Goal: Information Seeking & Learning: Find specific fact

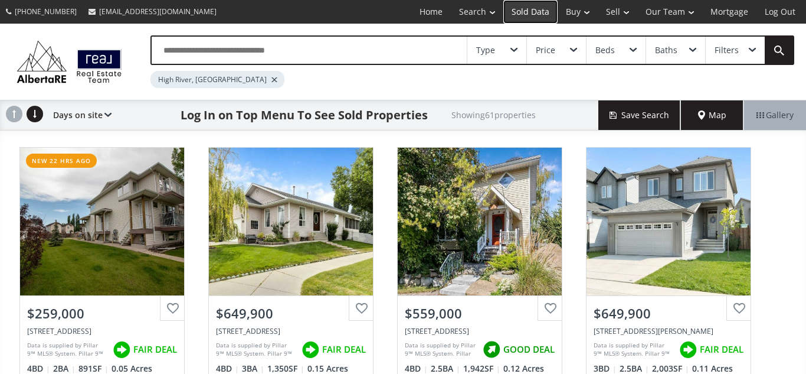
click at [529, 12] on link "Sold Data" at bounding box center [531, 12] width 54 height 24
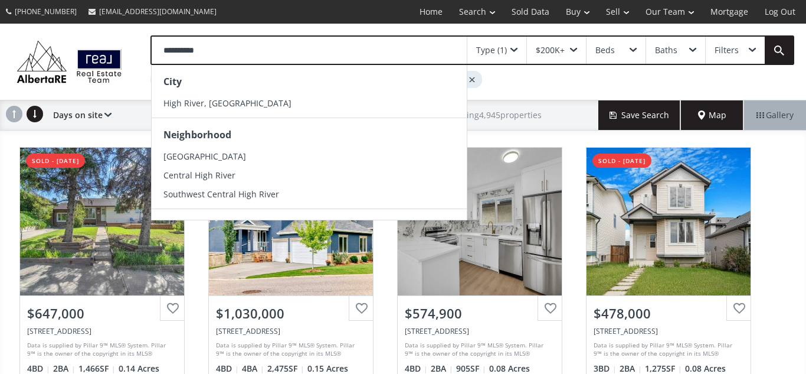
type input "**********"
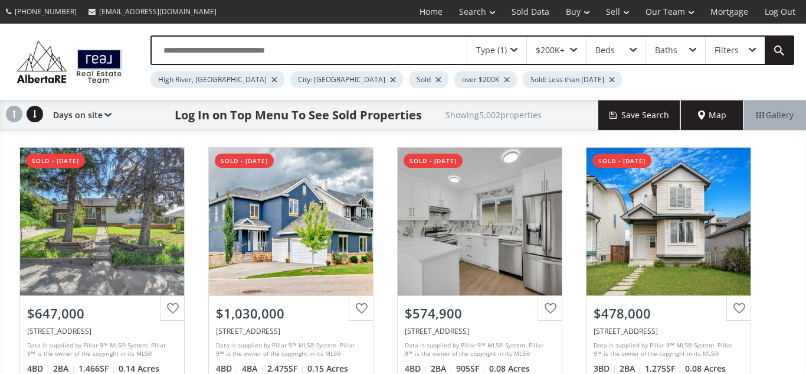
click at [609, 78] on div at bounding box center [612, 79] width 6 height 5
click at [290, 76] on div "City: [GEOGRAPHIC_DATA]" at bounding box center [346, 79] width 113 height 17
click at [390, 80] on div at bounding box center [393, 79] width 6 height 5
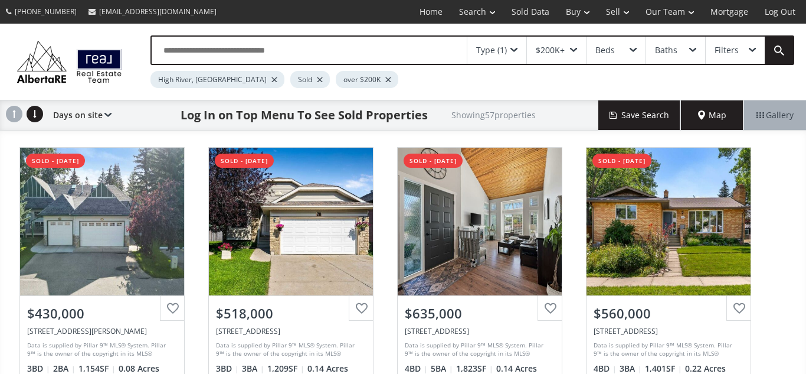
click at [515, 50] on span at bounding box center [514, 50] width 7 height 5
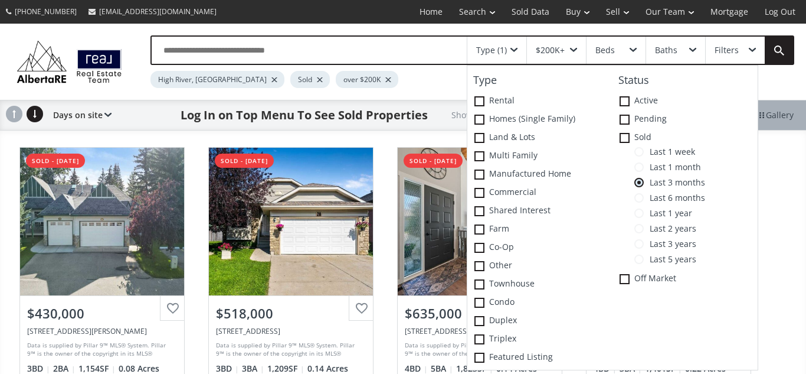
click at [641, 243] on span at bounding box center [639, 243] width 9 height 9
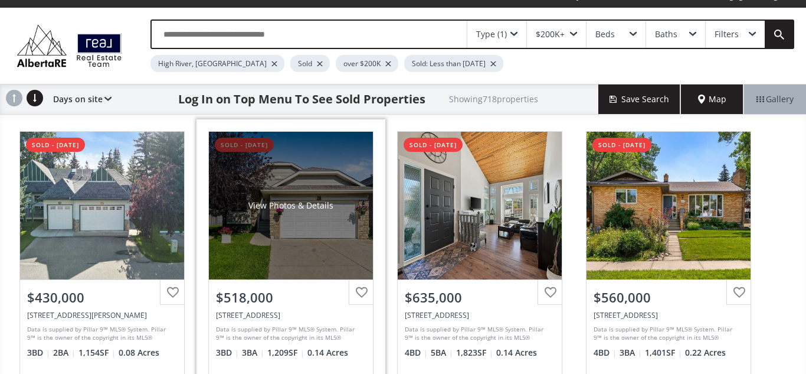
scroll to position [19, 0]
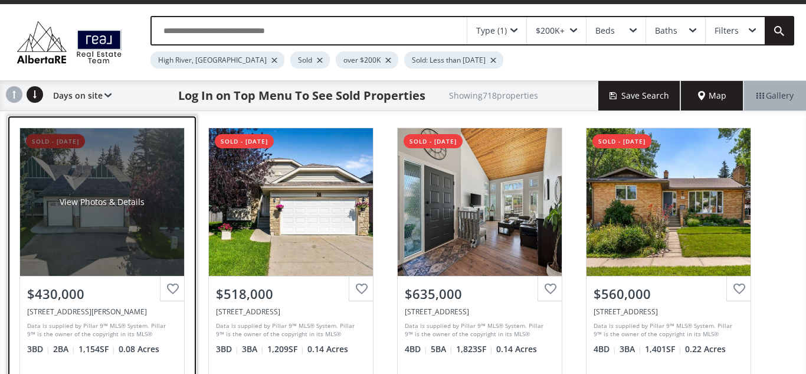
click at [87, 227] on div "View Photos & Details" at bounding box center [102, 202] width 164 height 148
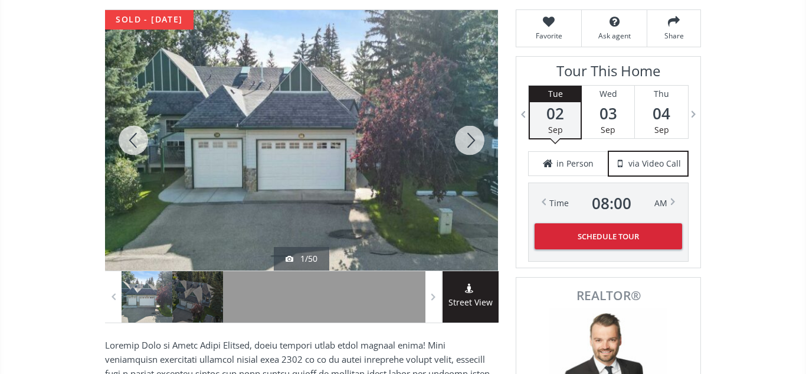
scroll to position [163, 0]
click at [475, 145] on div at bounding box center [470, 141] width 57 height 260
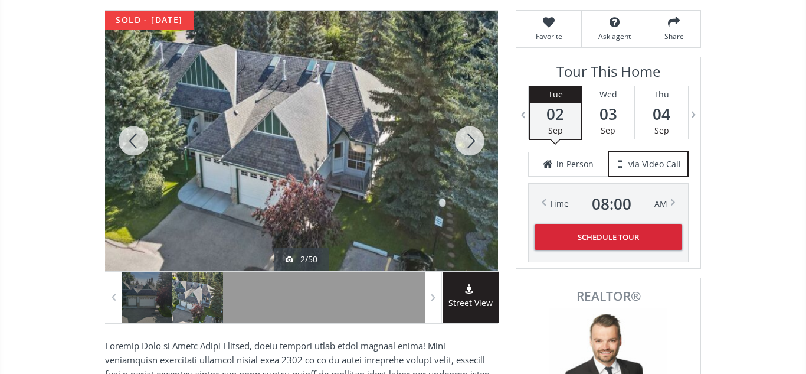
click at [475, 145] on div at bounding box center [470, 141] width 57 height 260
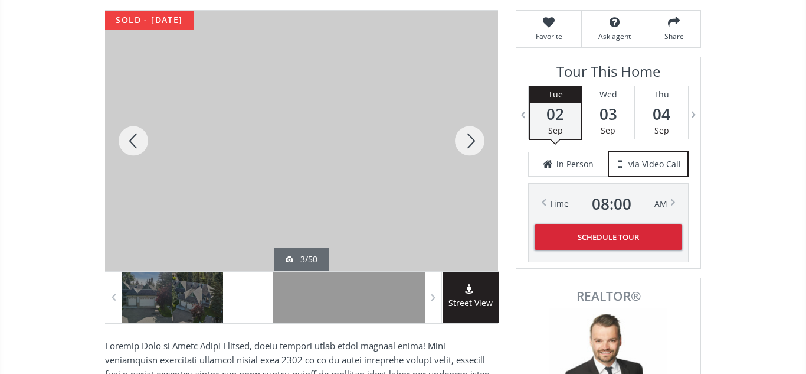
click at [475, 145] on div at bounding box center [470, 141] width 57 height 260
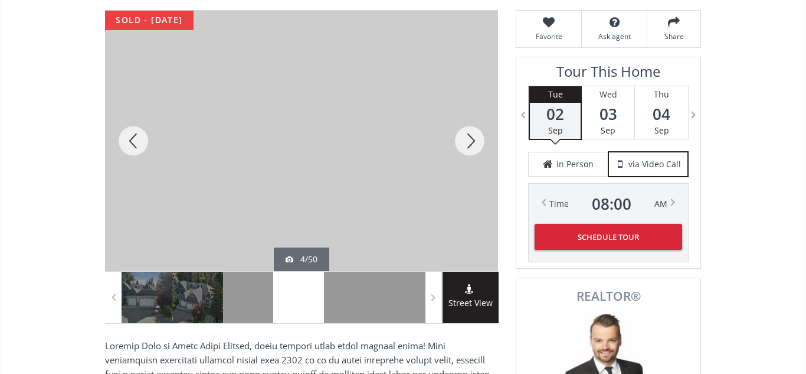
click at [475, 145] on div at bounding box center [470, 141] width 57 height 260
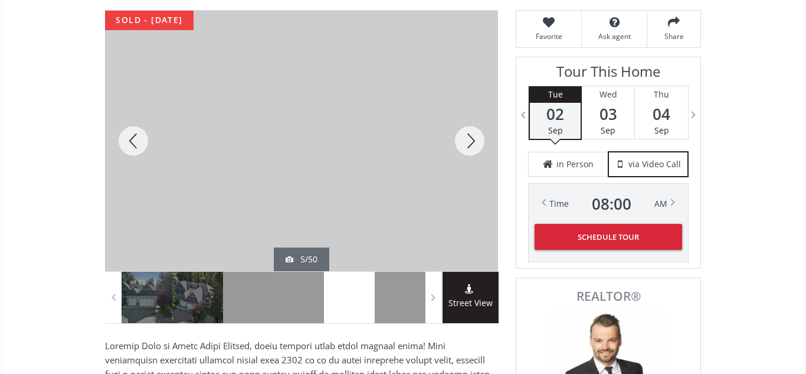
click at [475, 145] on div at bounding box center [470, 141] width 57 height 260
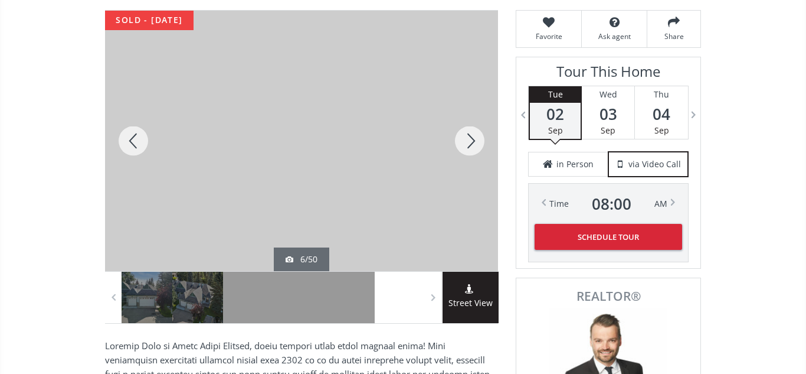
click at [475, 145] on div at bounding box center [470, 141] width 57 height 260
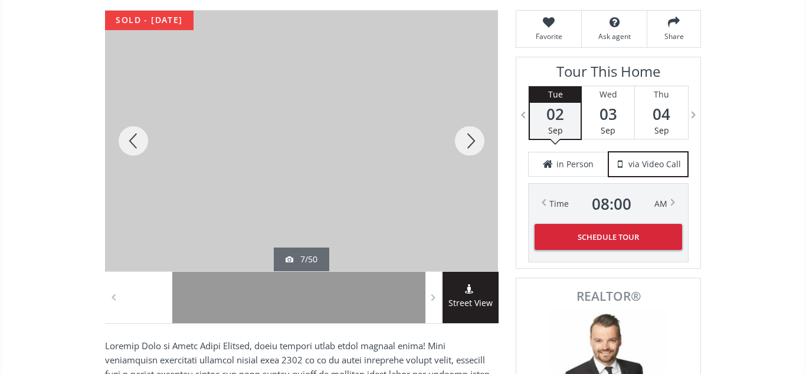
click at [475, 145] on div at bounding box center [470, 141] width 57 height 260
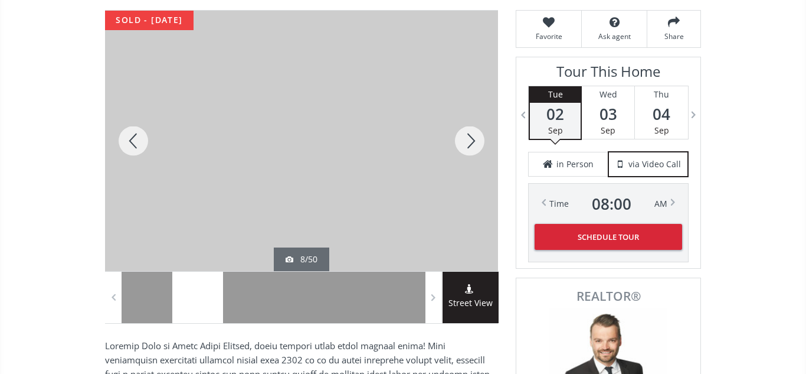
click at [475, 145] on div at bounding box center [470, 141] width 57 height 260
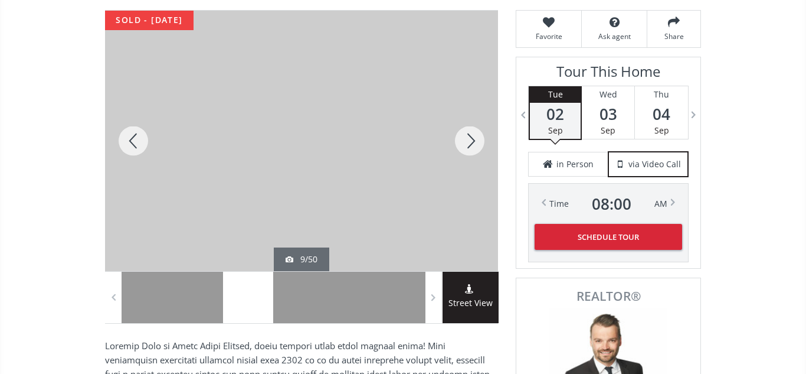
click at [475, 145] on div at bounding box center [470, 141] width 57 height 260
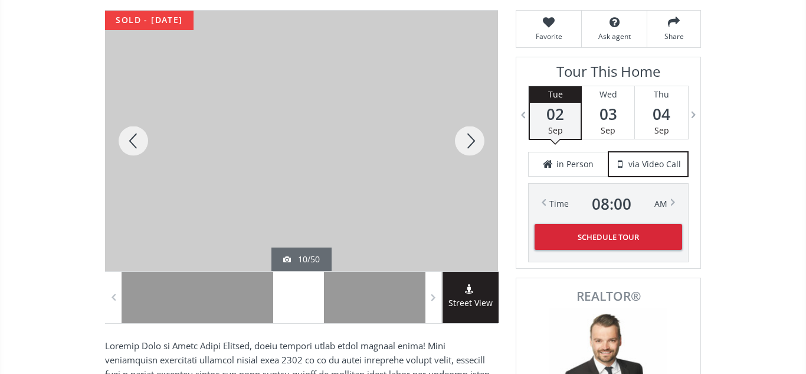
click at [475, 145] on div at bounding box center [470, 141] width 57 height 260
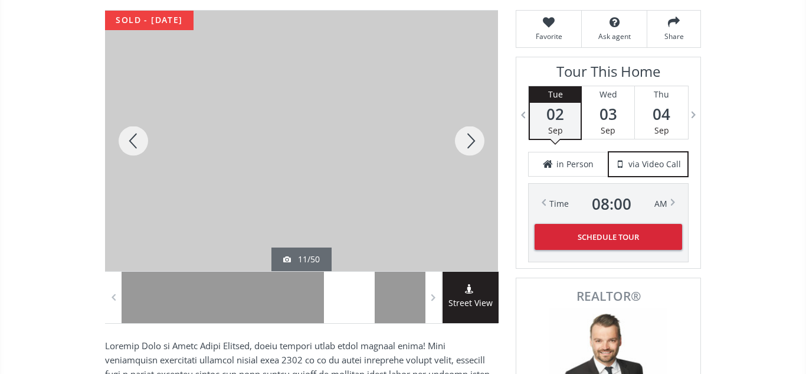
click at [475, 145] on div at bounding box center [470, 141] width 57 height 260
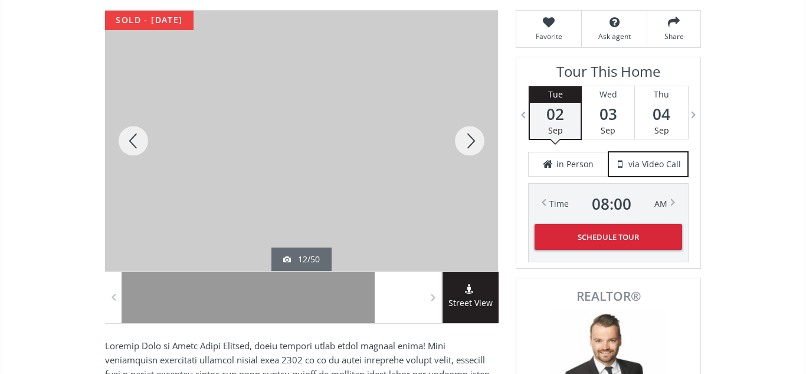
click at [475, 145] on div at bounding box center [470, 141] width 57 height 260
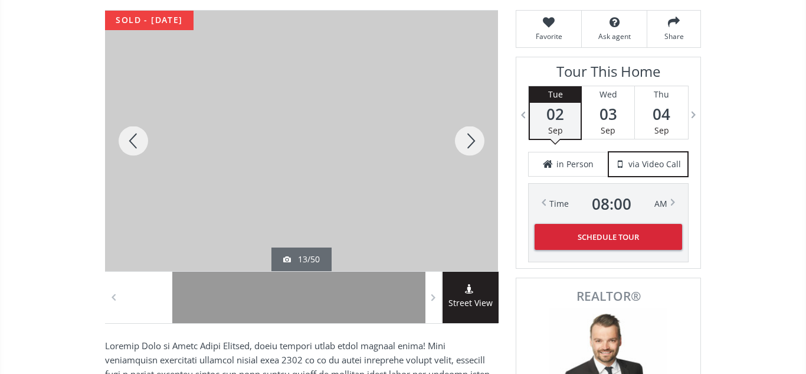
click at [475, 145] on div at bounding box center [470, 141] width 57 height 260
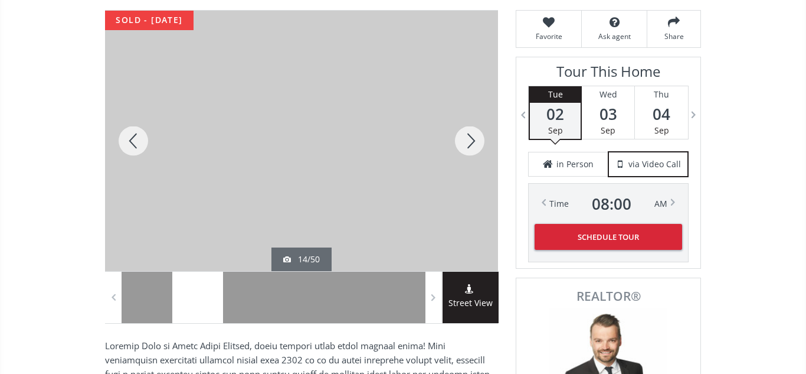
click at [475, 145] on div at bounding box center [470, 141] width 57 height 260
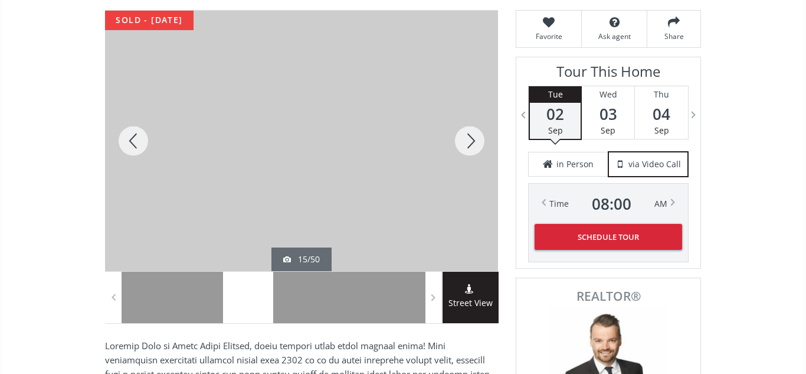
click at [475, 145] on div at bounding box center [470, 141] width 57 height 260
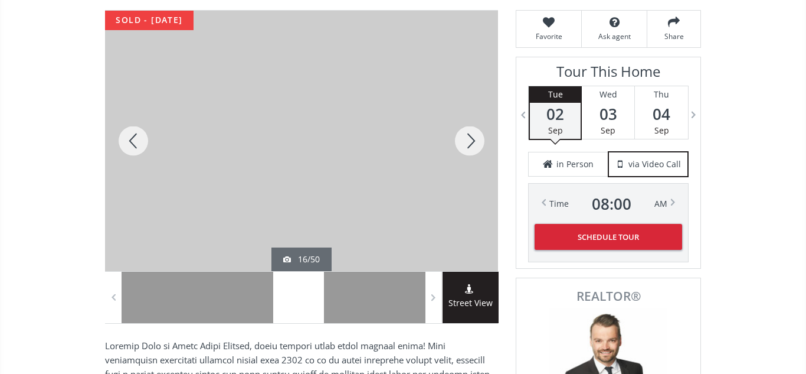
click at [475, 145] on div at bounding box center [470, 141] width 57 height 260
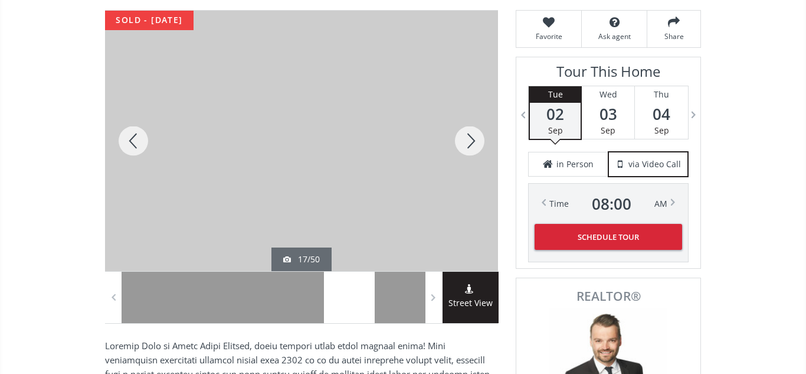
click at [475, 145] on div at bounding box center [470, 141] width 57 height 260
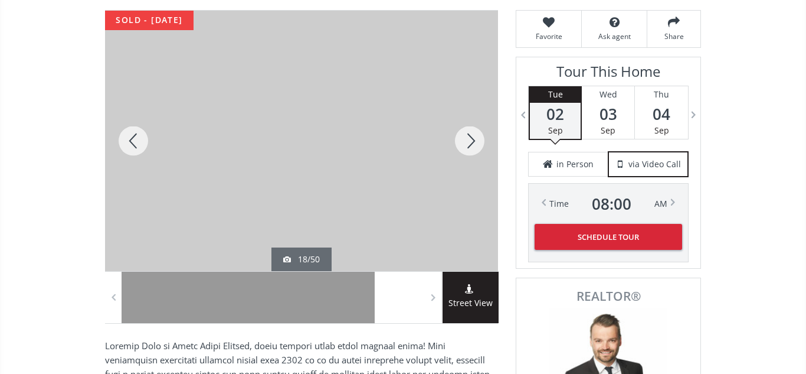
click at [475, 145] on div at bounding box center [470, 141] width 57 height 260
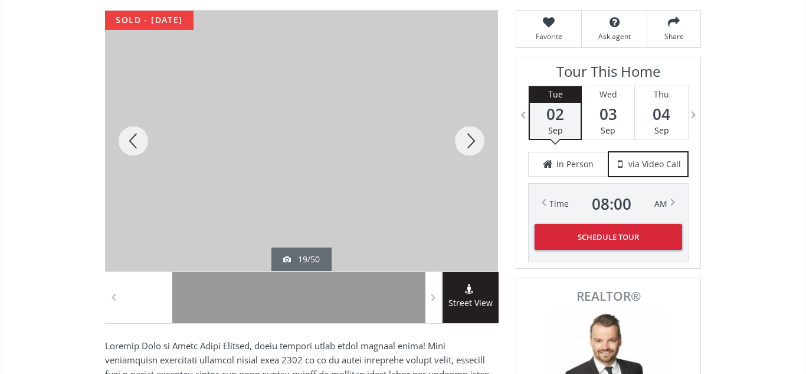
click at [468, 138] on div at bounding box center [470, 141] width 57 height 260
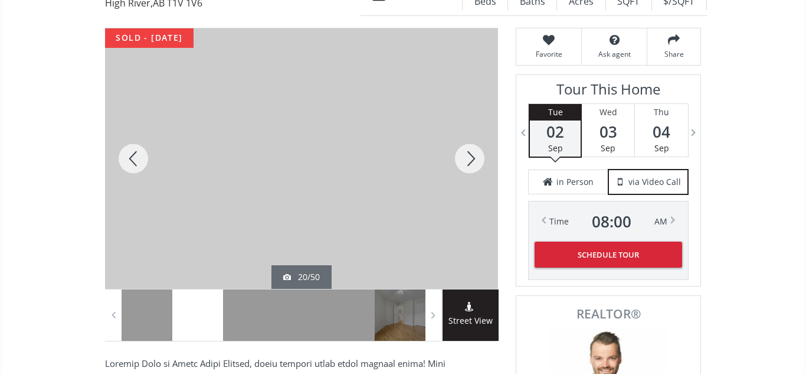
scroll to position [142, 0]
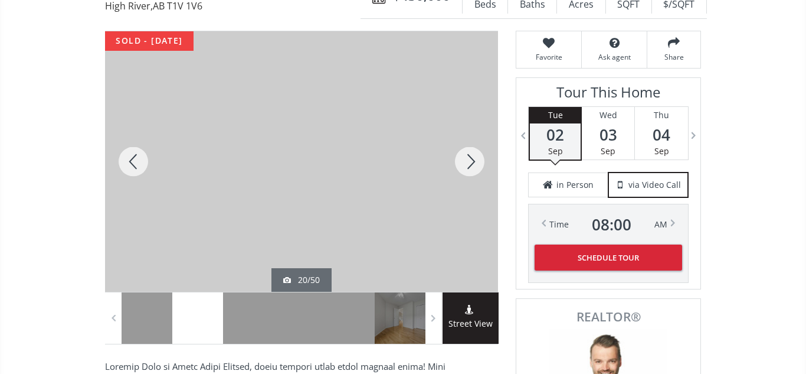
click at [473, 162] on div at bounding box center [470, 161] width 57 height 260
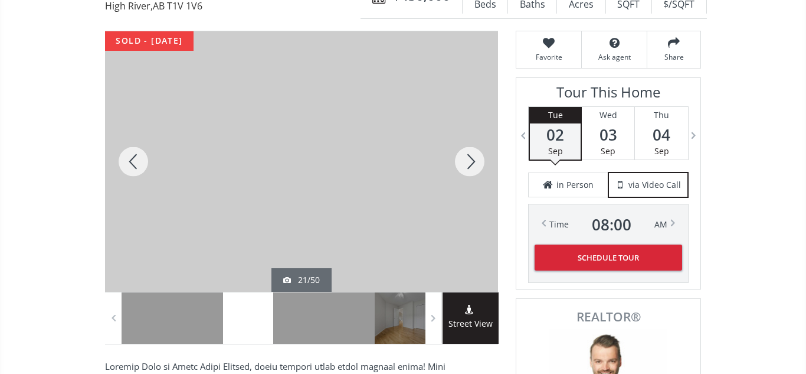
click at [473, 162] on div at bounding box center [470, 161] width 57 height 260
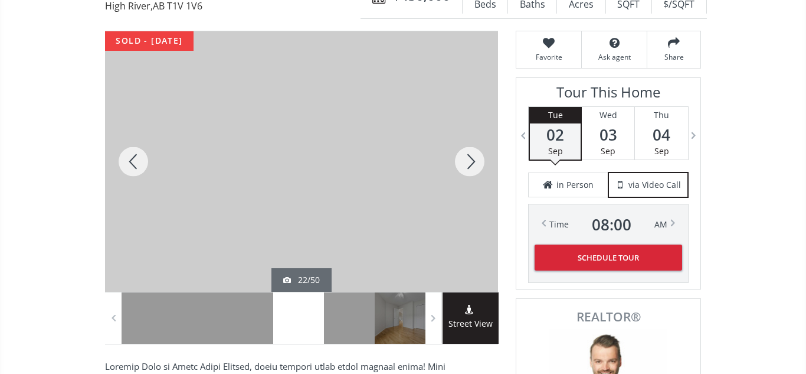
click at [251, 222] on div at bounding box center [301, 161] width 393 height 260
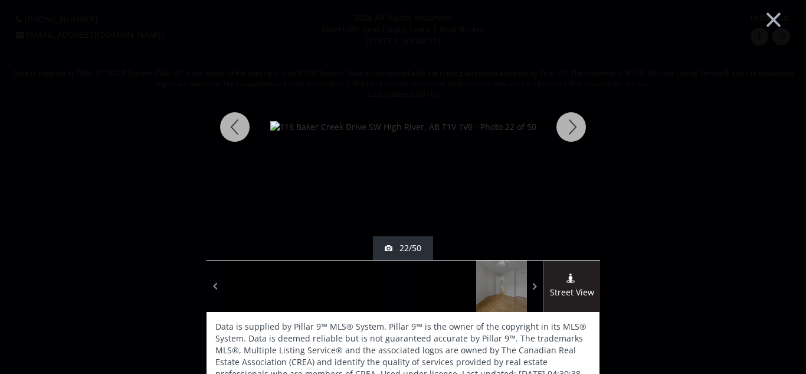
scroll to position [1, 0]
click at [537, 133] on img at bounding box center [403, 127] width 266 height 12
click at [574, 136] on div at bounding box center [571, 127] width 57 height 266
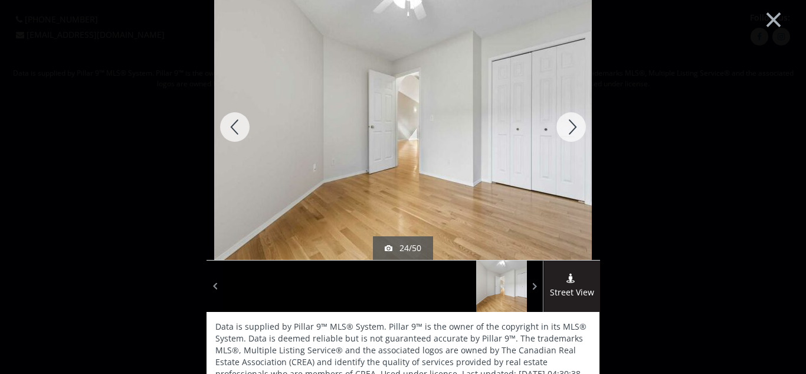
click at [574, 136] on div at bounding box center [571, 127] width 57 height 266
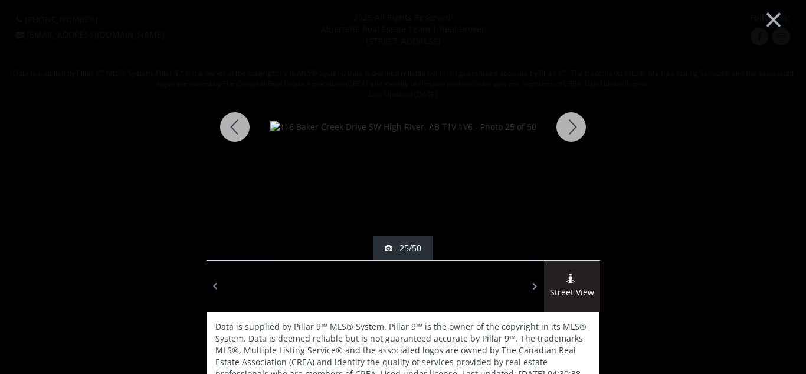
click at [574, 136] on div at bounding box center [571, 127] width 57 height 266
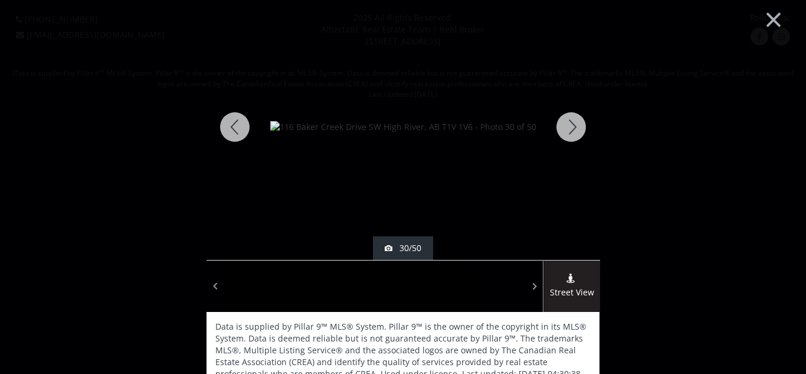
click at [569, 126] on div at bounding box center [571, 127] width 57 height 266
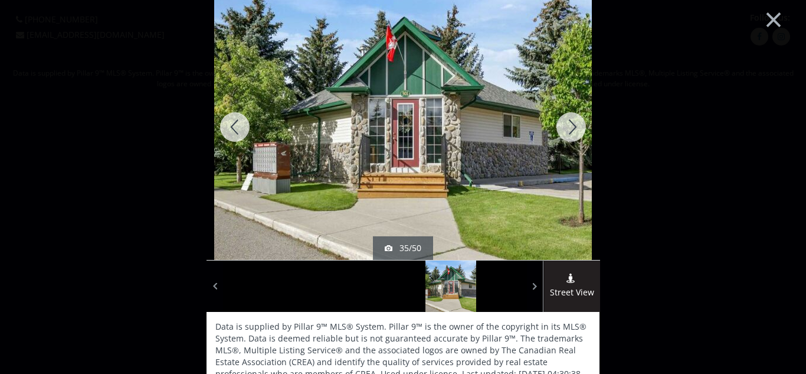
click at [569, 126] on div at bounding box center [571, 127] width 57 height 266
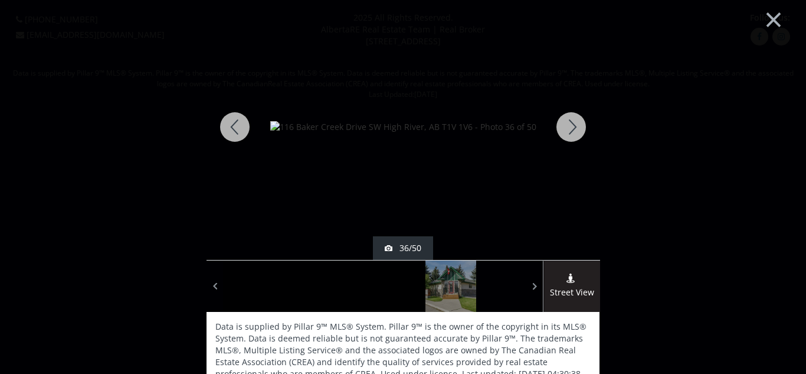
click at [569, 126] on div at bounding box center [571, 127] width 57 height 266
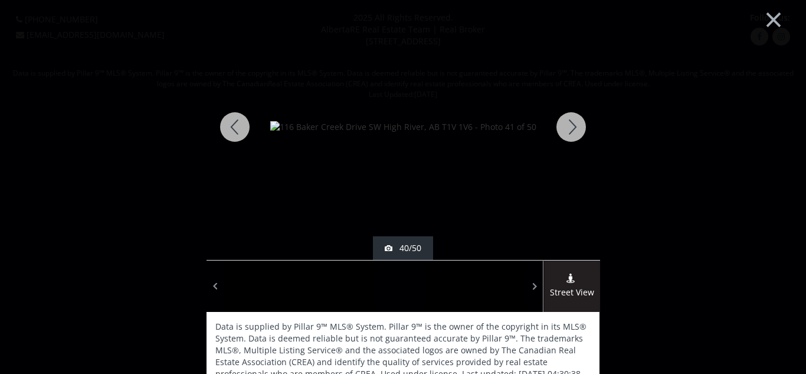
click at [569, 126] on div at bounding box center [571, 127] width 57 height 266
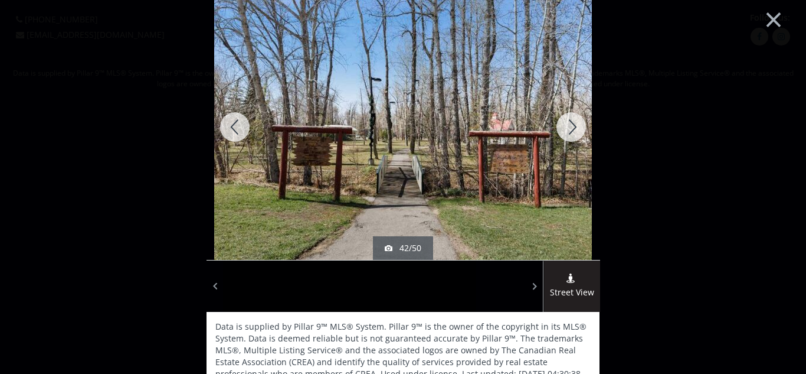
click at [569, 126] on div at bounding box center [571, 127] width 57 height 266
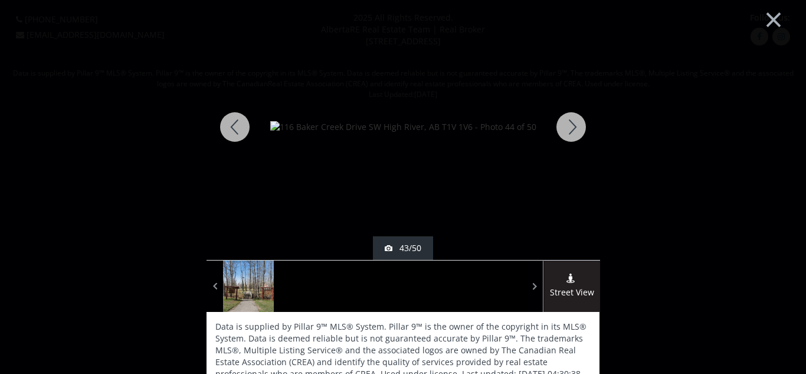
click at [569, 126] on div at bounding box center [571, 127] width 57 height 266
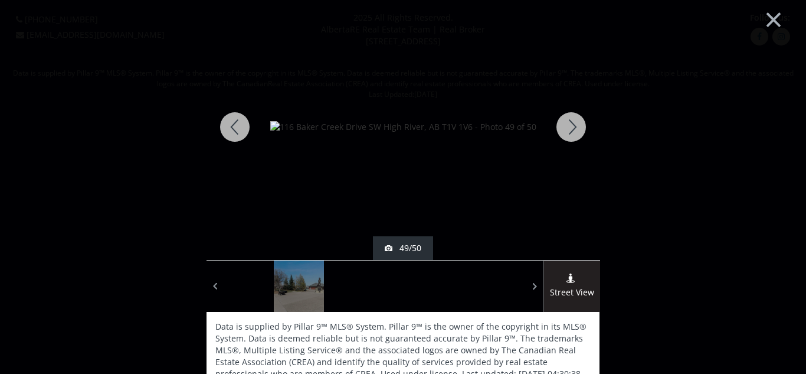
click at [569, 126] on div at bounding box center [571, 127] width 57 height 266
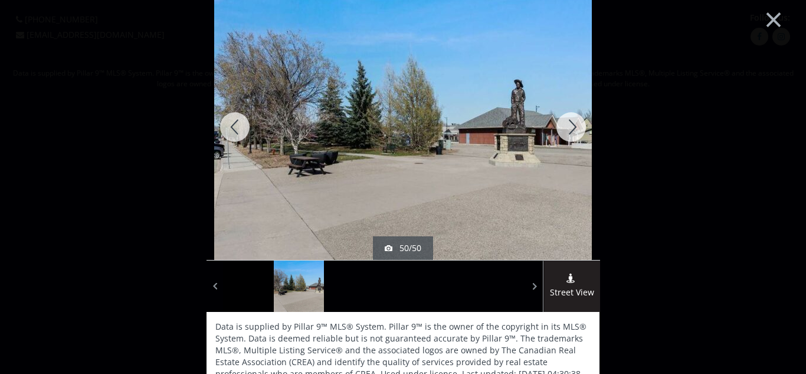
click at [569, 126] on div at bounding box center [571, 127] width 57 height 266
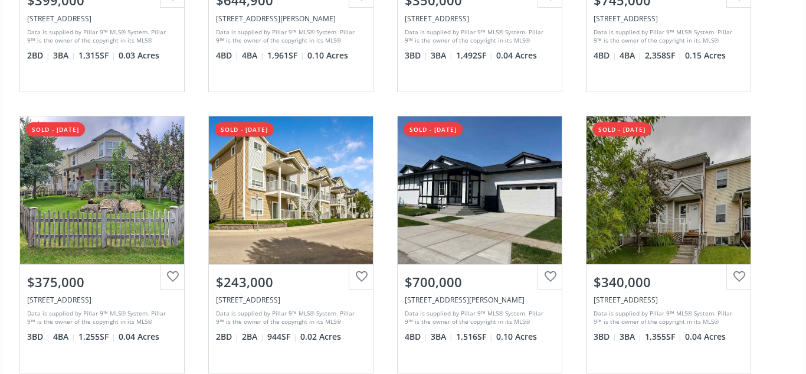
scroll to position [592, 0]
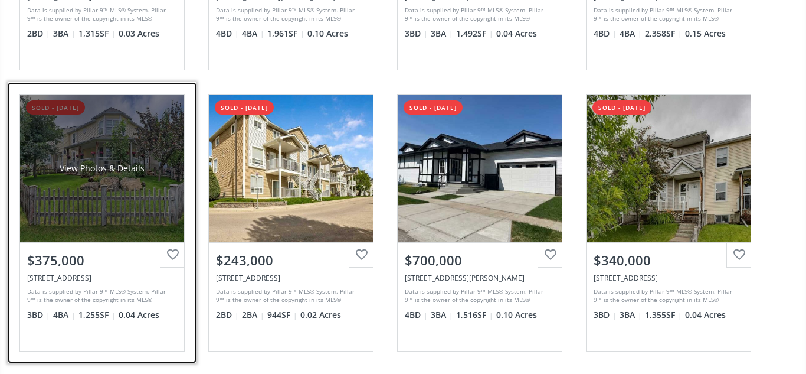
click at [139, 215] on div "View Photos & Details" at bounding box center [102, 168] width 164 height 148
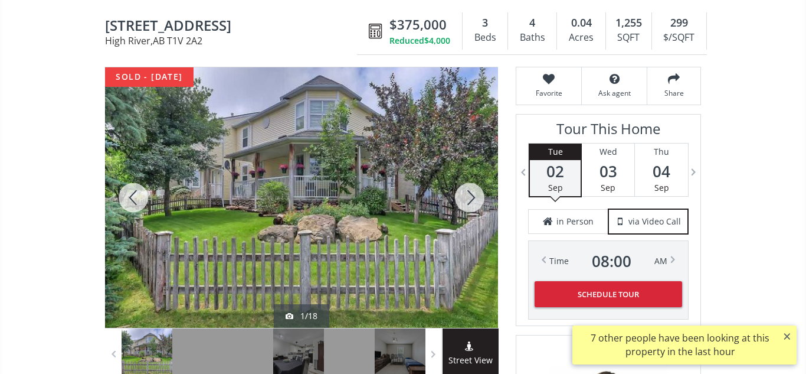
scroll to position [119, 0]
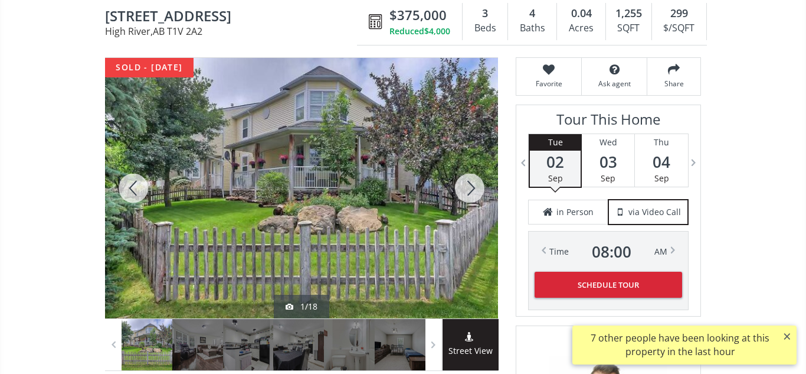
click at [373, 149] on div at bounding box center [301, 188] width 393 height 260
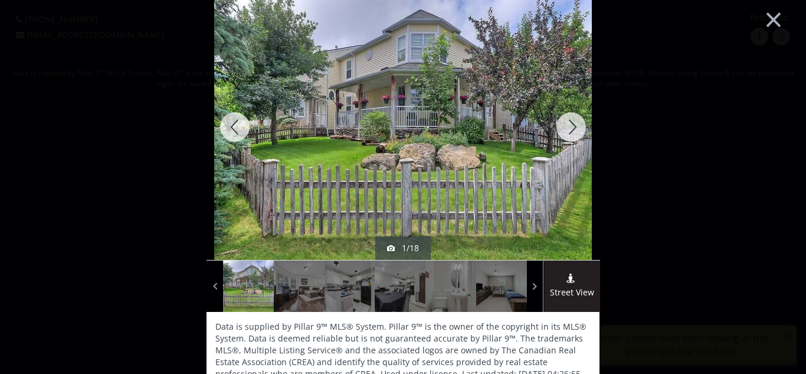
scroll to position [1, 0]
click at [571, 123] on div at bounding box center [571, 127] width 57 height 266
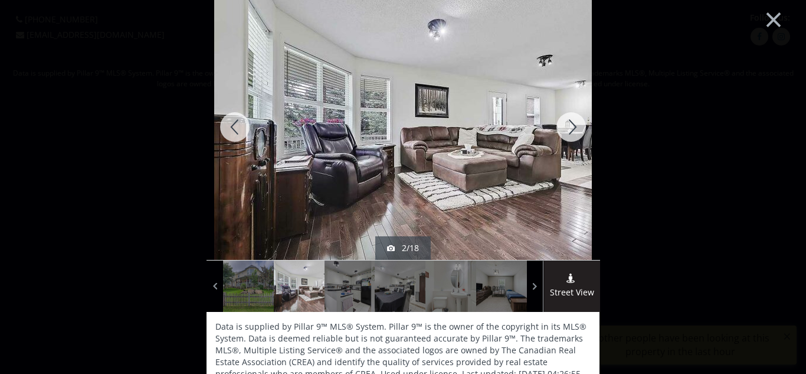
click at [571, 123] on div at bounding box center [571, 127] width 57 height 266
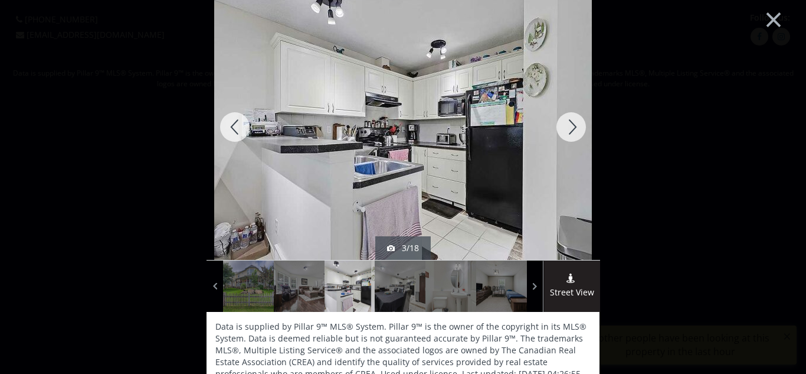
click at [571, 123] on div at bounding box center [571, 127] width 57 height 266
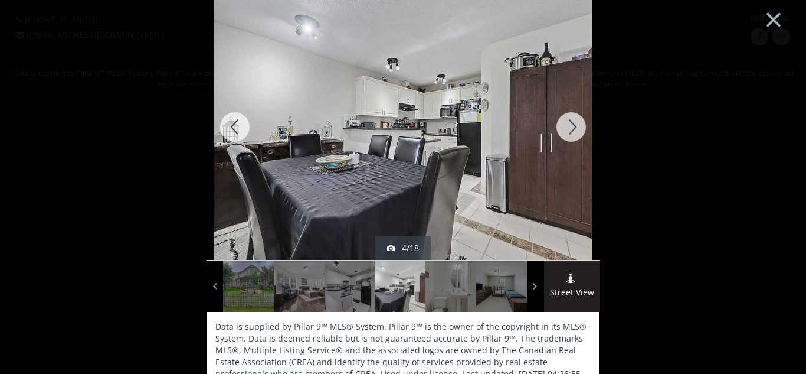
click at [571, 123] on div at bounding box center [571, 127] width 57 height 266
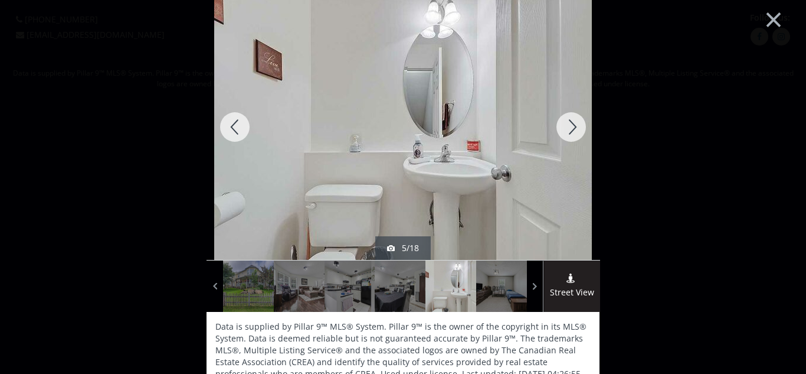
click at [571, 123] on div at bounding box center [571, 127] width 57 height 266
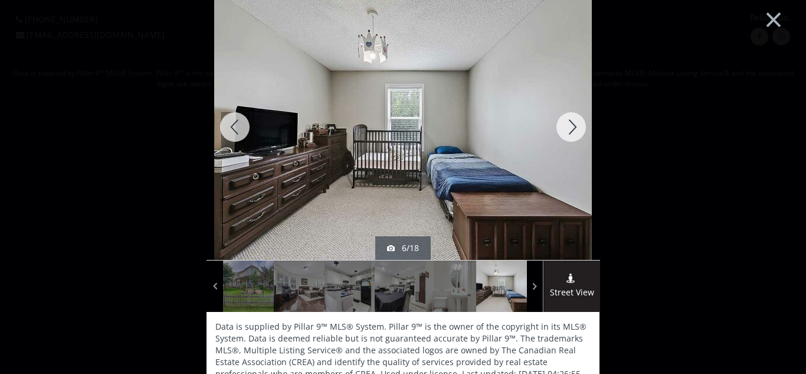
click at [567, 128] on div at bounding box center [571, 127] width 57 height 266
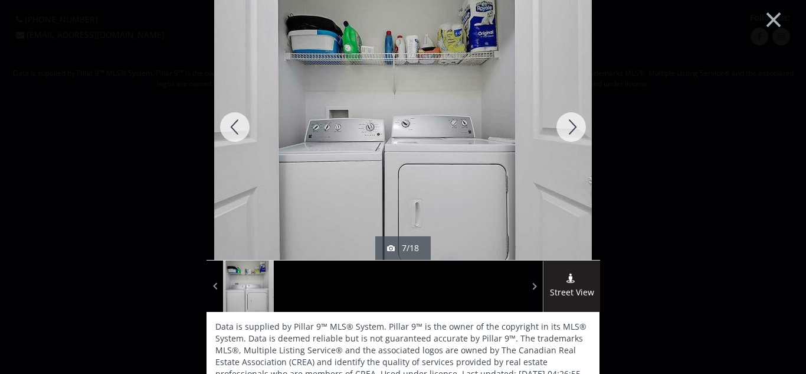
click at [567, 128] on div at bounding box center [571, 127] width 57 height 266
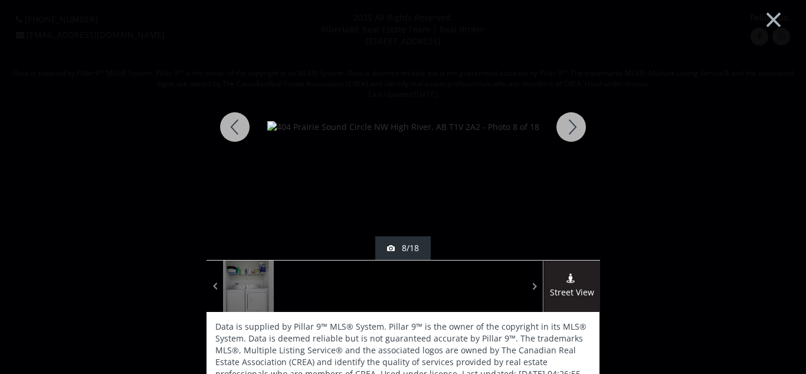
click at [567, 128] on div at bounding box center [571, 127] width 57 height 266
click at [571, 123] on div at bounding box center [571, 127] width 57 height 266
click at [572, 127] on div at bounding box center [571, 127] width 57 height 266
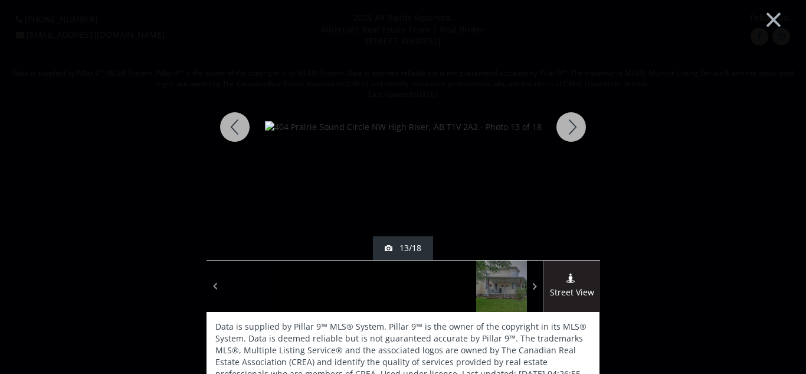
click at [572, 127] on div at bounding box center [571, 127] width 57 height 266
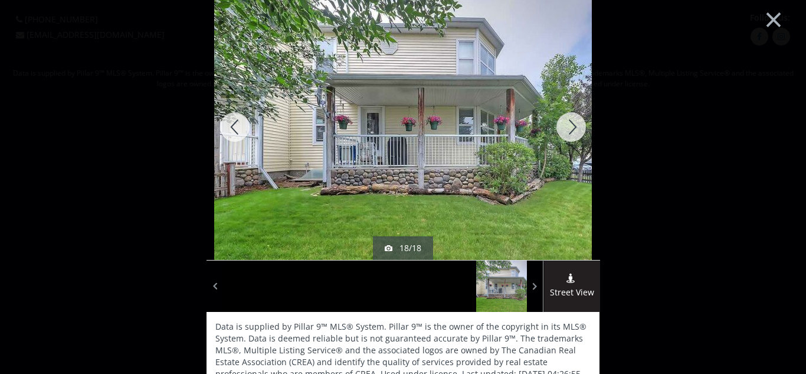
click at [572, 127] on div at bounding box center [571, 127] width 57 height 266
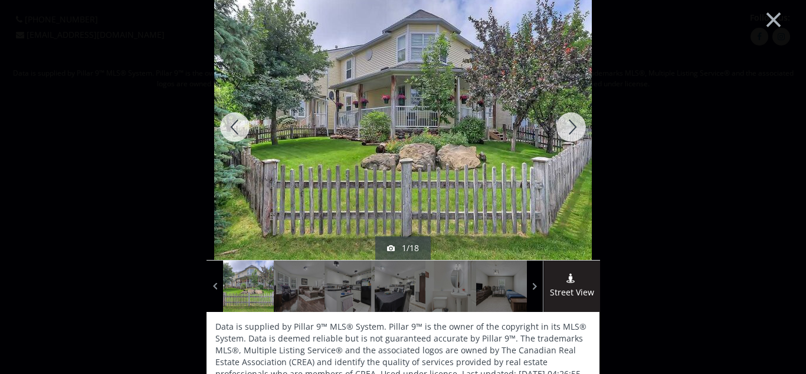
click at [572, 127] on div at bounding box center [571, 127] width 57 height 266
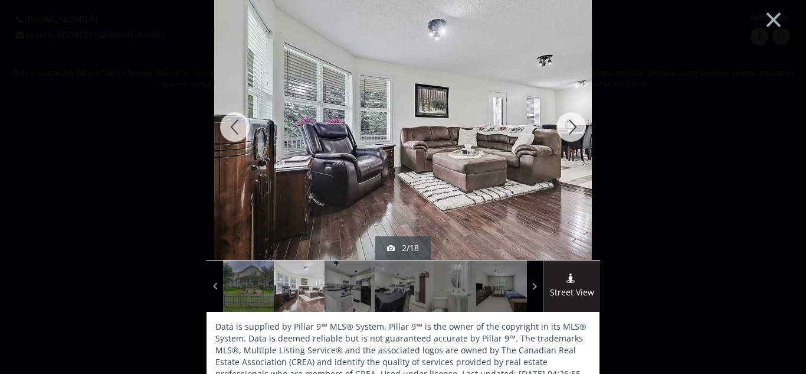
click at [237, 128] on div at bounding box center [235, 127] width 57 height 266
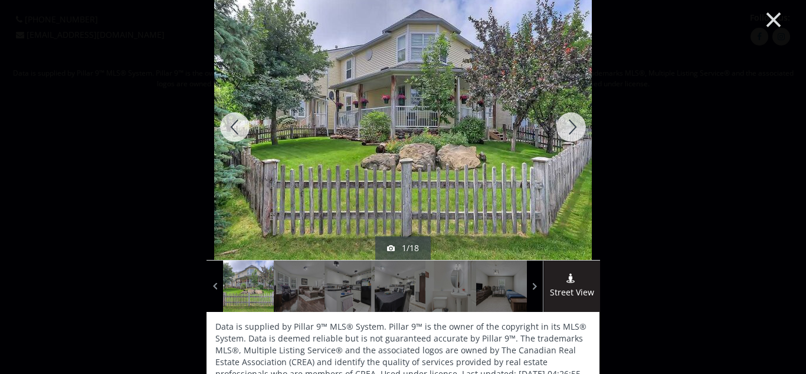
click at [775, 21] on button "×" at bounding box center [773, 18] width 65 height 48
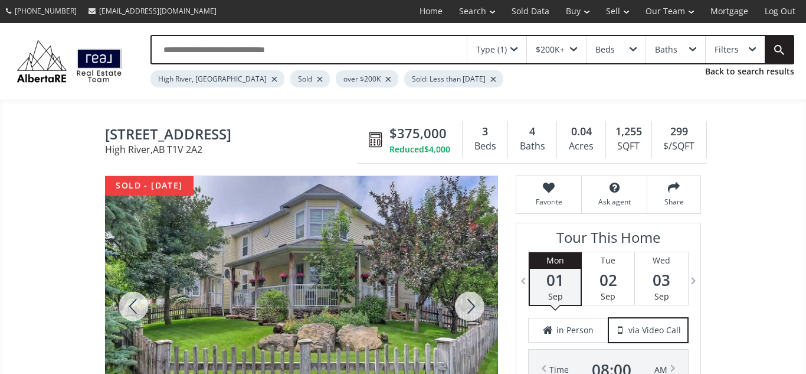
click at [377, 47] on input "text" at bounding box center [309, 49] width 315 height 27
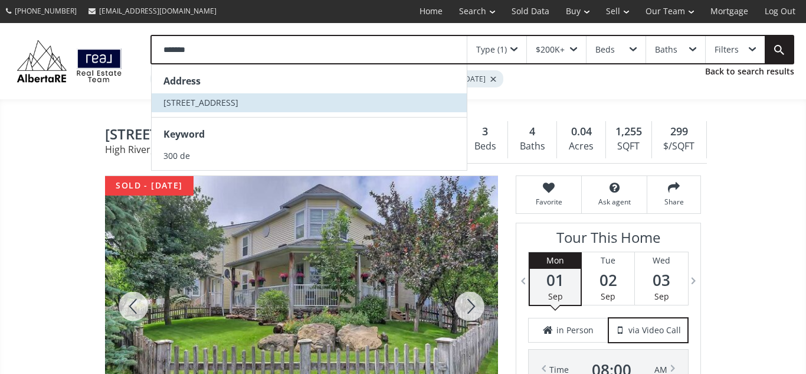
type input "******"
click at [264, 107] on li "[STREET_ADDRESS]" at bounding box center [309, 102] width 315 height 19
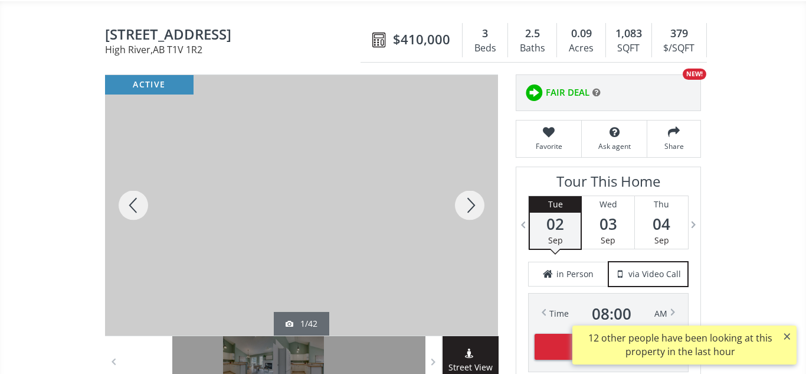
scroll to position [94, 0]
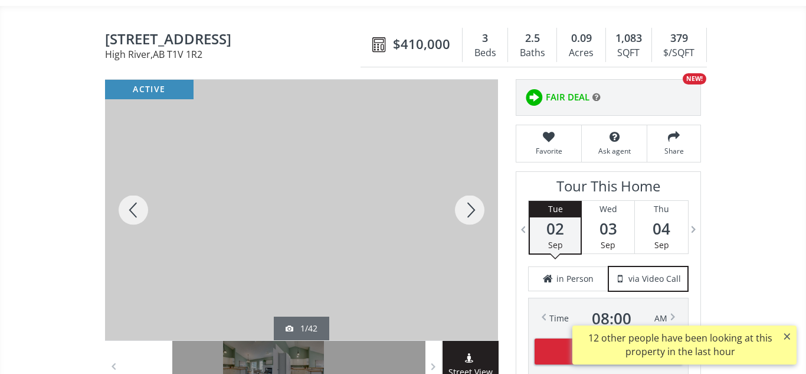
click at [476, 214] on div at bounding box center [470, 210] width 57 height 260
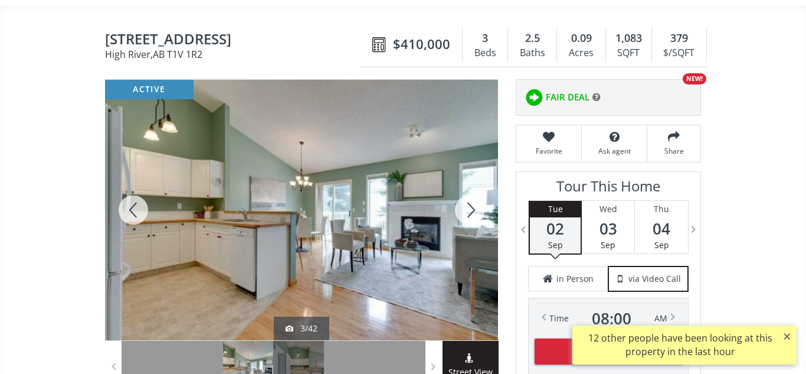
click at [470, 205] on div at bounding box center [470, 210] width 57 height 260
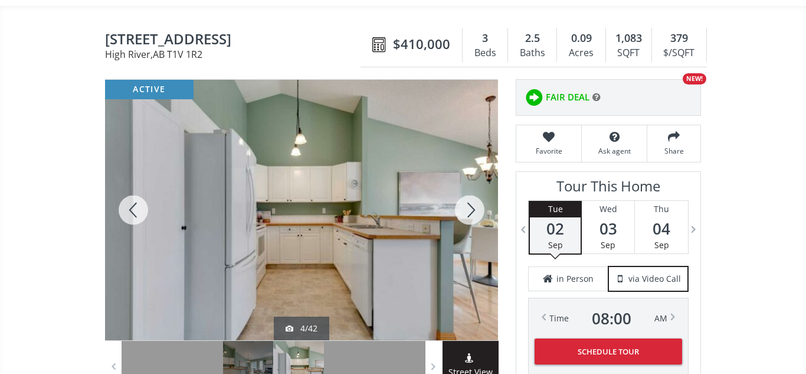
click at [470, 205] on div at bounding box center [470, 210] width 57 height 260
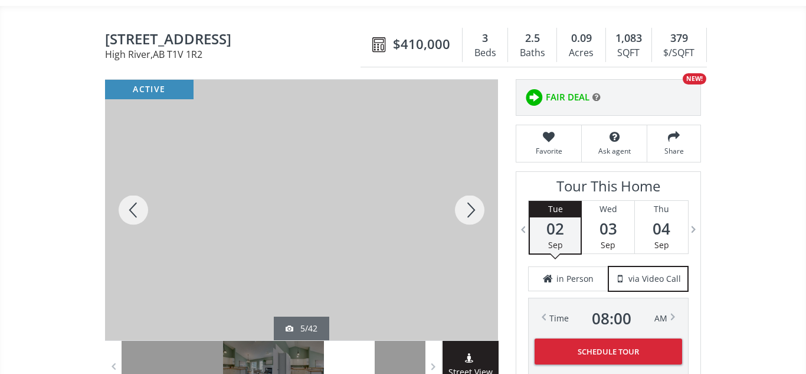
click at [139, 208] on div at bounding box center [133, 210] width 57 height 260
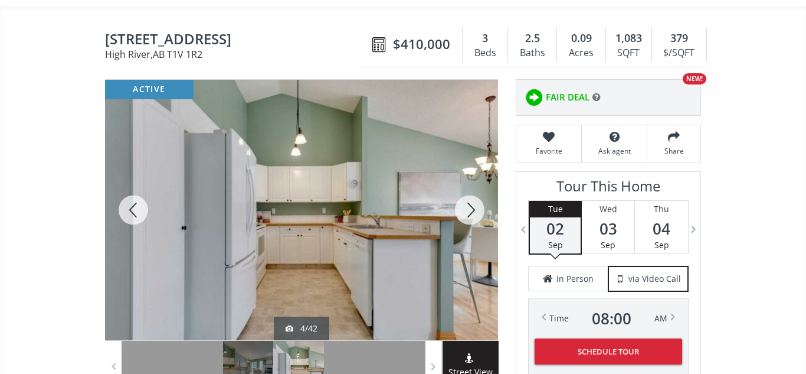
click at [470, 211] on div at bounding box center [470, 210] width 57 height 260
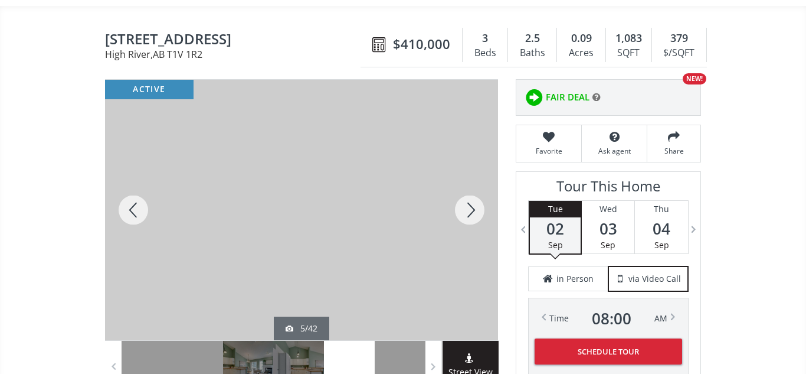
click at [470, 211] on div at bounding box center [470, 210] width 57 height 260
click at [134, 207] on div at bounding box center [133, 210] width 57 height 260
click at [470, 217] on div at bounding box center [470, 210] width 57 height 260
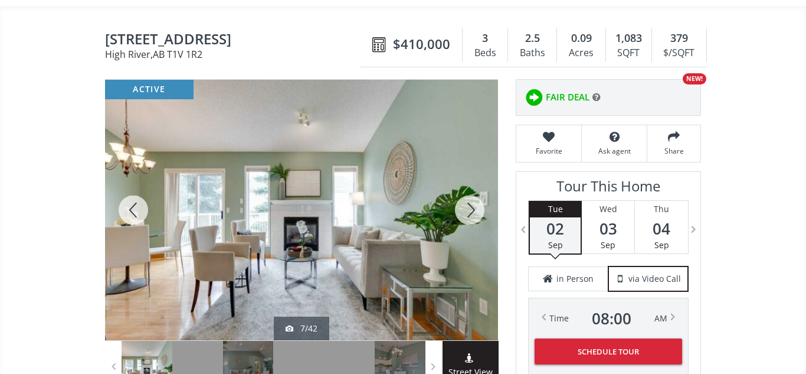
click at [470, 217] on div at bounding box center [470, 210] width 57 height 260
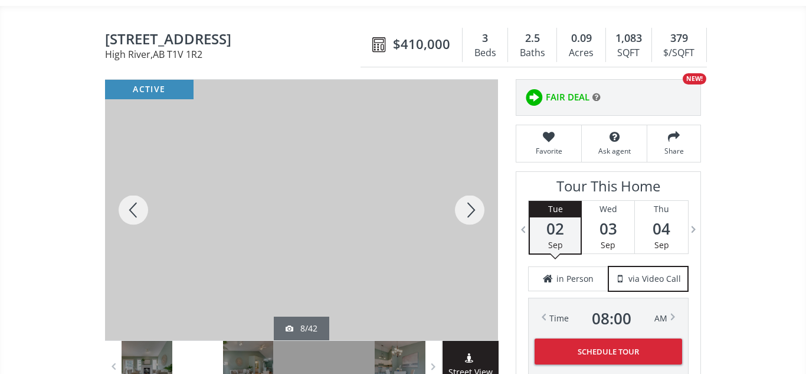
click at [470, 217] on div at bounding box center [470, 210] width 57 height 260
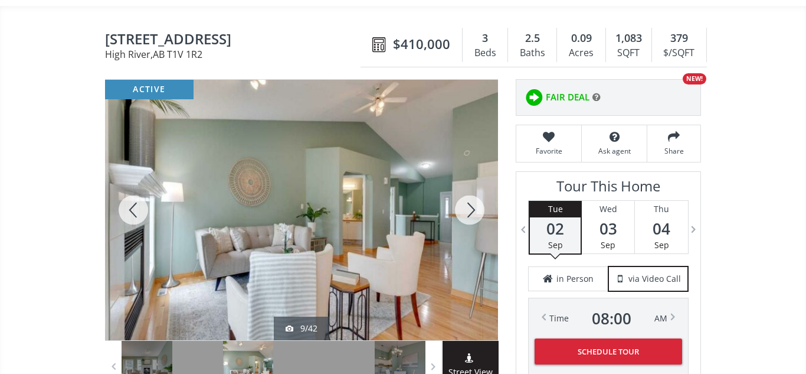
click at [129, 209] on div at bounding box center [133, 210] width 57 height 260
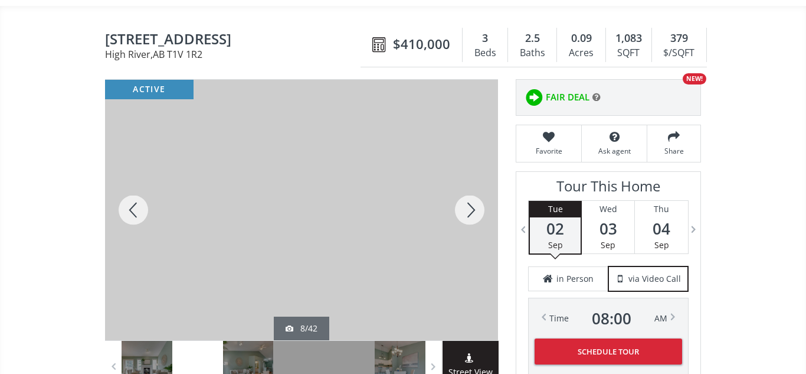
click at [473, 208] on div at bounding box center [470, 210] width 57 height 260
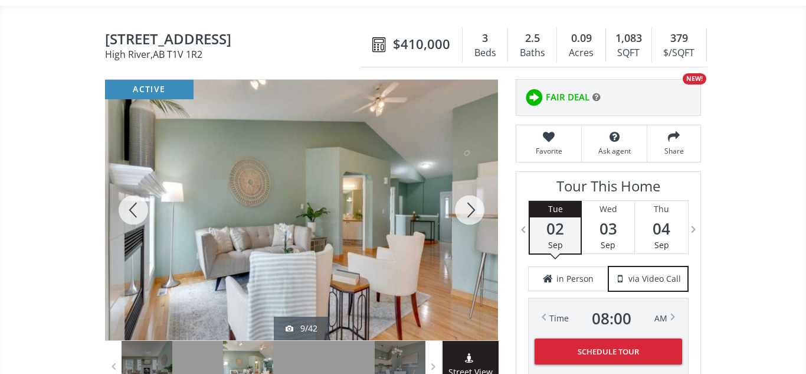
click at [467, 211] on div at bounding box center [470, 210] width 57 height 260
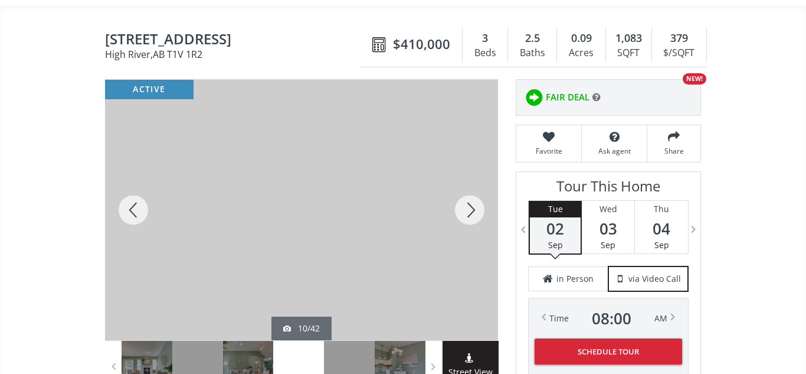
click at [467, 211] on div at bounding box center [470, 210] width 57 height 260
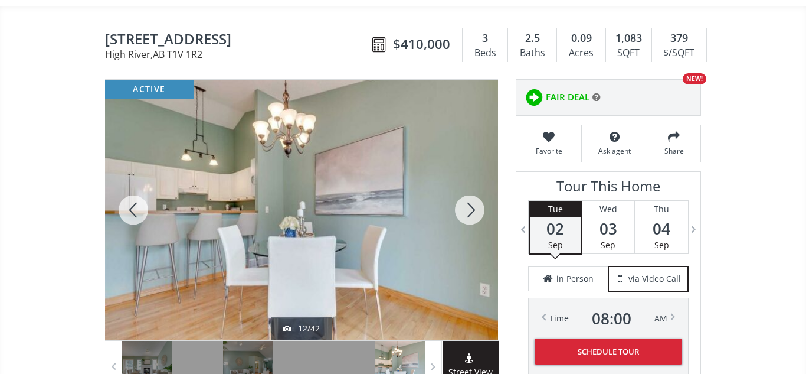
click at [467, 211] on div at bounding box center [470, 210] width 57 height 260
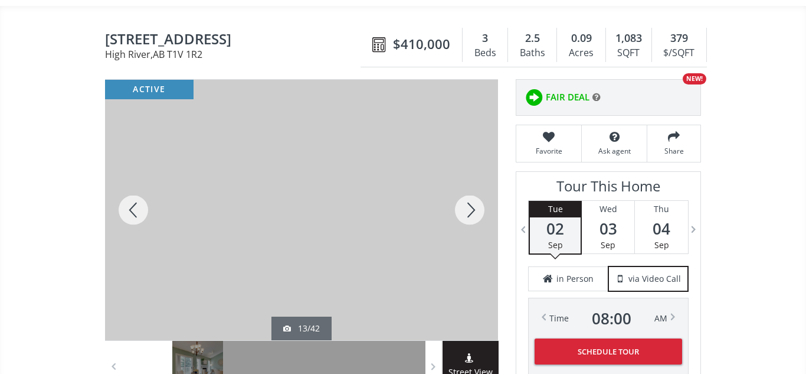
click at [467, 211] on div at bounding box center [470, 210] width 57 height 260
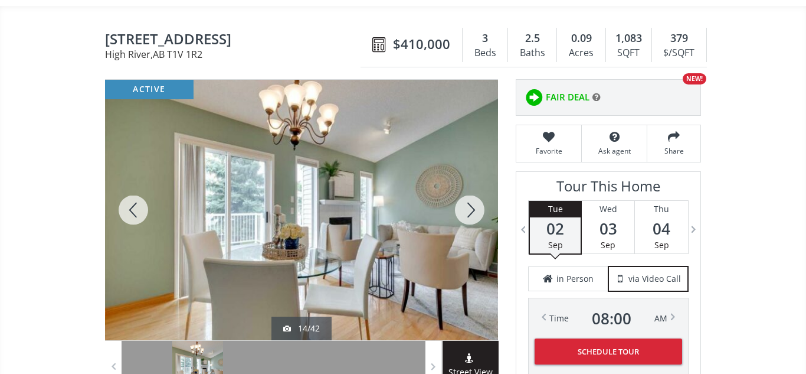
click at [467, 211] on div at bounding box center [470, 210] width 57 height 260
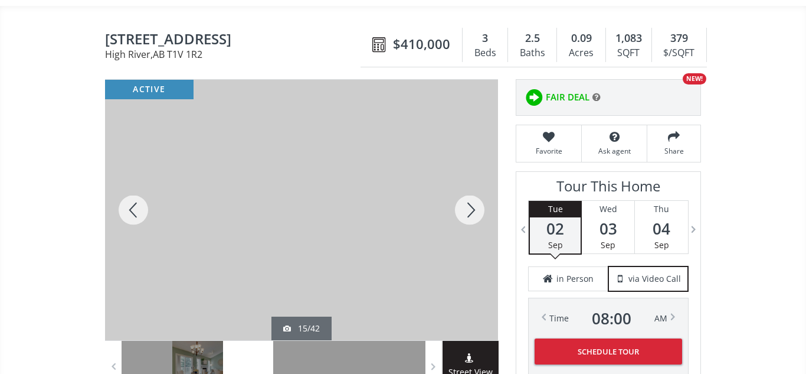
click at [468, 210] on div at bounding box center [470, 210] width 57 height 260
click at [466, 213] on div at bounding box center [470, 210] width 57 height 260
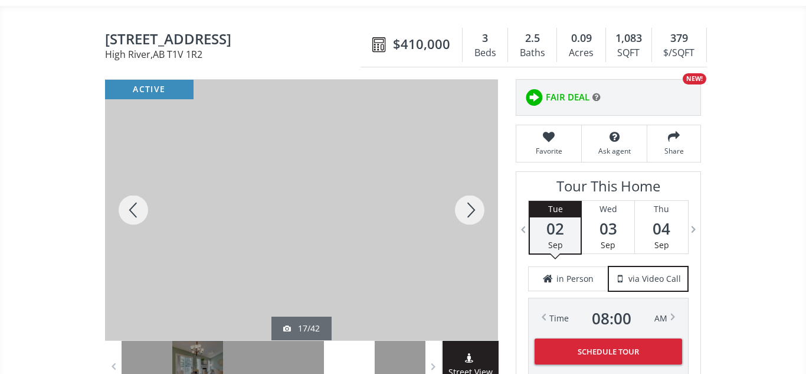
click at [466, 213] on div at bounding box center [470, 210] width 57 height 260
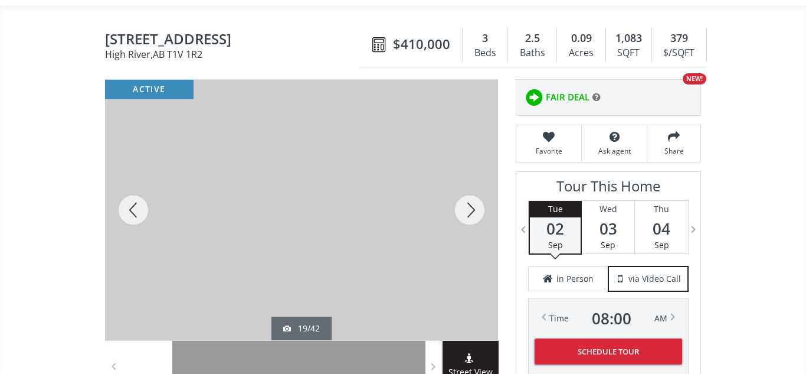
click at [466, 213] on div at bounding box center [470, 210] width 57 height 260
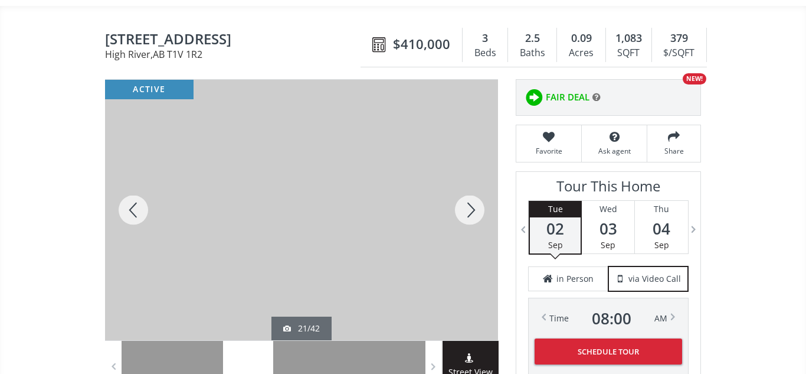
click at [467, 217] on div at bounding box center [470, 210] width 57 height 260
click at [130, 214] on div at bounding box center [133, 210] width 57 height 260
click at [473, 210] on div at bounding box center [470, 210] width 57 height 260
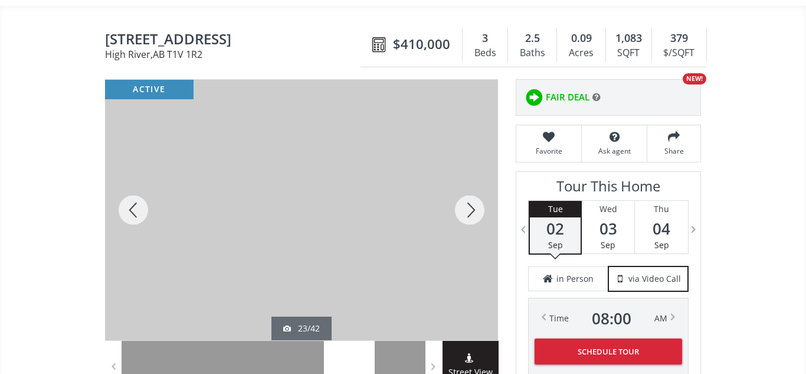
click at [473, 210] on div at bounding box center [470, 210] width 57 height 260
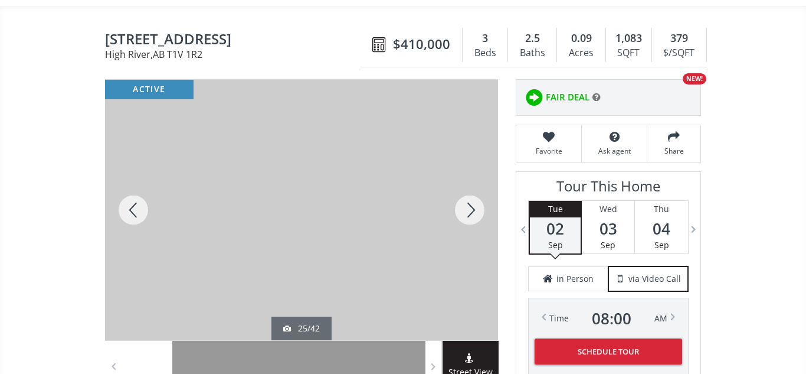
click at [473, 210] on div at bounding box center [470, 210] width 57 height 260
click at [139, 208] on div at bounding box center [133, 210] width 57 height 260
click at [474, 206] on div at bounding box center [470, 210] width 57 height 260
click at [469, 205] on div at bounding box center [470, 210] width 57 height 260
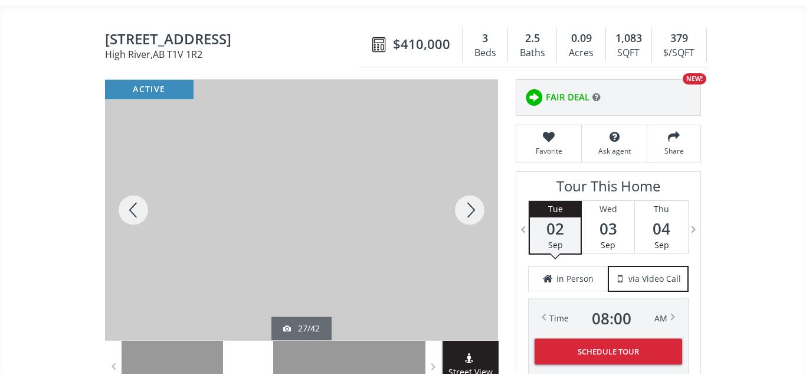
click at [469, 211] on div at bounding box center [470, 210] width 57 height 260
click at [468, 208] on div at bounding box center [470, 210] width 57 height 260
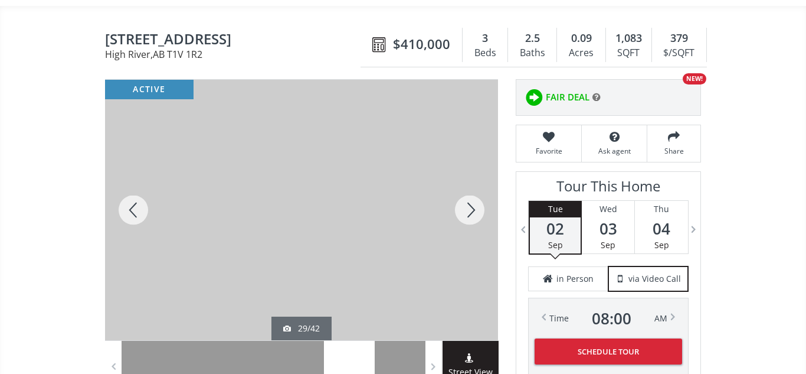
click at [468, 208] on div at bounding box center [470, 210] width 57 height 260
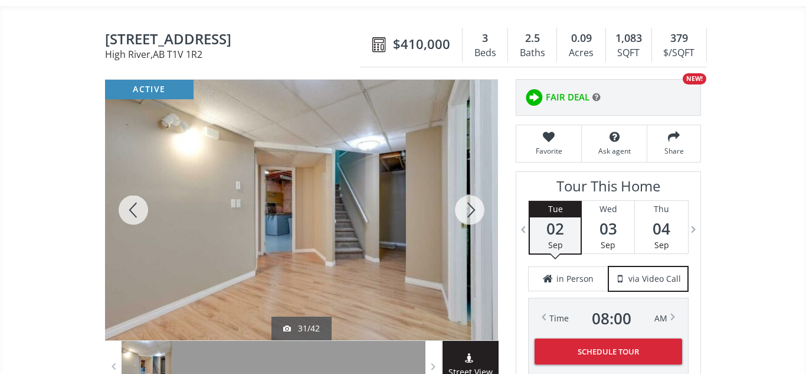
click at [468, 208] on div at bounding box center [470, 210] width 57 height 260
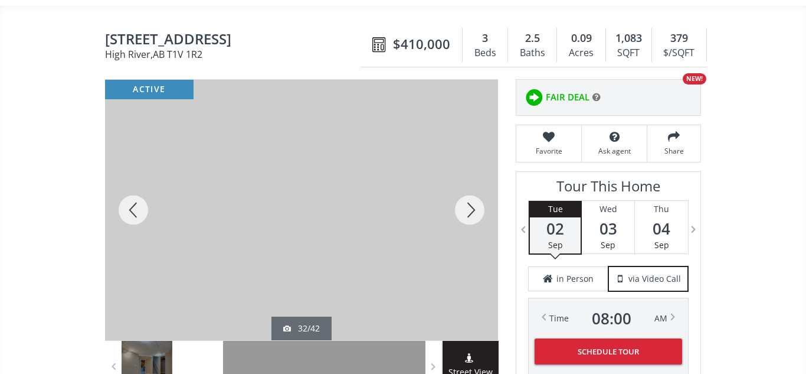
click at [468, 208] on div at bounding box center [470, 210] width 57 height 260
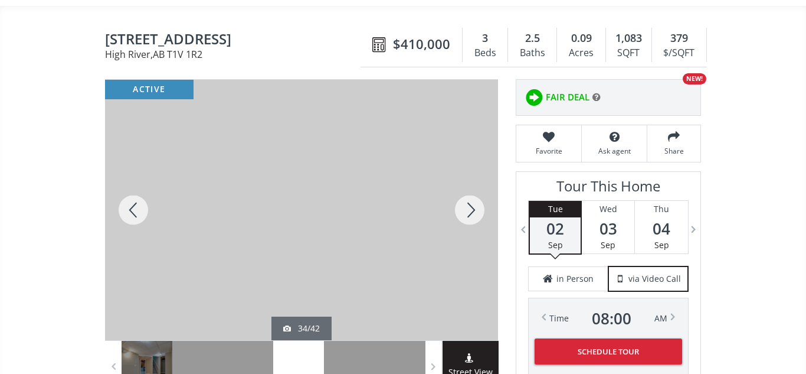
click at [468, 208] on div at bounding box center [470, 210] width 57 height 260
click at [469, 204] on div at bounding box center [470, 210] width 57 height 260
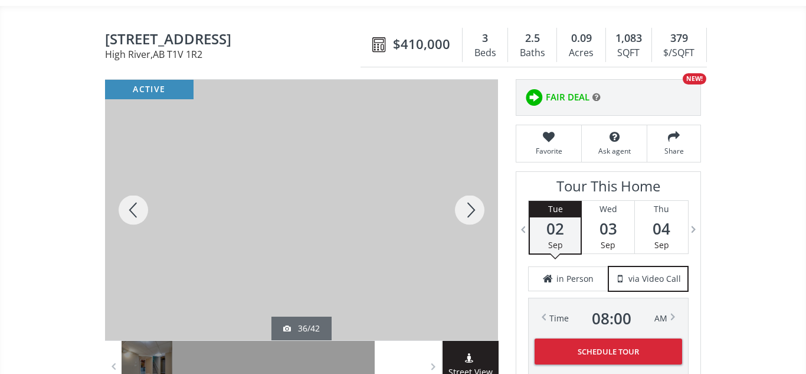
click at [469, 204] on div at bounding box center [470, 210] width 57 height 260
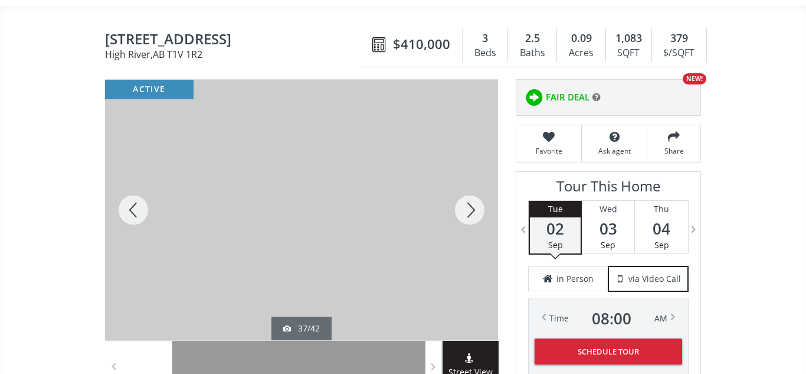
click at [469, 204] on div at bounding box center [470, 210] width 57 height 260
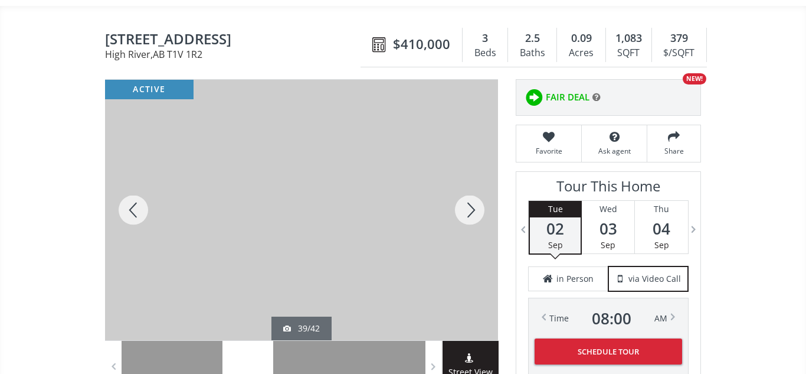
click at [469, 204] on div at bounding box center [470, 210] width 57 height 260
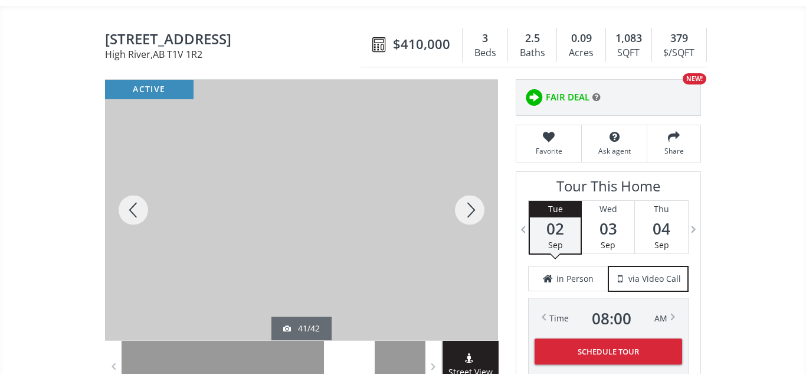
click at [449, 141] on div at bounding box center [470, 210] width 57 height 260
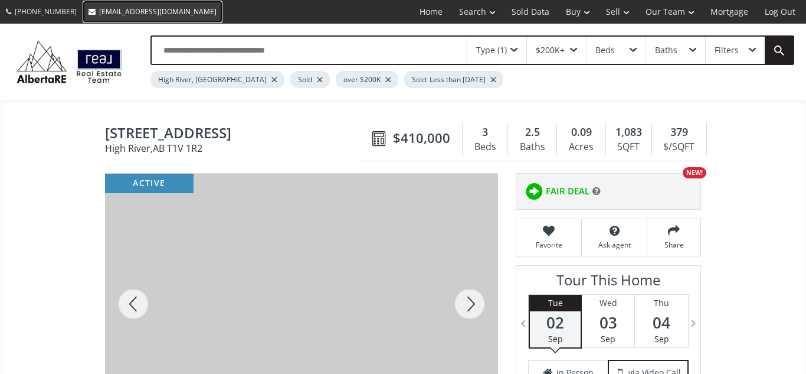
click at [99, 6] on span "[EMAIL_ADDRESS][DOMAIN_NAME]" at bounding box center [157, 11] width 117 height 10
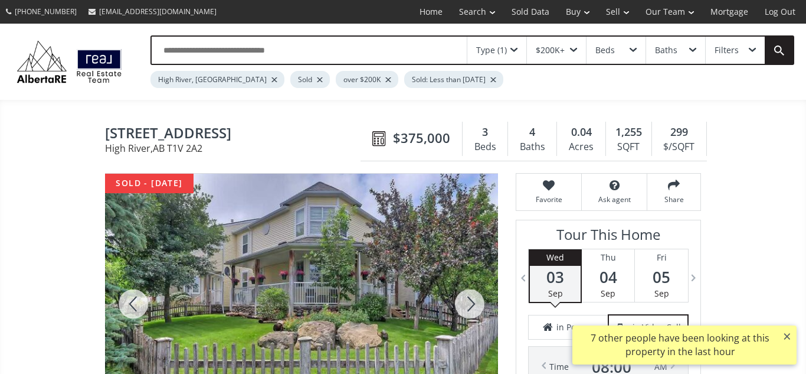
click at [201, 49] on input "text" at bounding box center [309, 50] width 315 height 27
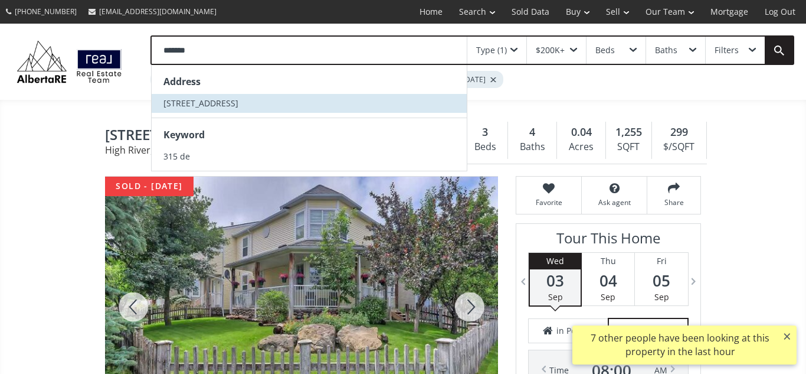
type input "******"
click at [185, 103] on span "[STREET_ADDRESS]" at bounding box center [201, 102] width 75 height 11
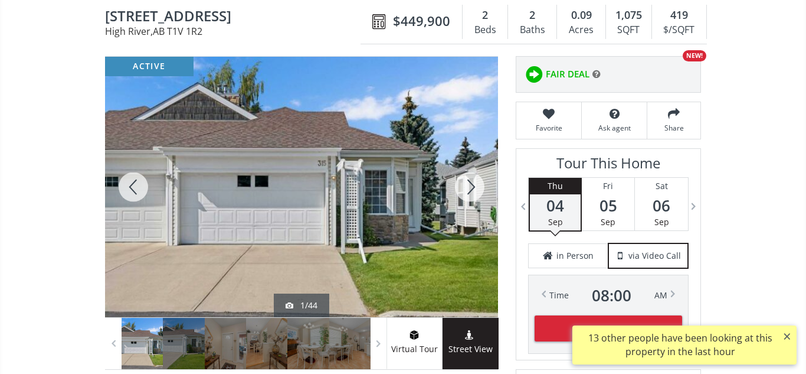
scroll to position [122, 0]
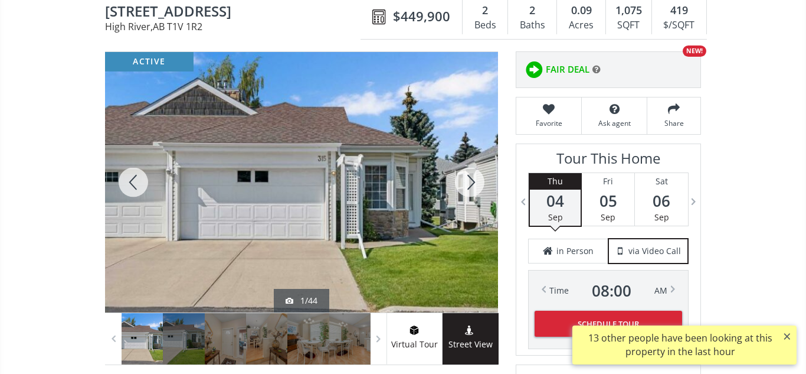
click at [293, 211] on div at bounding box center [301, 182] width 393 height 260
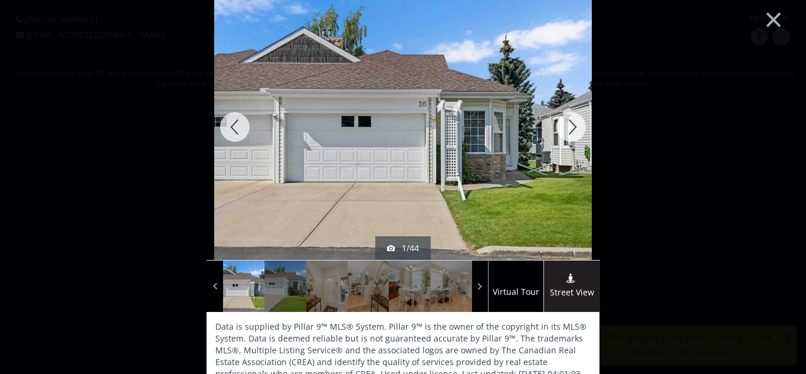
scroll to position [1, 0]
click at [572, 125] on div at bounding box center [571, 127] width 57 height 266
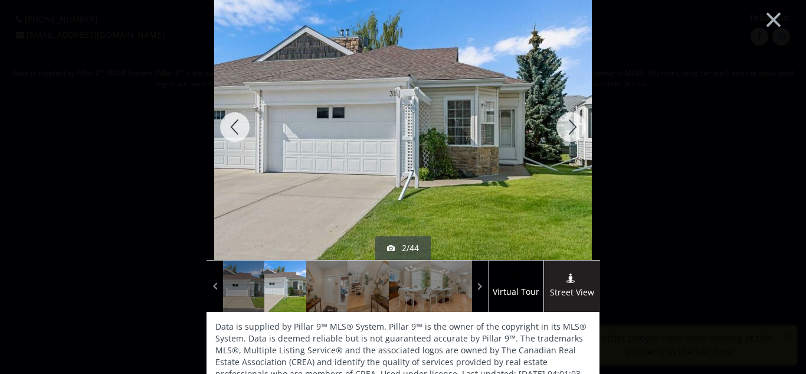
click at [572, 125] on div at bounding box center [571, 127] width 57 height 266
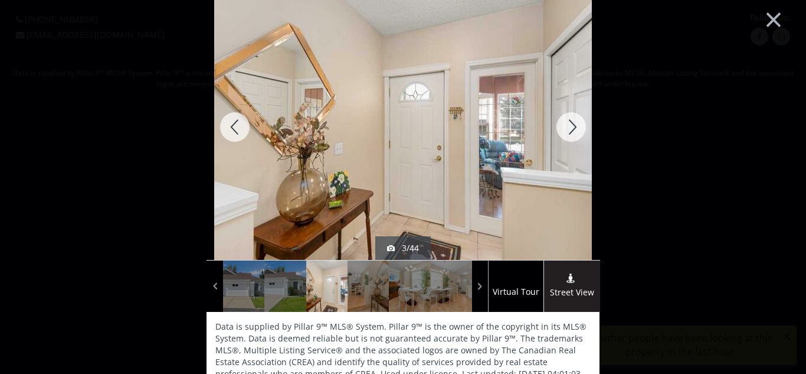
click at [572, 125] on div at bounding box center [571, 127] width 57 height 266
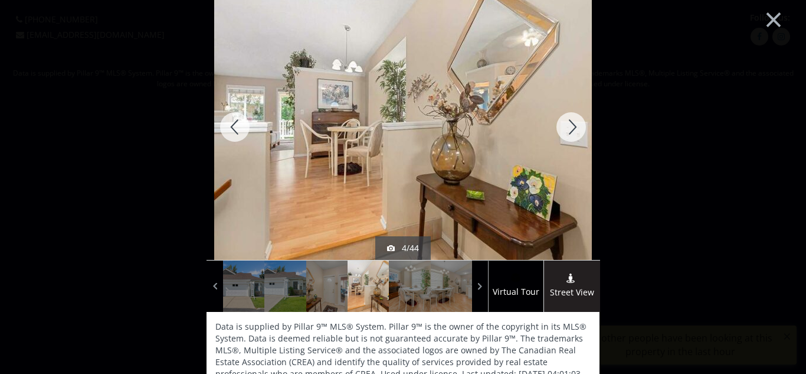
click at [230, 129] on div at bounding box center [235, 127] width 57 height 266
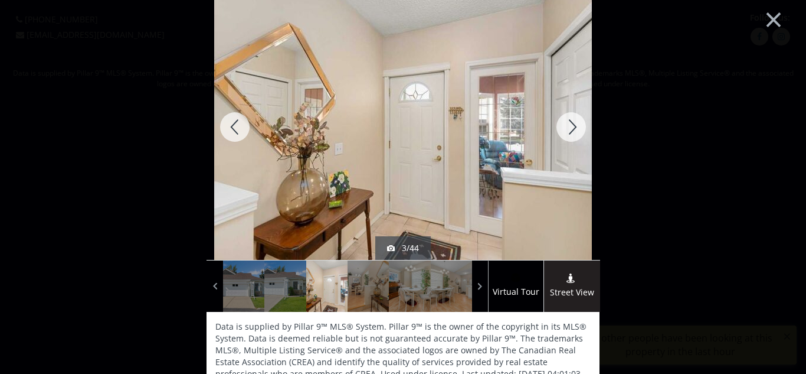
click at [568, 133] on div at bounding box center [571, 127] width 57 height 266
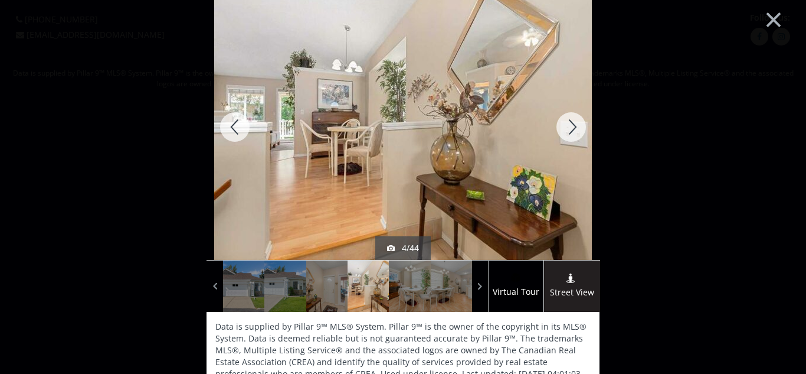
click at [566, 126] on div at bounding box center [571, 127] width 57 height 266
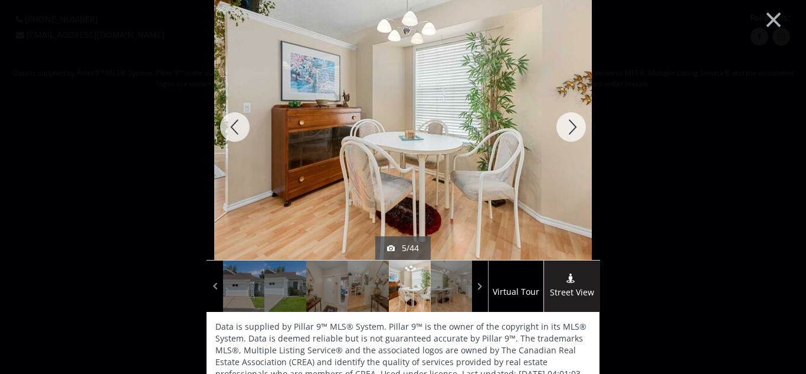
click at [566, 126] on div at bounding box center [571, 127] width 57 height 266
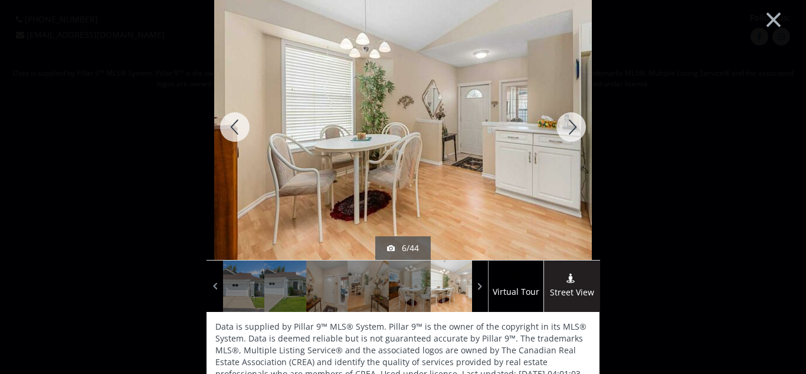
click at [566, 126] on div at bounding box center [571, 127] width 57 height 266
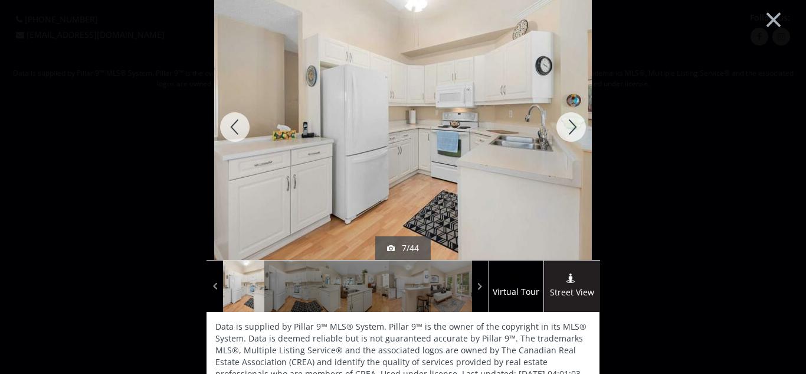
click at [581, 124] on div at bounding box center [571, 127] width 57 height 266
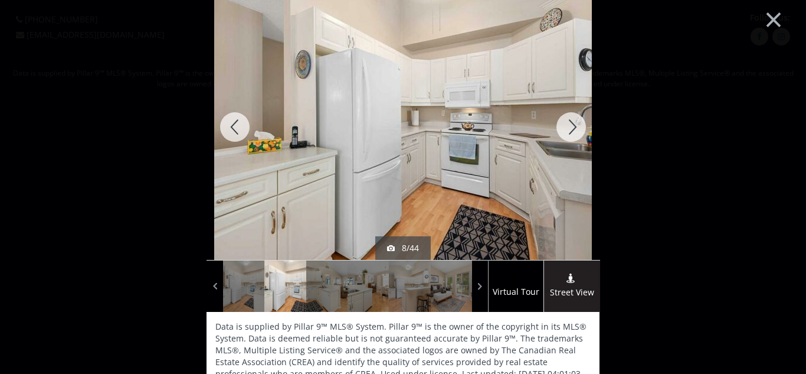
click at [581, 124] on div at bounding box center [571, 127] width 57 height 266
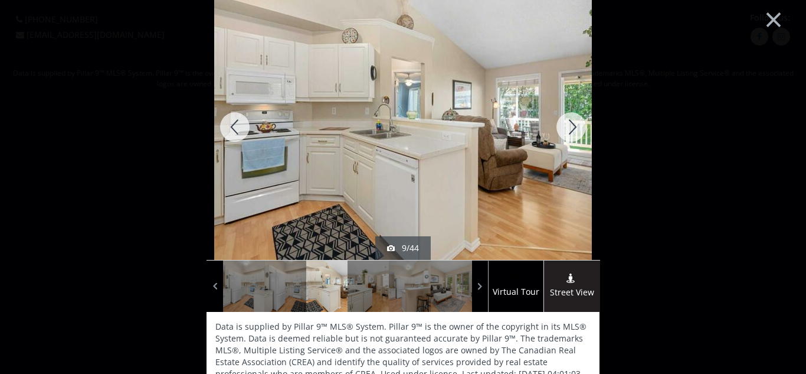
click at [571, 129] on div at bounding box center [571, 127] width 57 height 266
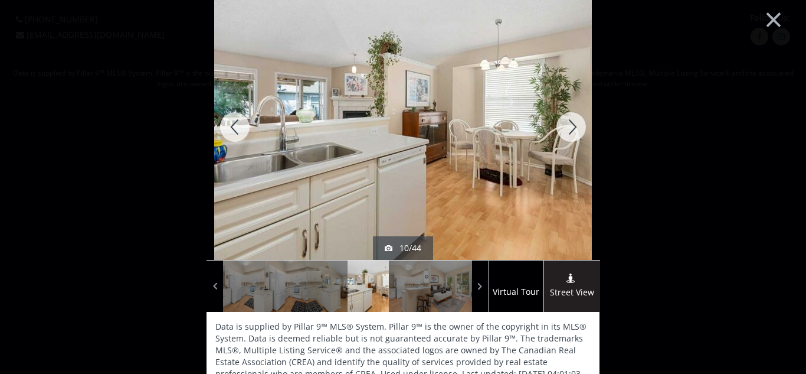
click at [572, 129] on div at bounding box center [571, 127] width 57 height 266
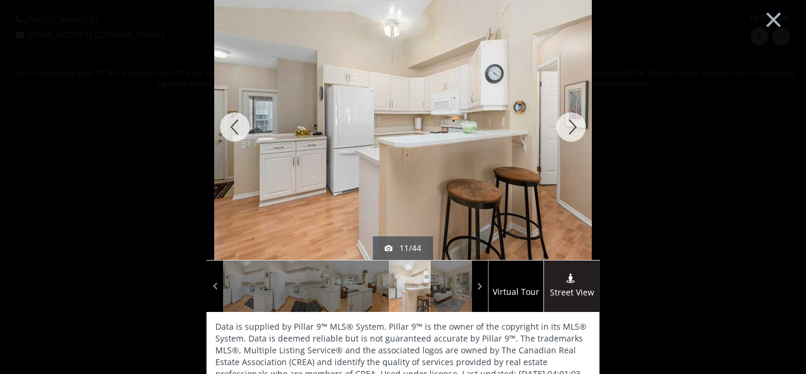
click at [572, 129] on div at bounding box center [571, 127] width 57 height 266
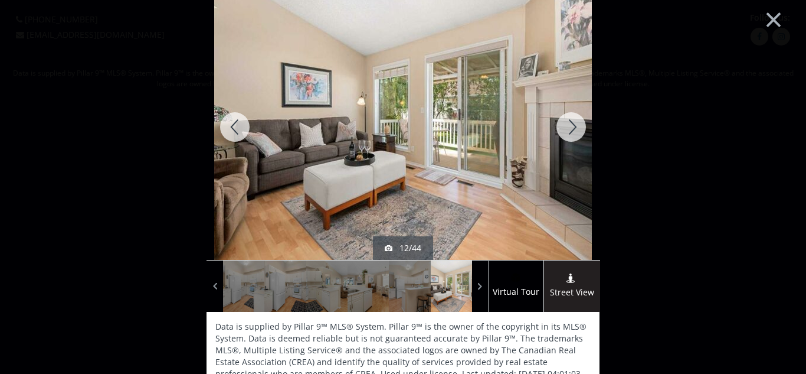
click at [573, 125] on div at bounding box center [571, 127] width 57 height 266
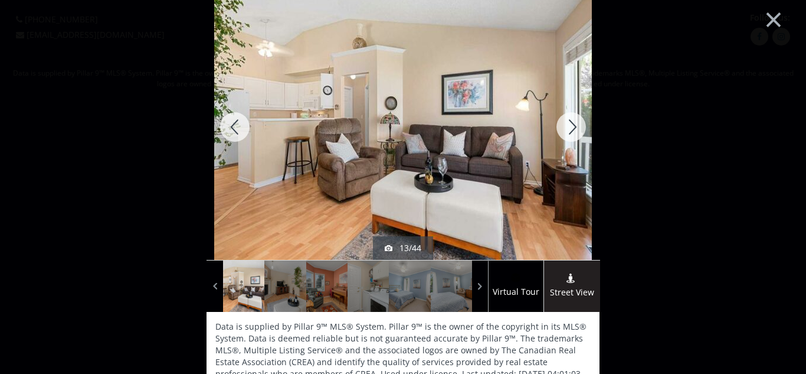
click at [573, 125] on div at bounding box center [571, 127] width 57 height 266
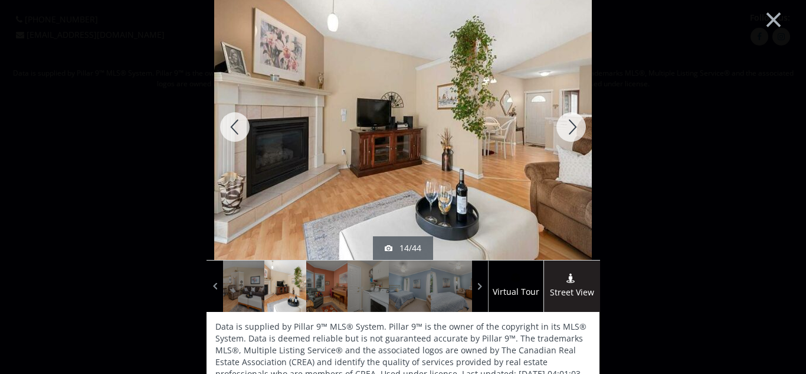
click at [573, 125] on div at bounding box center [571, 127] width 57 height 266
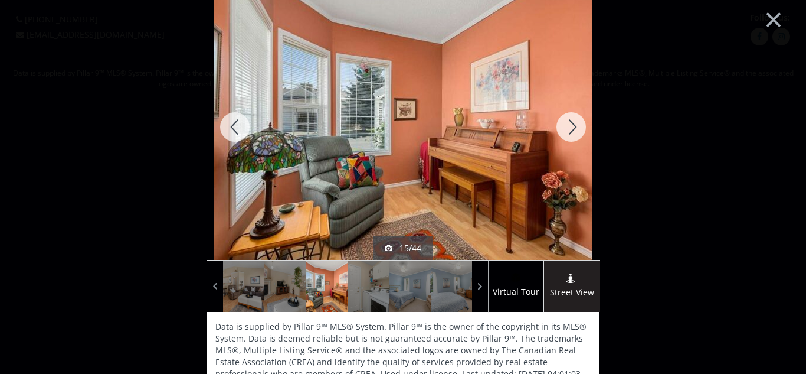
click at [573, 125] on div at bounding box center [571, 127] width 57 height 266
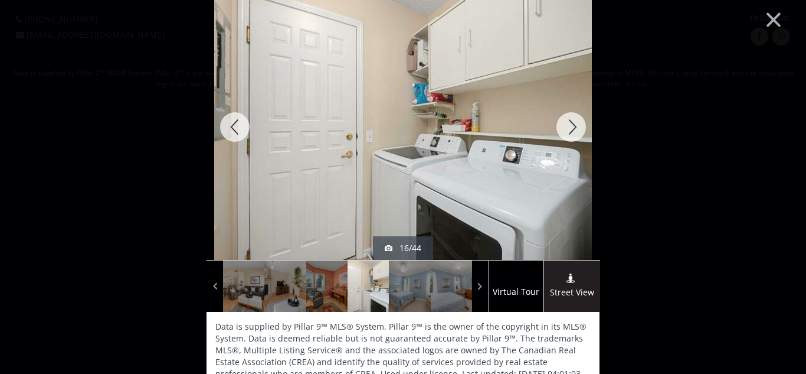
click at [241, 133] on div at bounding box center [235, 127] width 57 height 266
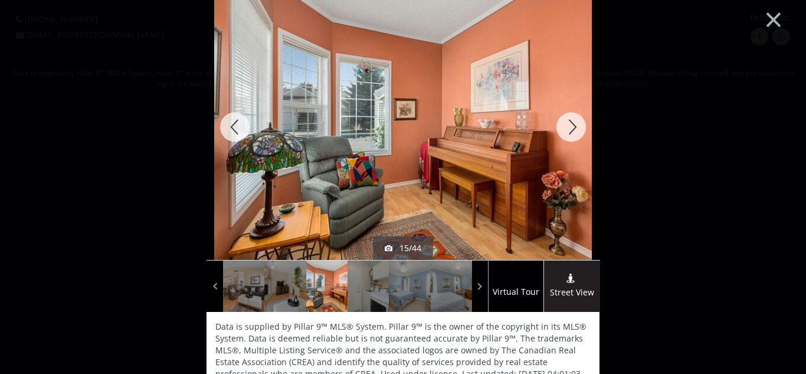
click at [572, 125] on div at bounding box center [571, 127] width 57 height 266
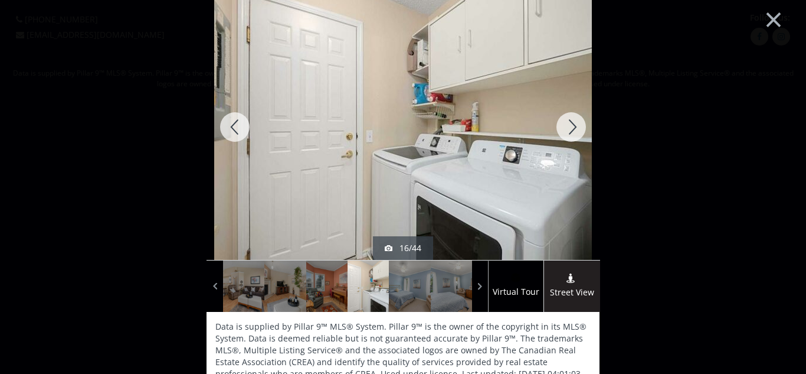
click at [572, 125] on div at bounding box center [571, 127] width 57 height 266
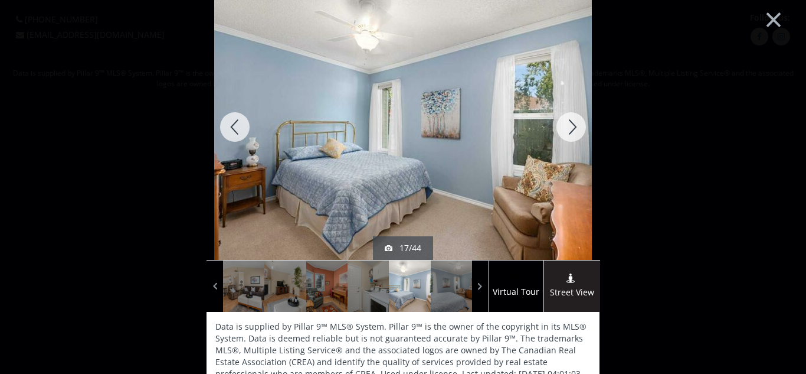
click at [572, 125] on div at bounding box center [571, 127] width 57 height 266
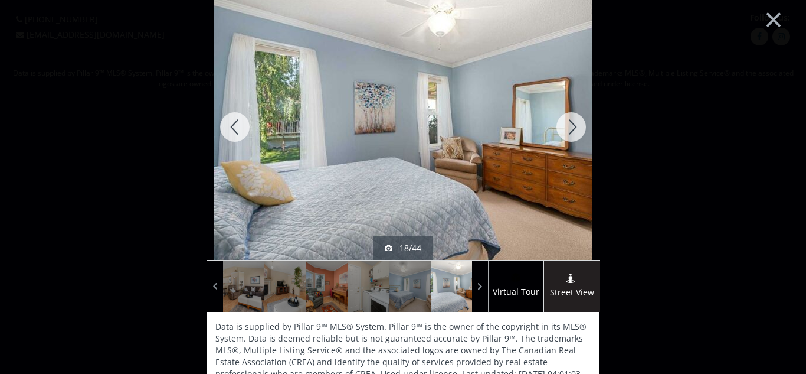
click at [572, 125] on div at bounding box center [571, 127] width 57 height 266
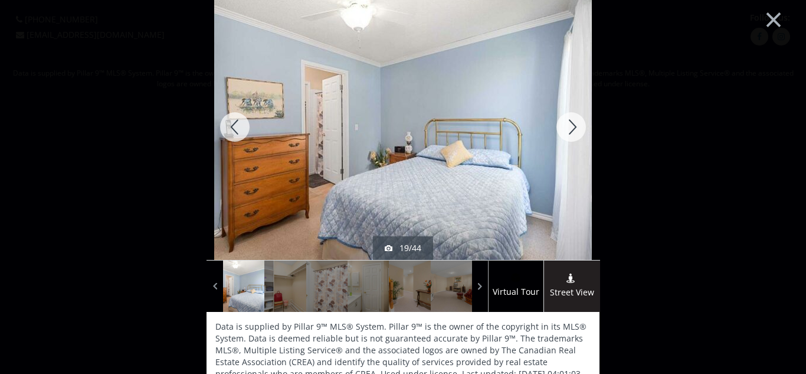
click at [572, 125] on div at bounding box center [571, 127] width 57 height 266
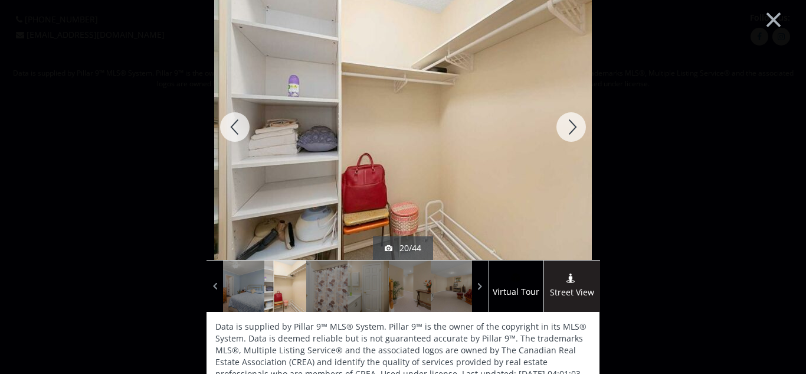
click at [572, 125] on div at bounding box center [571, 127] width 57 height 266
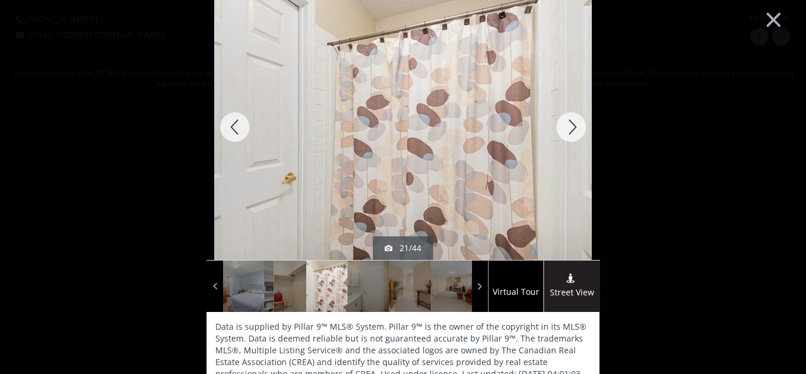
click at [572, 125] on div at bounding box center [571, 127] width 57 height 266
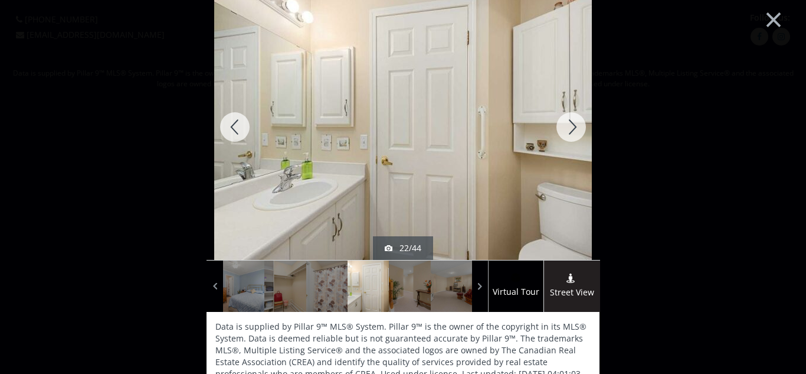
click at [572, 125] on div at bounding box center [571, 127] width 57 height 266
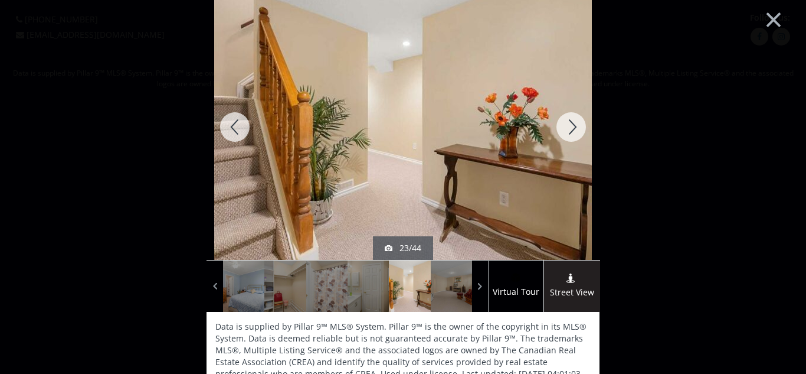
click at [240, 119] on div at bounding box center [235, 127] width 57 height 266
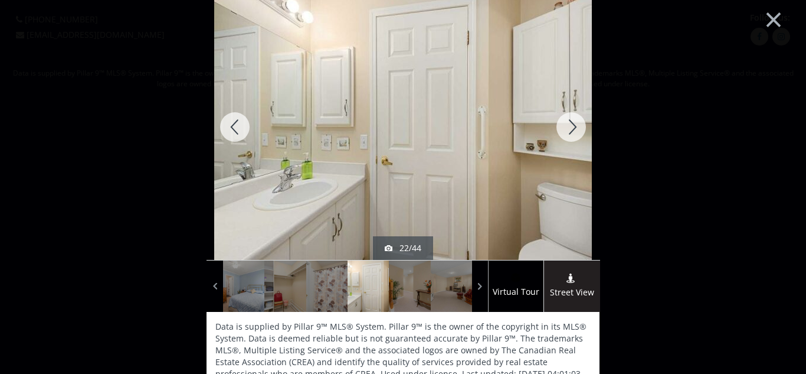
click at [238, 128] on div at bounding box center [235, 127] width 57 height 266
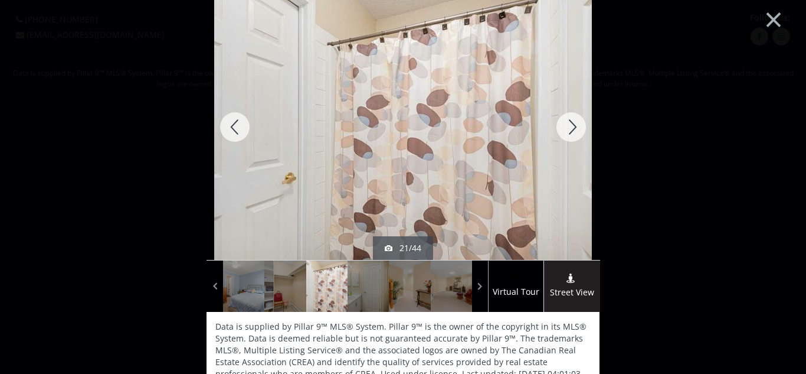
click at [238, 128] on div at bounding box center [235, 127] width 57 height 266
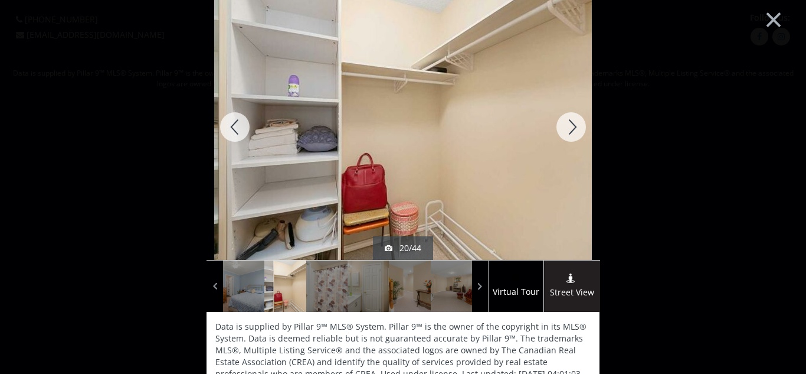
click at [570, 131] on div at bounding box center [571, 127] width 57 height 266
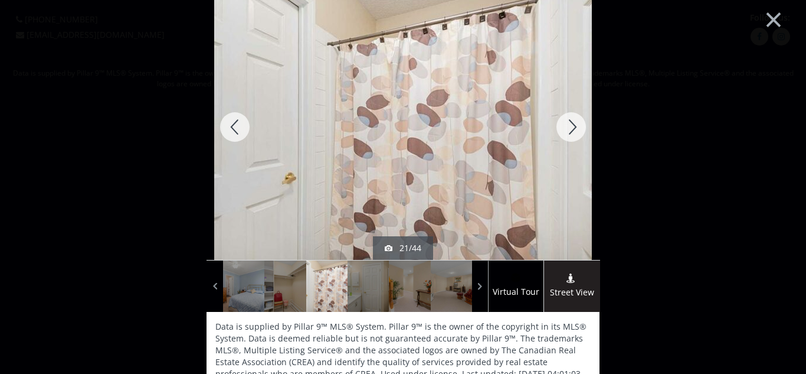
click at [570, 131] on div at bounding box center [571, 127] width 57 height 266
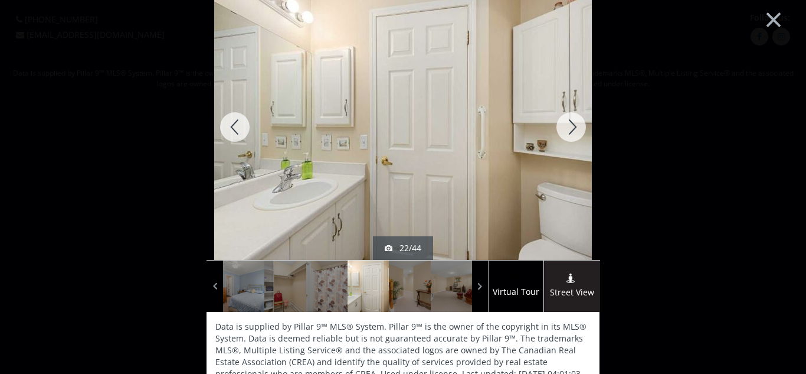
click at [570, 131] on div at bounding box center [571, 127] width 57 height 266
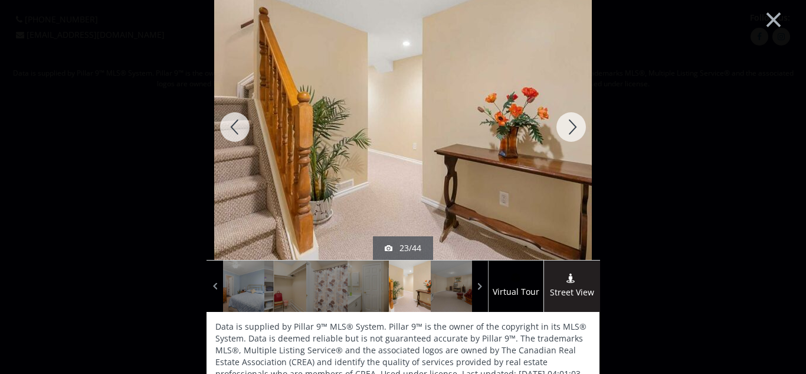
click at [570, 131] on div at bounding box center [571, 127] width 57 height 266
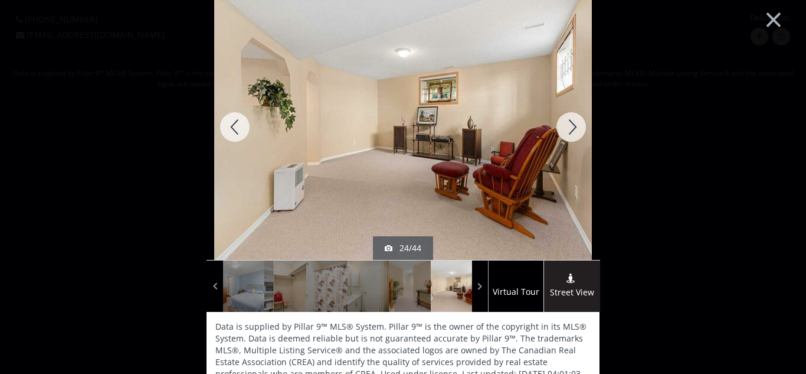
click at [574, 132] on div at bounding box center [571, 127] width 57 height 266
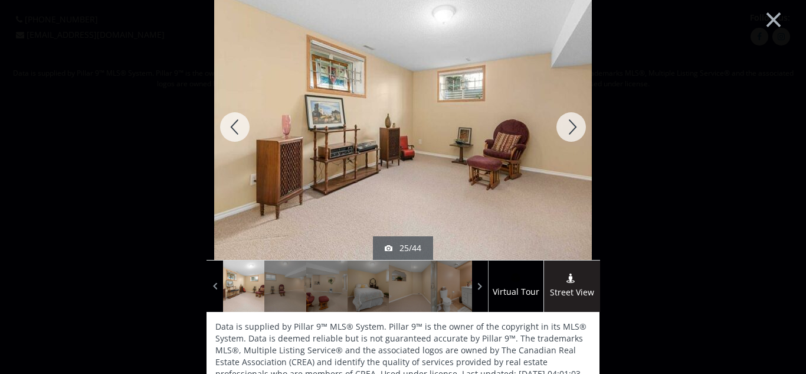
click at [574, 132] on div at bounding box center [571, 127] width 57 height 266
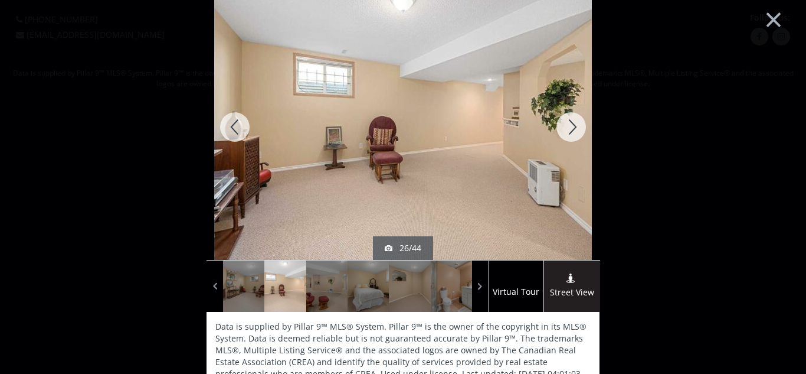
click at [469, 178] on img at bounding box center [403, 126] width 378 height 283
click at [563, 124] on div at bounding box center [571, 127] width 57 height 266
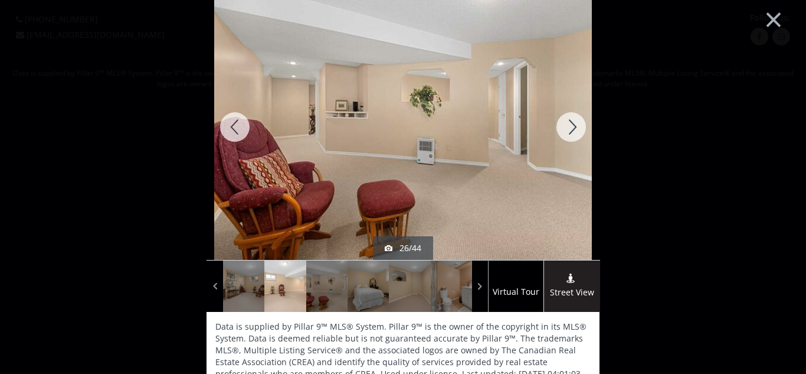
click at [563, 124] on div at bounding box center [571, 127] width 57 height 266
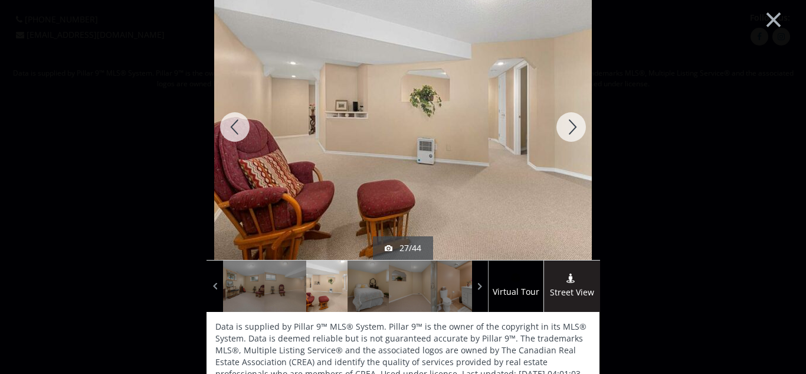
click at [574, 128] on div at bounding box center [571, 127] width 57 height 266
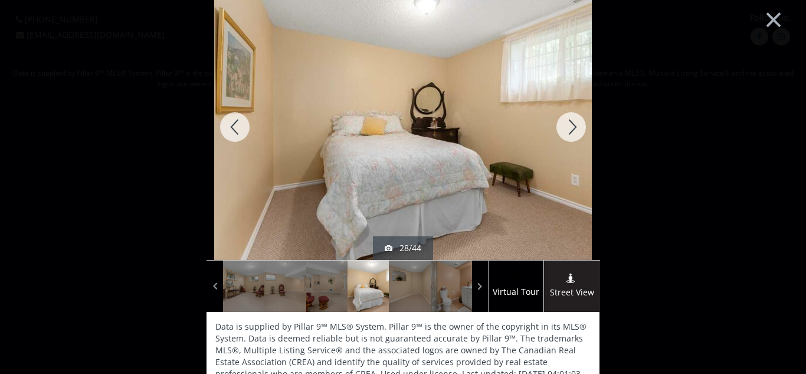
click at [563, 125] on div at bounding box center [571, 127] width 57 height 266
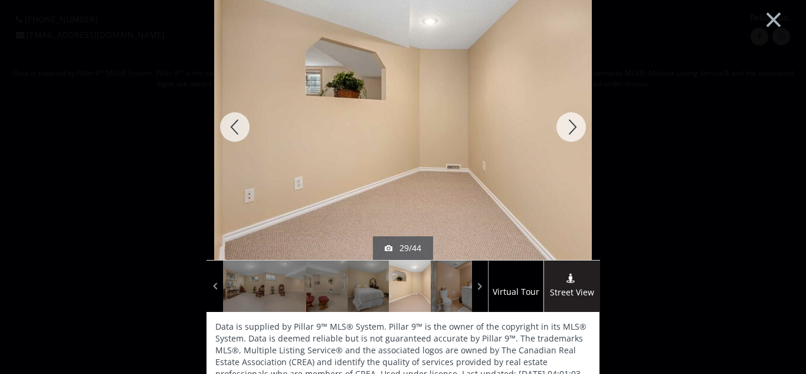
click at [571, 122] on div at bounding box center [571, 127] width 57 height 266
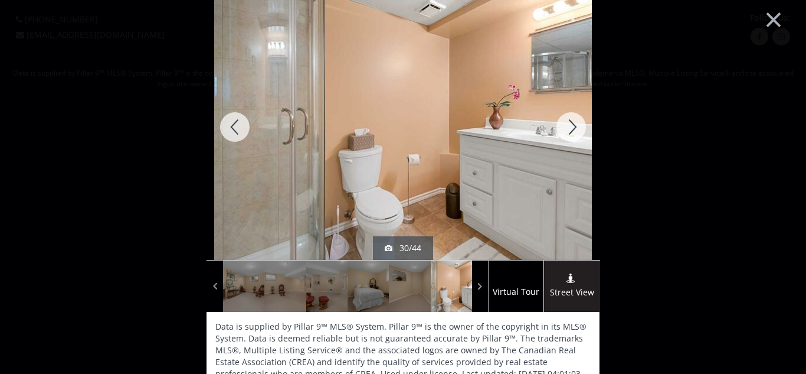
click at [571, 122] on div at bounding box center [571, 127] width 57 height 266
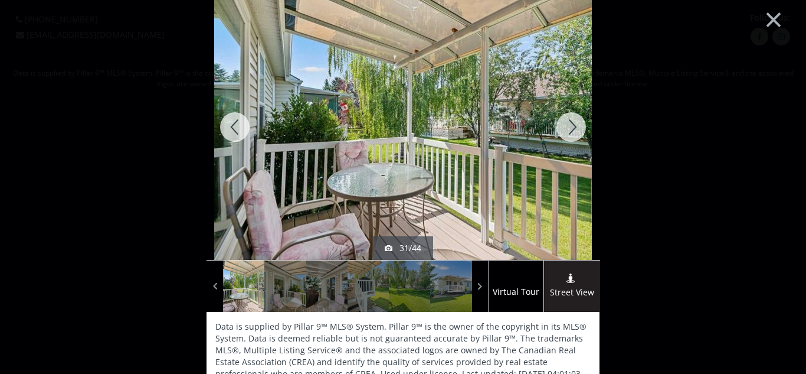
click at [571, 122] on div at bounding box center [571, 127] width 57 height 266
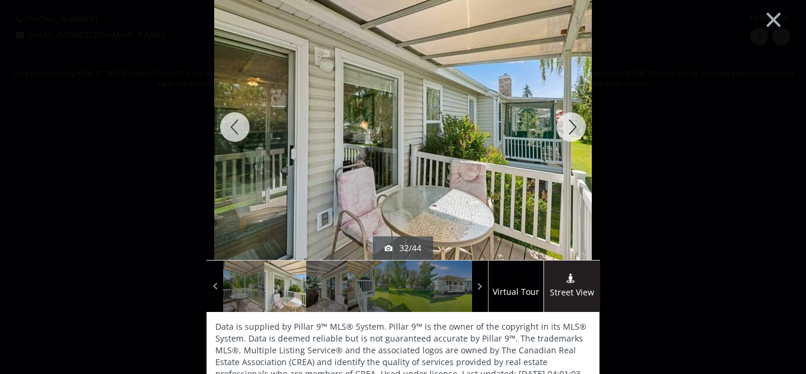
click at [571, 122] on div at bounding box center [571, 127] width 57 height 266
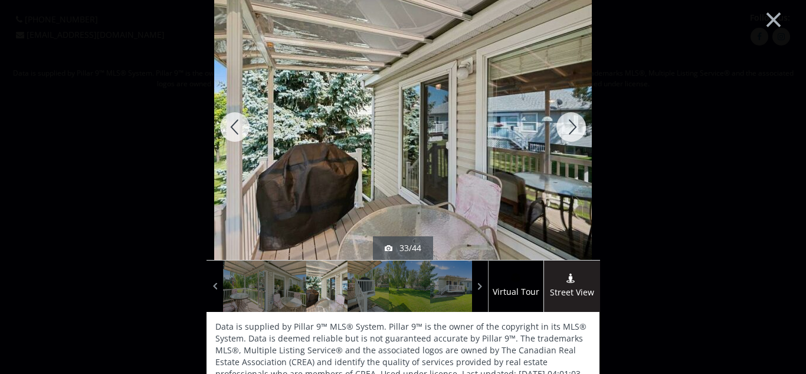
click at [571, 122] on div at bounding box center [571, 127] width 57 height 266
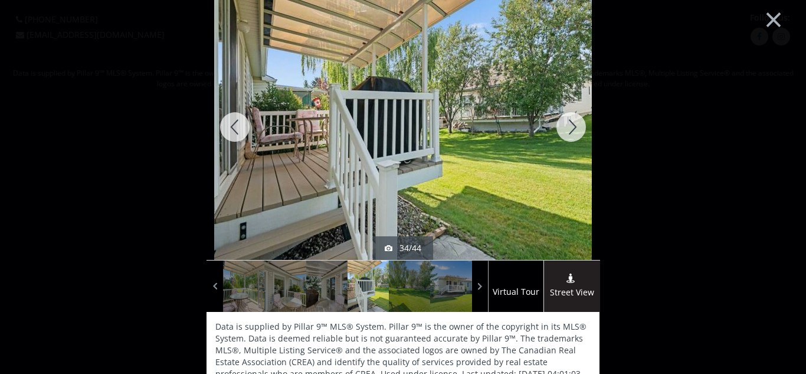
click at [571, 122] on div at bounding box center [571, 127] width 57 height 266
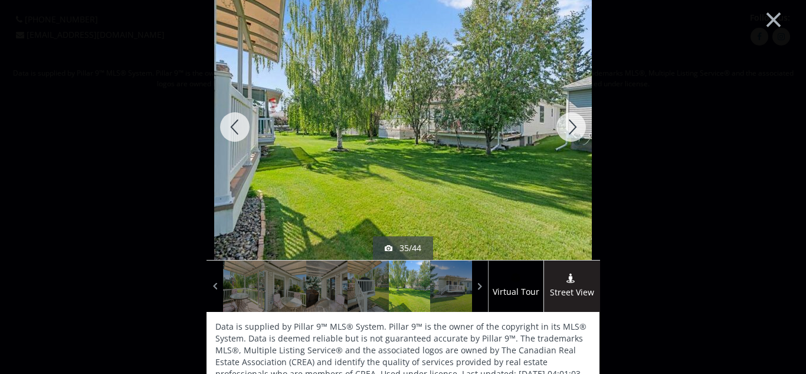
click at [571, 122] on div at bounding box center [571, 127] width 57 height 266
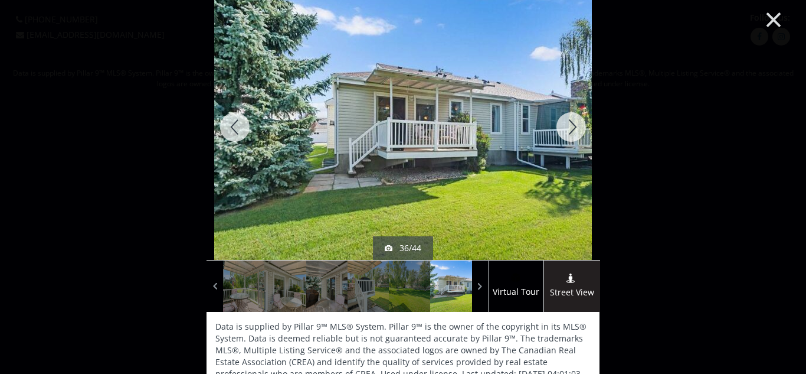
click at [772, 24] on button "×" at bounding box center [773, 18] width 65 height 48
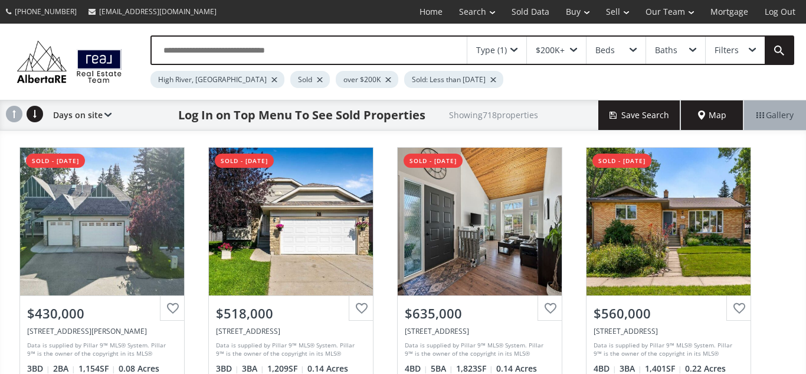
click at [317, 80] on div at bounding box center [320, 79] width 6 height 5
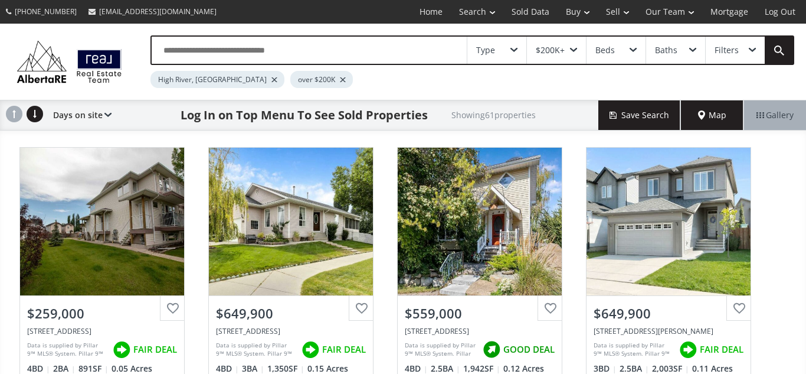
click at [290, 79] on div "over $200K" at bounding box center [321, 79] width 63 height 17
click at [340, 78] on div at bounding box center [343, 79] width 6 height 5
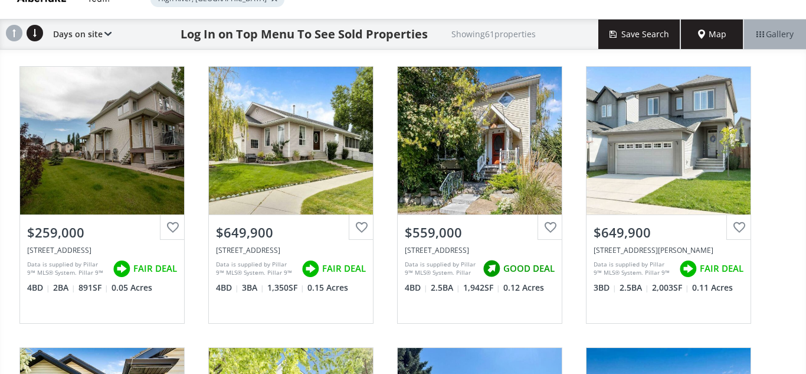
scroll to position [63, 0]
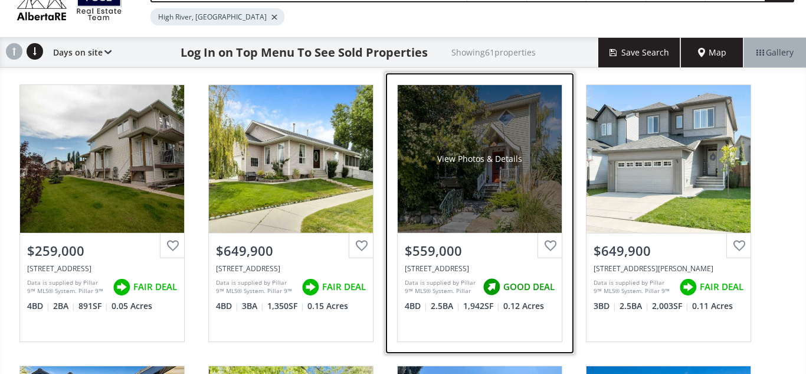
click at [502, 198] on div "View Photos & Details" at bounding box center [480, 159] width 164 height 148
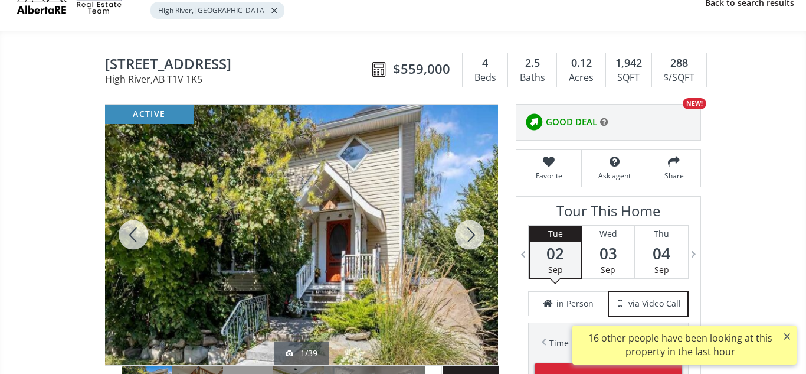
scroll to position [71, 0]
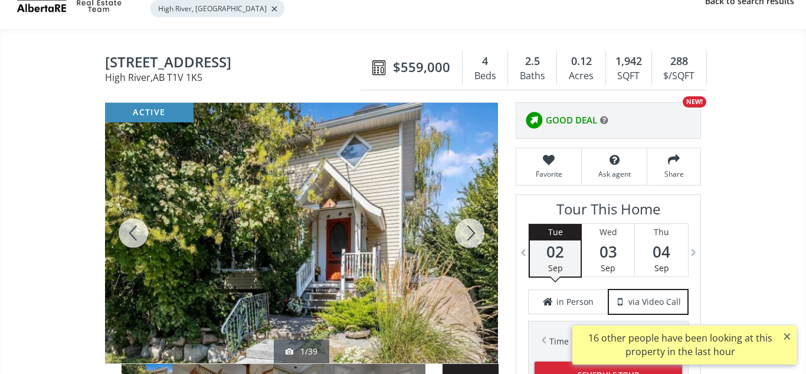
click at [467, 234] on div at bounding box center [470, 233] width 57 height 260
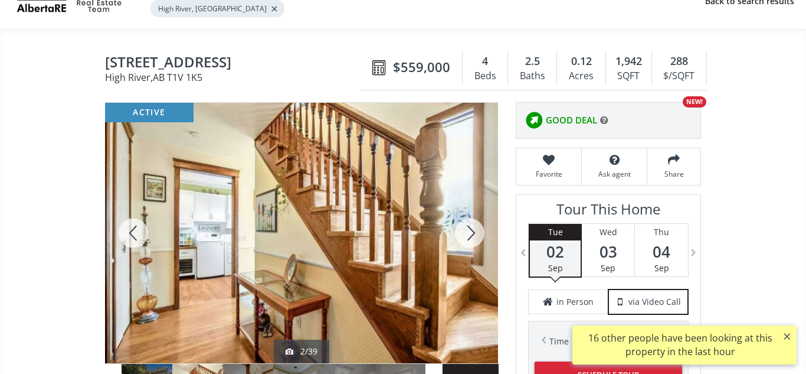
click at [467, 234] on div at bounding box center [470, 233] width 57 height 260
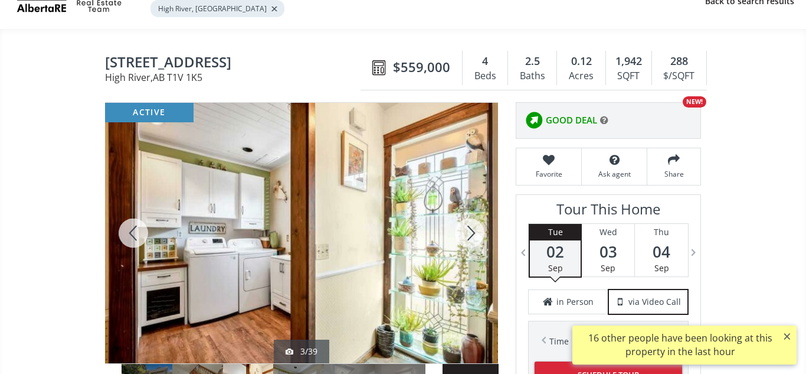
click at [467, 234] on div at bounding box center [470, 233] width 57 height 260
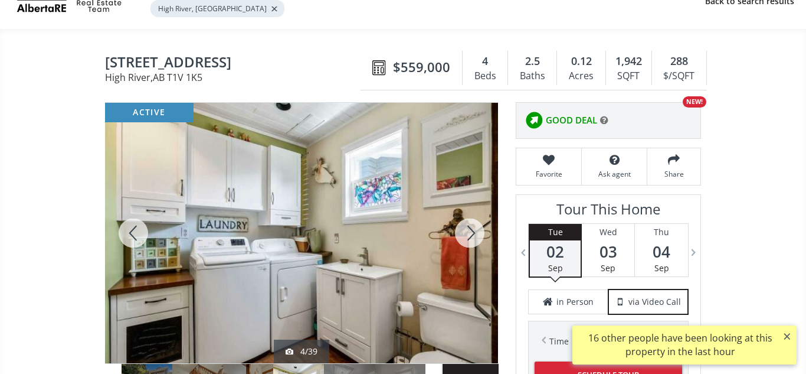
click at [466, 231] on div at bounding box center [470, 233] width 57 height 260
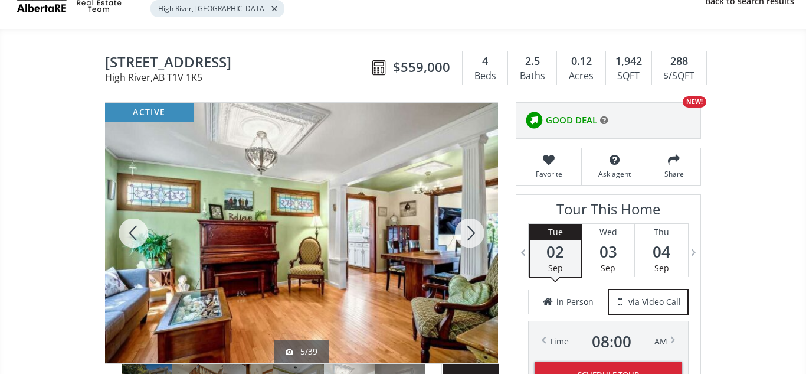
click at [466, 236] on div at bounding box center [470, 233] width 57 height 260
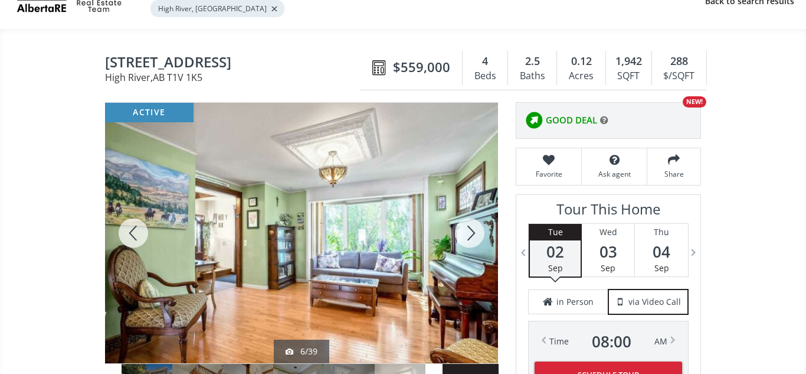
click at [466, 236] on div at bounding box center [470, 233] width 57 height 260
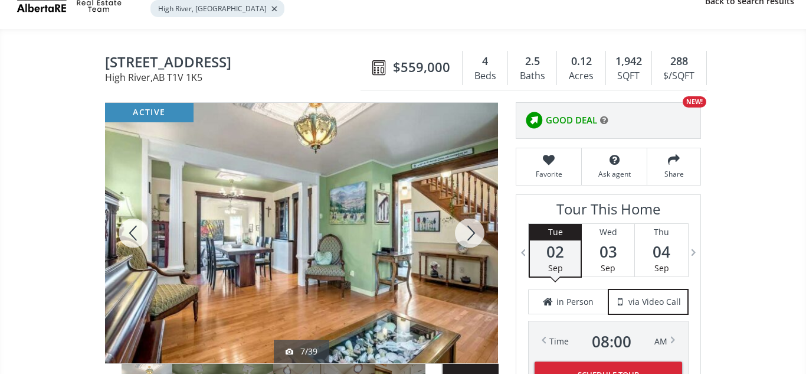
click at [470, 235] on div at bounding box center [470, 233] width 57 height 260
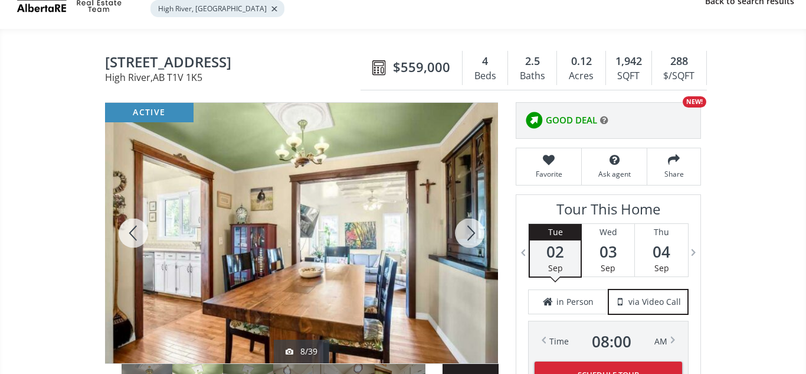
click at [473, 235] on div at bounding box center [470, 233] width 57 height 260
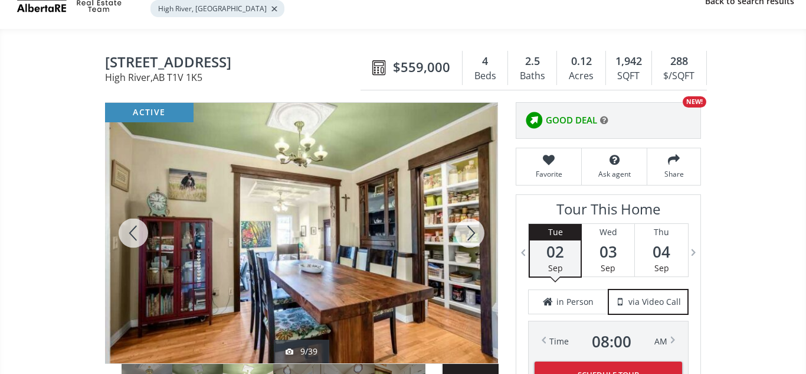
click at [472, 236] on div at bounding box center [470, 233] width 57 height 260
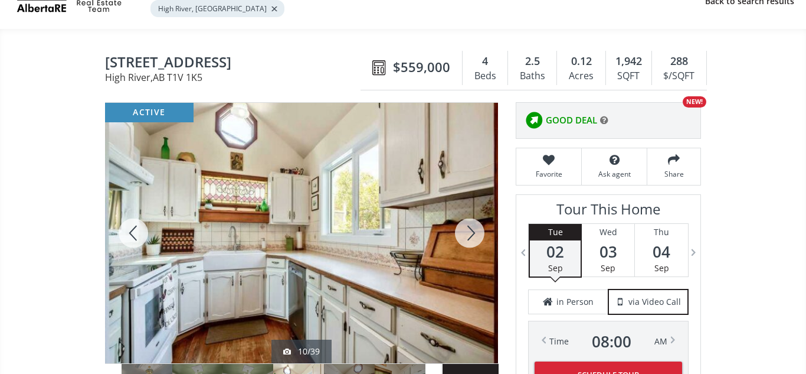
click at [472, 231] on div at bounding box center [470, 233] width 57 height 260
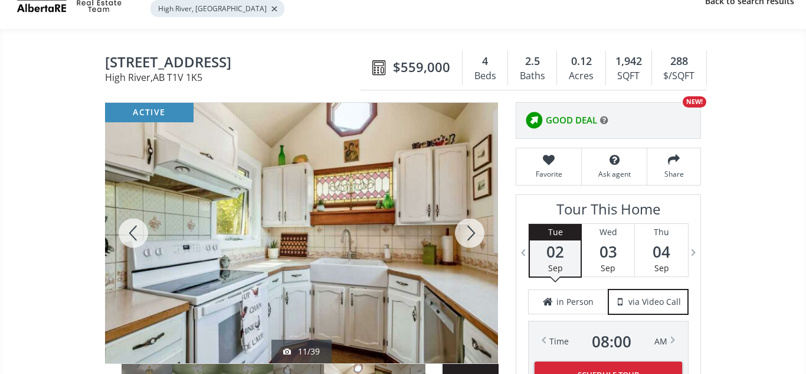
click at [472, 231] on div at bounding box center [470, 233] width 57 height 260
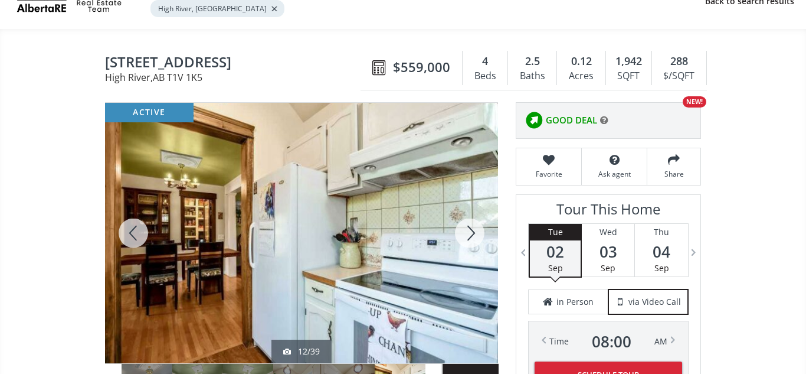
click at [472, 231] on div at bounding box center [470, 233] width 57 height 260
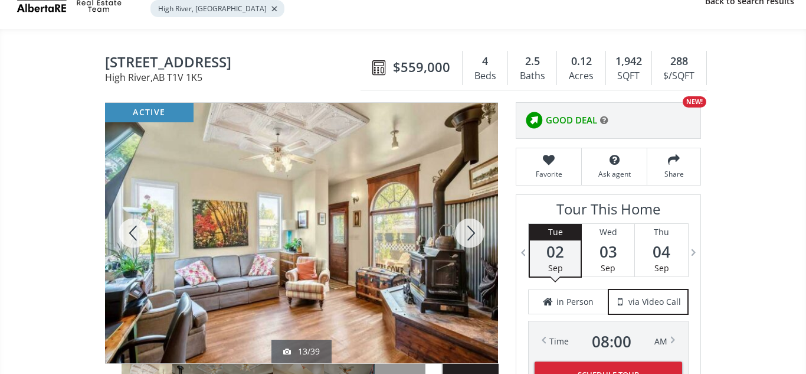
scroll to position [78, 0]
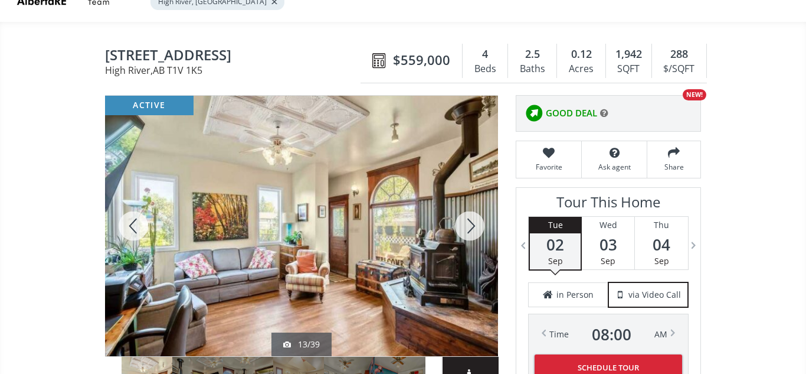
click at [472, 220] on div at bounding box center [470, 226] width 57 height 260
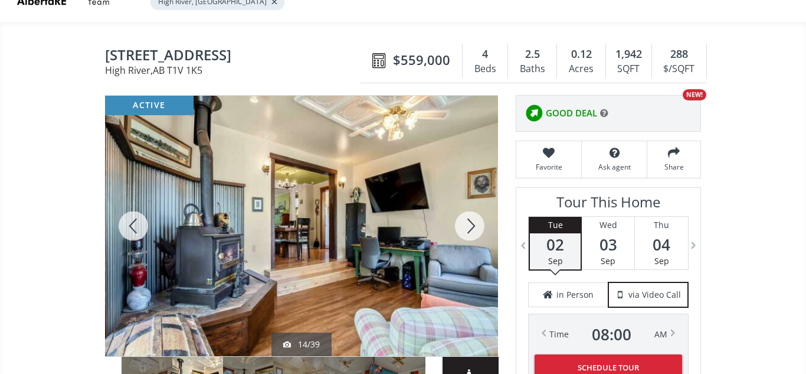
click at [468, 226] on div at bounding box center [470, 226] width 57 height 260
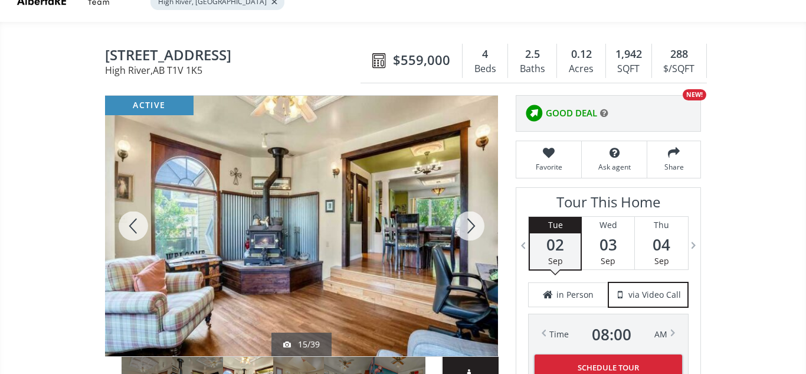
click at [469, 222] on div at bounding box center [470, 226] width 57 height 260
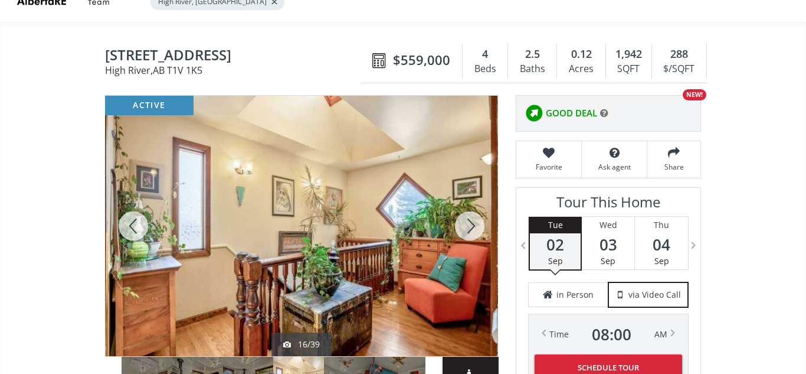
click at [476, 218] on div at bounding box center [470, 226] width 57 height 260
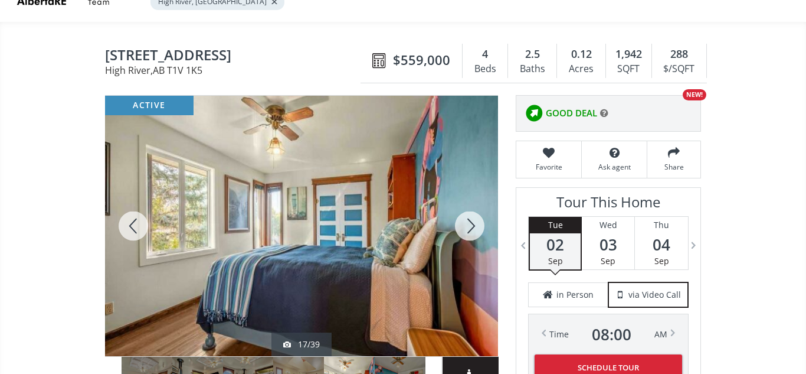
click at [476, 218] on div at bounding box center [470, 226] width 57 height 260
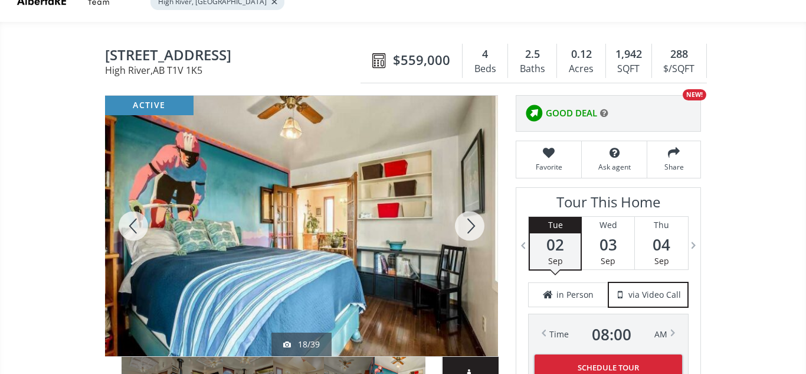
click at [471, 233] on div at bounding box center [470, 226] width 57 height 260
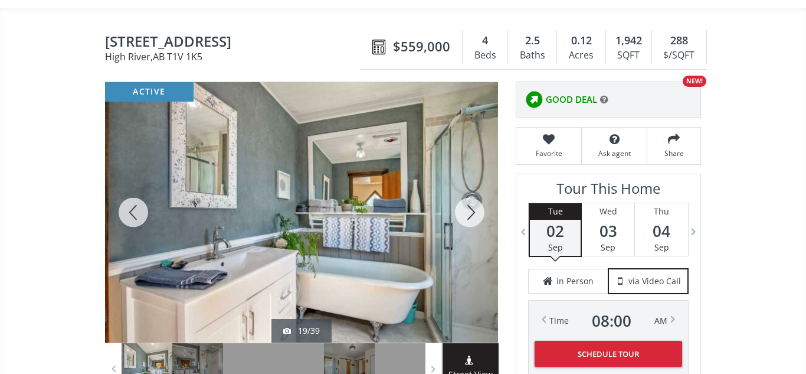
scroll to position [96, 0]
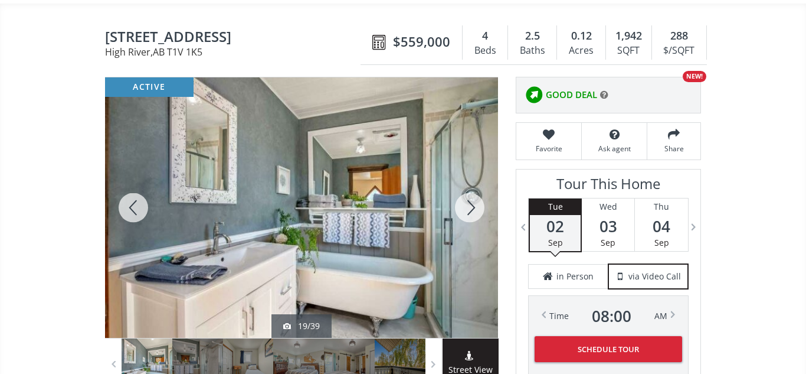
click at [473, 213] on div at bounding box center [470, 207] width 57 height 260
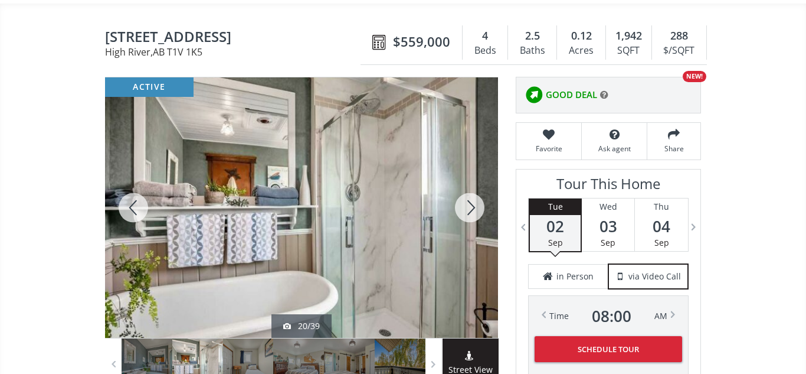
click at [473, 213] on div at bounding box center [470, 207] width 57 height 260
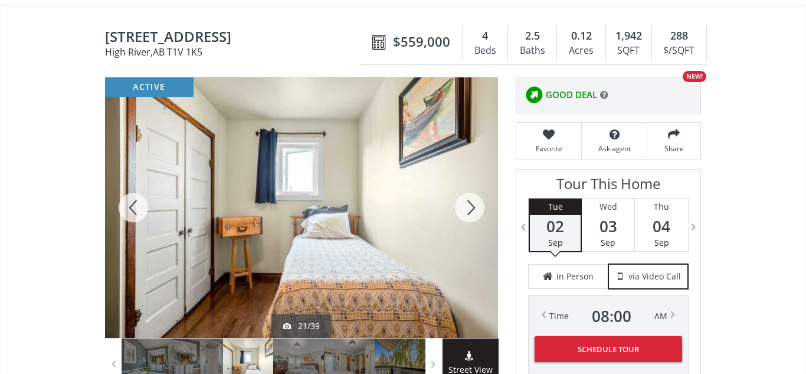
click at [473, 213] on div at bounding box center [470, 207] width 57 height 260
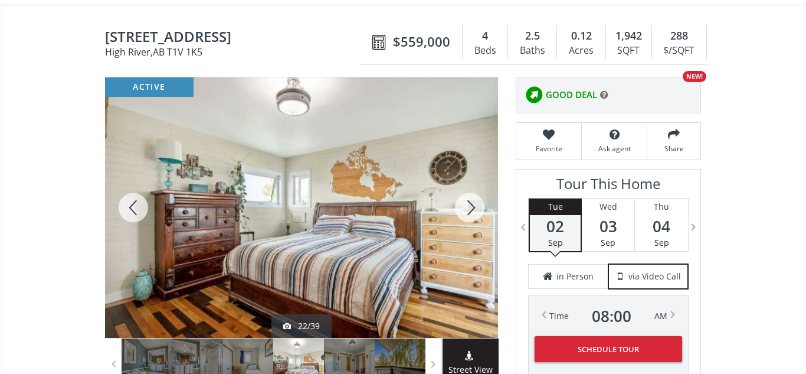
click at [473, 213] on div at bounding box center [470, 207] width 57 height 260
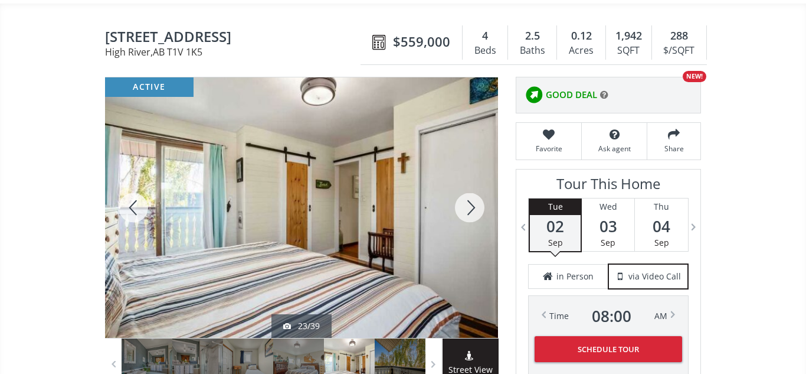
click at [473, 213] on div at bounding box center [470, 207] width 57 height 260
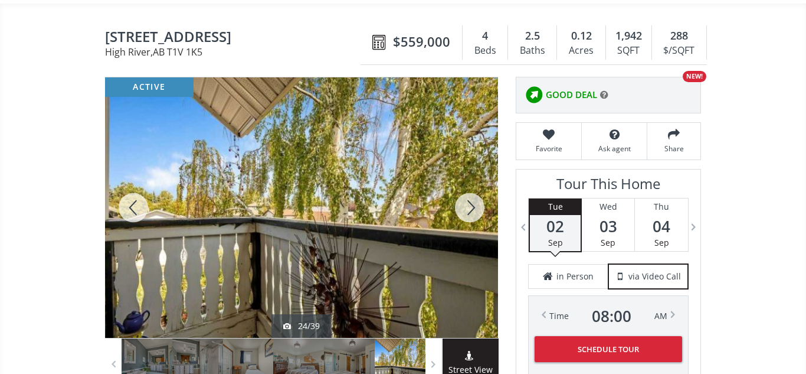
click at [469, 210] on div at bounding box center [470, 207] width 57 height 260
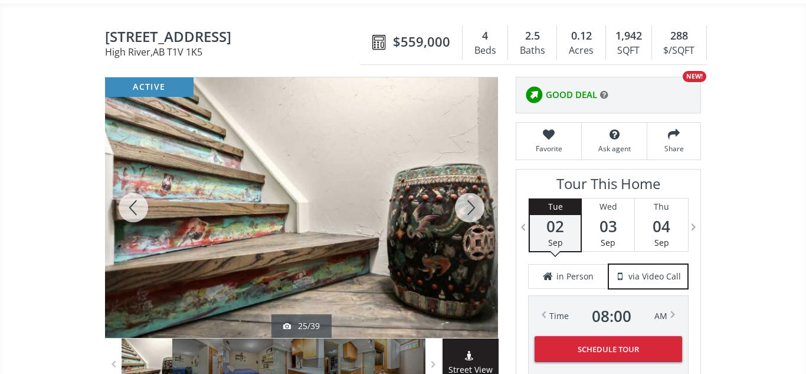
click at [475, 205] on div at bounding box center [470, 207] width 57 height 260
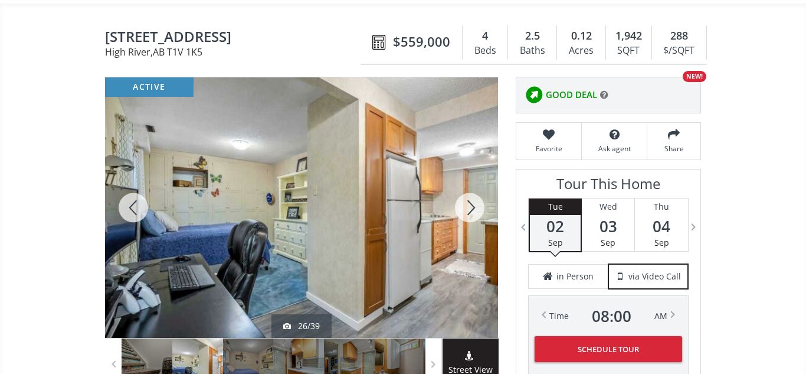
click at [467, 208] on div at bounding box center [470, 207] width 57 height 260
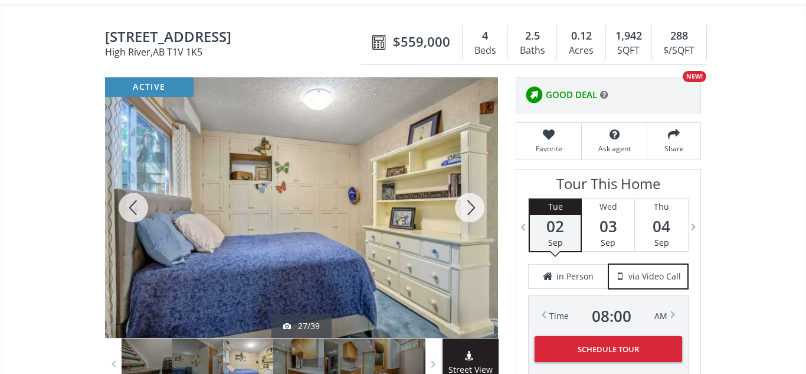
click at [467, 208] on div at bounding box center [470, 207] width 57 height 260
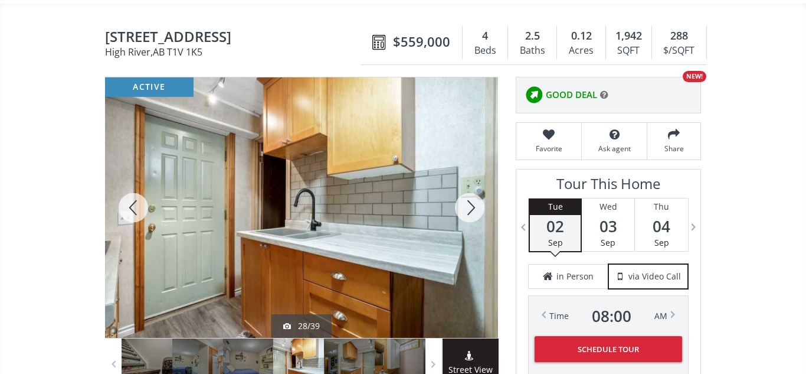
click at [467, 208] on div at bounding box center [470, 207] width 57 height 260
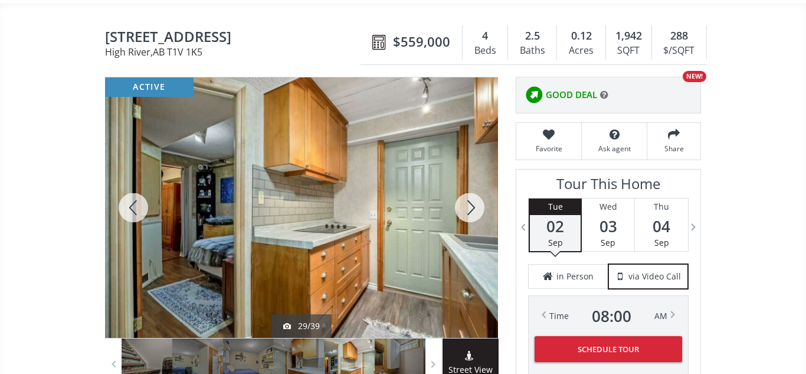
click at [467, 208] on div at bounding box center [470, 207] width 57 height 260
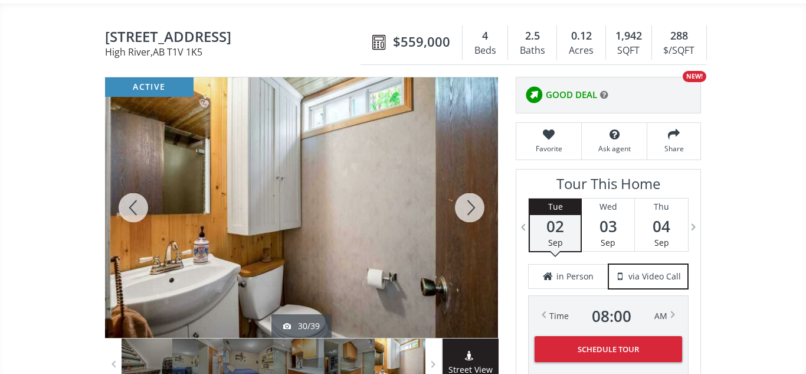
click at [469, 205] on div at bounding box center [470, 207] width 57 height 260
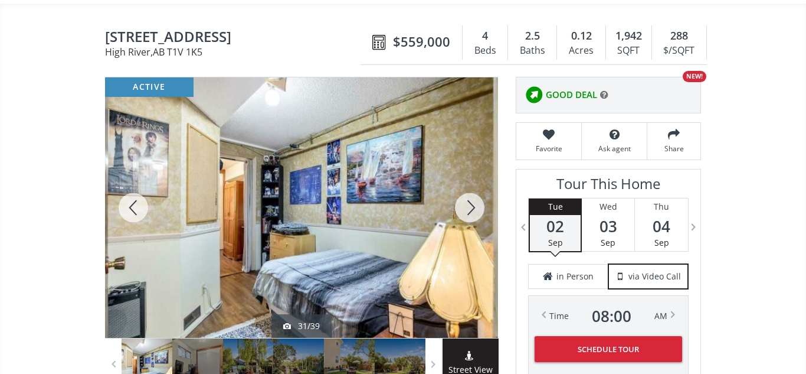
click at [469, 205] on div at bounding box center [470, 207] width 57 height 260
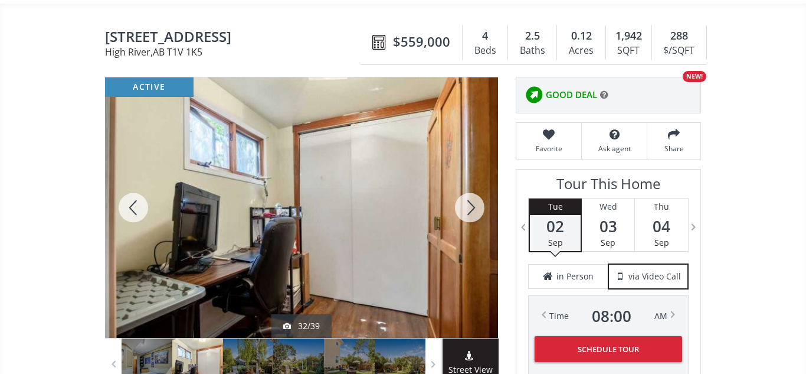
click at [469, 205] on div at bounding box center [470, 207] width 57 height 260
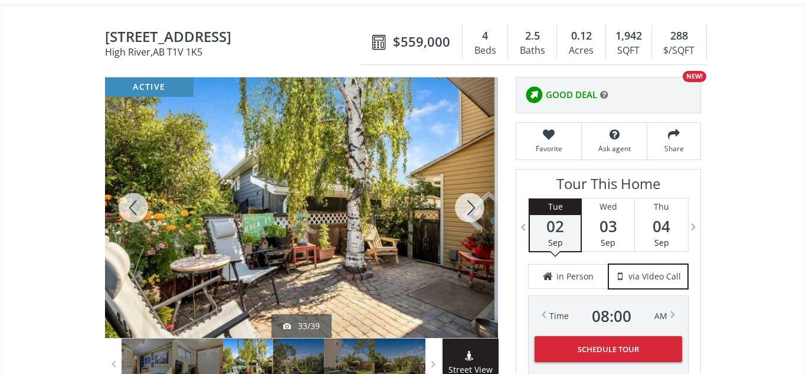
click at [469, 205] on div at bounding box center [470, 207] width 57 height 260
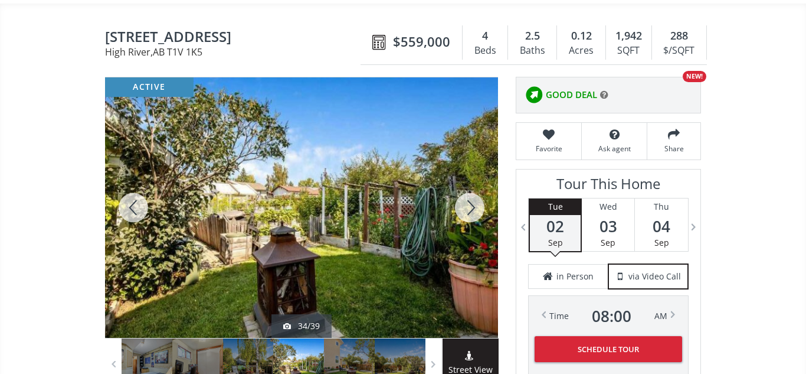
click at [475, 202] on div at bounding box center [470, 207] width 57 height 260
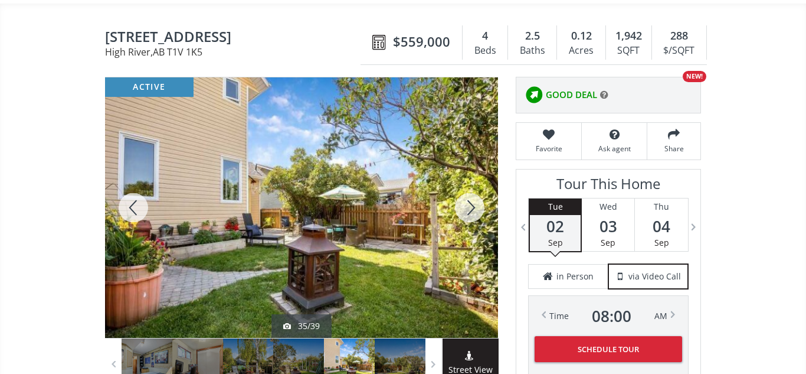
click at [473, 207] on div at bounding box center [470, 207] width 57 height 260
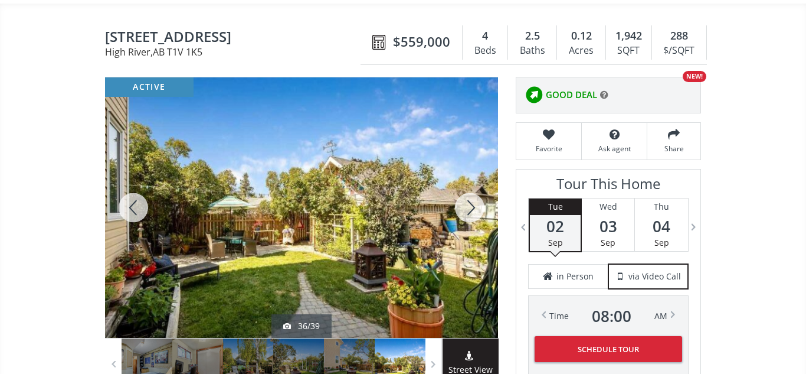
click at [467, 210] on div at bounding box center [470, 207] width 57 height 260
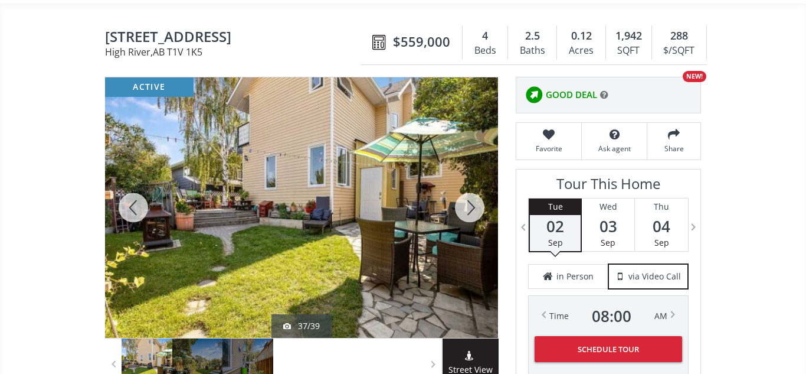
click at [467, 210] on div at bounding box center [470, 207] width 57 height 260
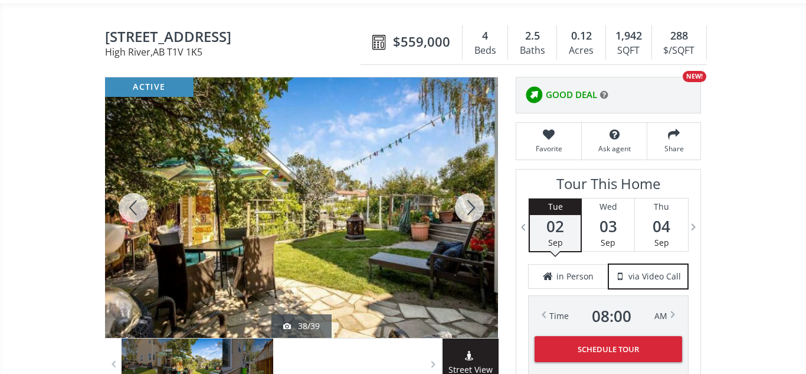
click at [475, 209] on div at bounding box center [470, 207] width 57 height 260
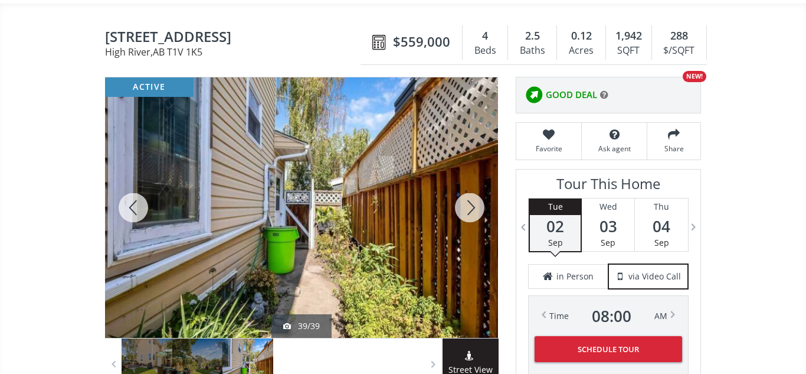
click at [465, 214] on div at bounding box center [470, 207] width 57 height 260
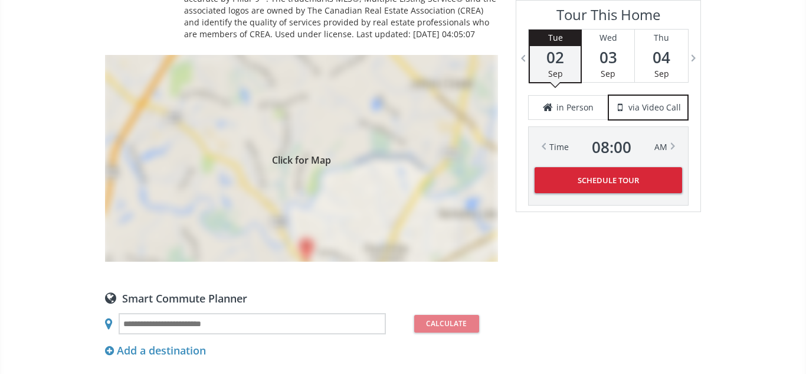
scroll to position [969, 0]
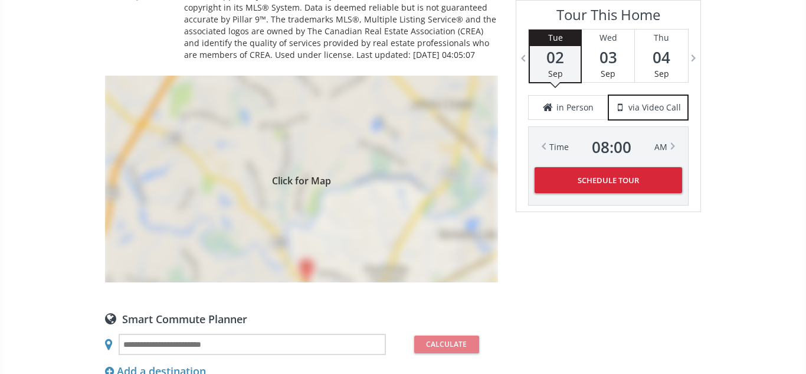
click at [272, 174] on span "Click for Map" at bounding box center [301, 178] width 393 height 9
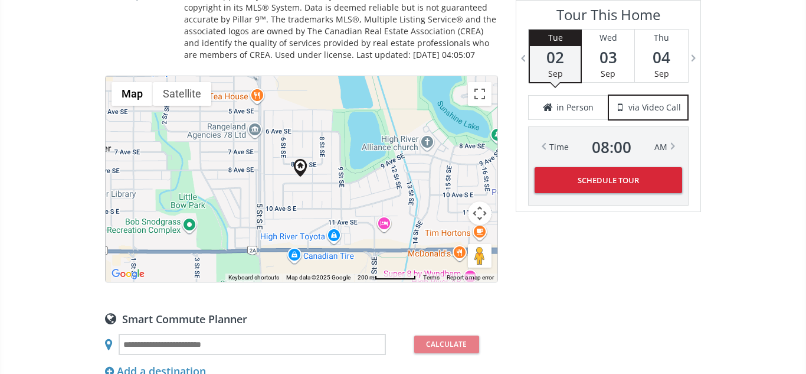
click at [481, 203] on button "Map camera controls" at bounding box center [480, 213] width 24 height 24
click at [452, 172] on button "Zoom in" at bounding box center [451, 184] width 24 height 24
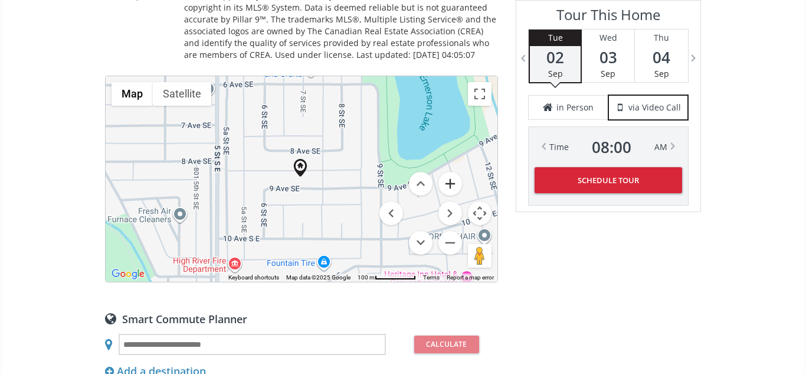
click at [452, 172] on button "Zoom in" at bounding box center [451, 184] width 24 height 24
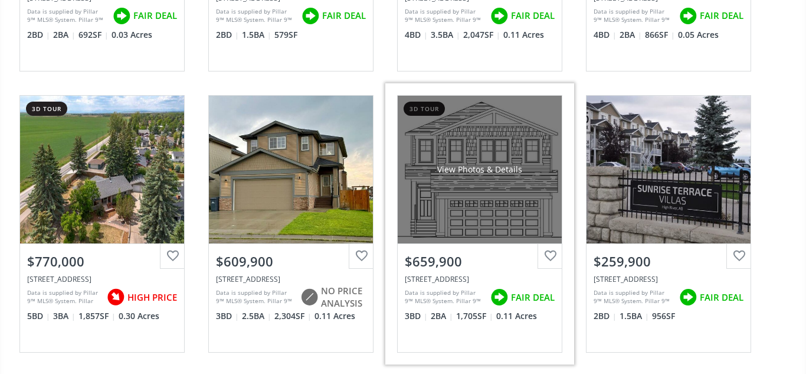
scroll to position [2328, 0]
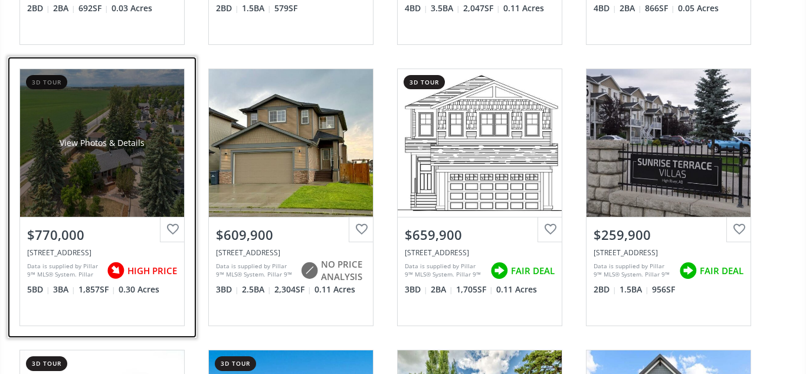
click at [148, 194] on div "View Photos & Details" at bounding box center [102, 143] width 164 height 148
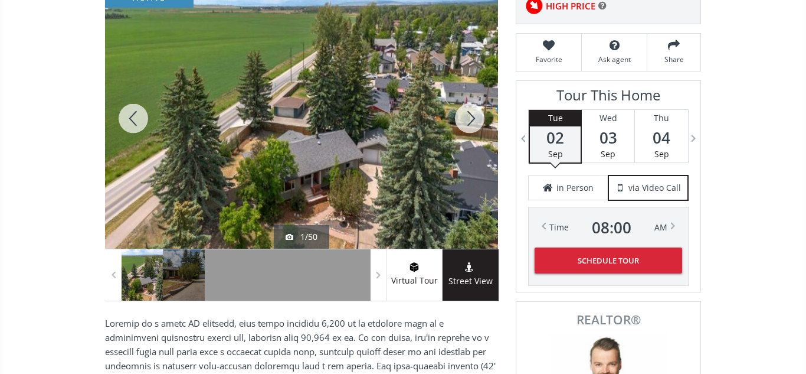
click at [328, 156] on div at bounding box center [301, 118] width 393 height 260
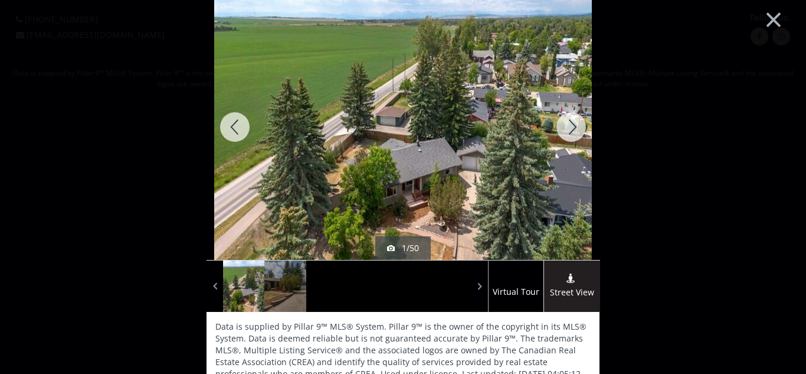
scroll to position [1, 0]
click at [570, 128] on div at bounding box center [571, 127] width 57 height 266
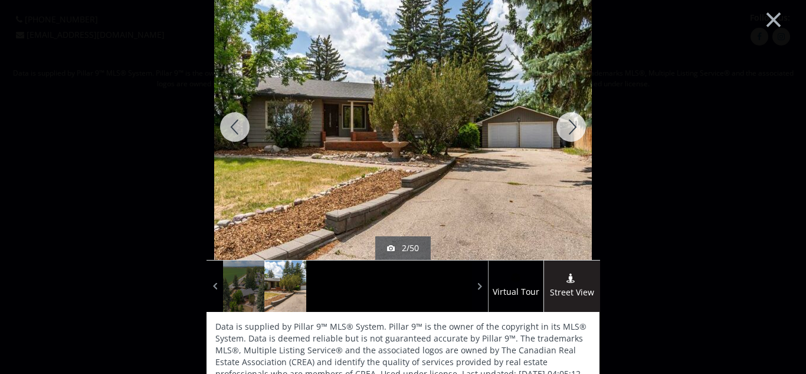
click at [570, 119] on div at bounding box center [571, 127] width 57 height 266
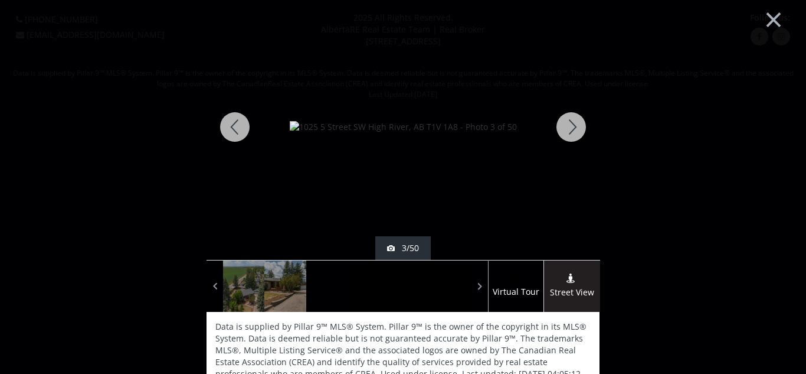
click at [576, 127] on div at bounding box center [571, 127] width 57 height 266
click at [572, 127] on div at bounding box center [571, 127] width 57 height 266
click at [580, 122] on div at bounding box center [571, 127] width 57 height 266
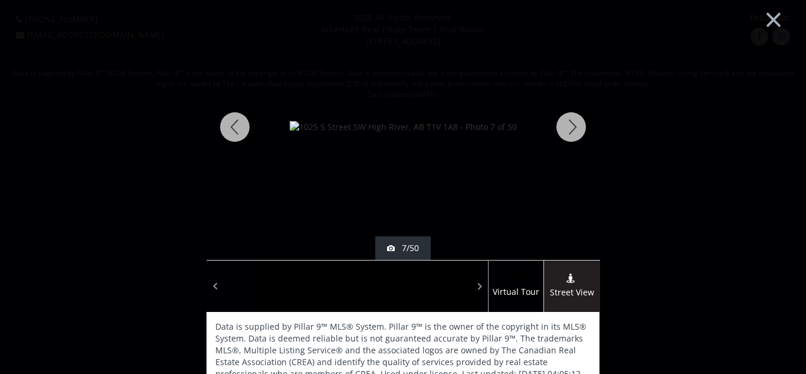
click at [576, 120] on div at bounding box center [571, 127] width 57 height 266
click at [565, 130] on div at bounding box center [571, 127] width 57 height 266
click at [573, 135] on div at bounding box center [571, 127] width 57 height 266
click at [569, 123] on div at bounding box center [571, 127] width 57 height 266
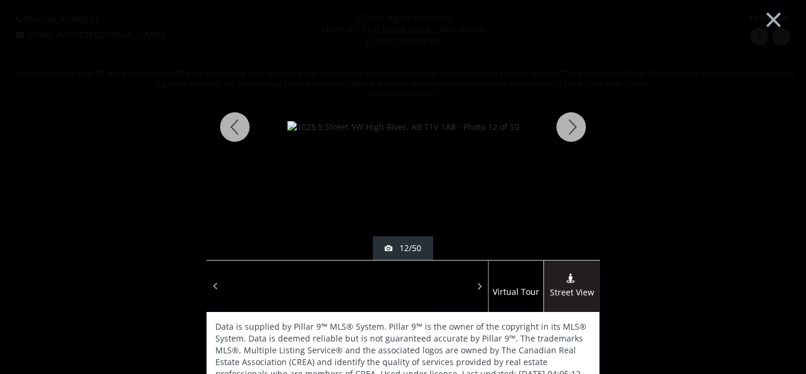
click at [568, 127] on div at bounding box center [571, 127] width 57 height 266
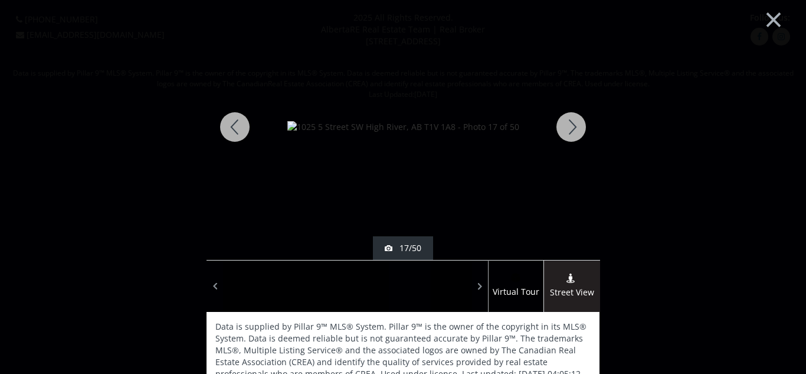
click at [234, 122] on div at bounding box center [235, 127] width 57 height 266
click at [574, 126] on div at bounding box center [571, 127] width 57 height 266
click at [574, 129] on div at bounding box center [571, 127] width 57 height 266
click at [569, 128] on div at bounding box center [571, 127] width 57 height 266
click at [577, 125] on div at bounding box center [571, 127] width 57 height 266
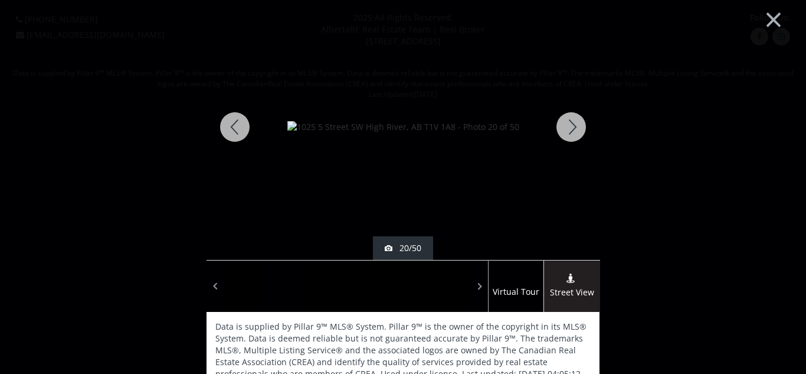
click at [576, 128] on div at bounding box center [571, 127] width 57 height 266
click at [231, 126] on div at bounding box center [235, 127] width 57 height 266
click at [566, 126] on div at bounding box center [571, 127] width 57 height 266
click at [570, 128] on div at bounding box center [571, 127] width 57 height 266
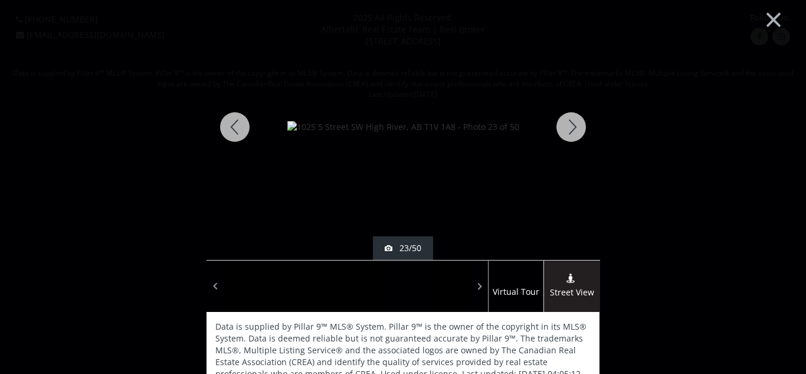
click at [570, 128] on div at bounding box center [571, 127] width 57 height 266
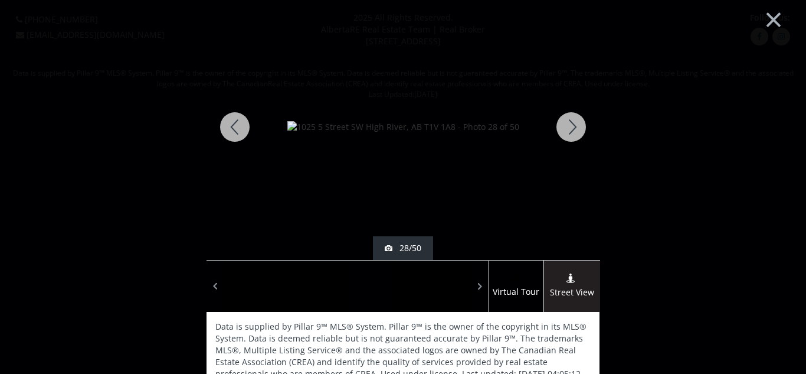
click at [570, 128] on div at bounding box center [571, 127] width 57 height 266
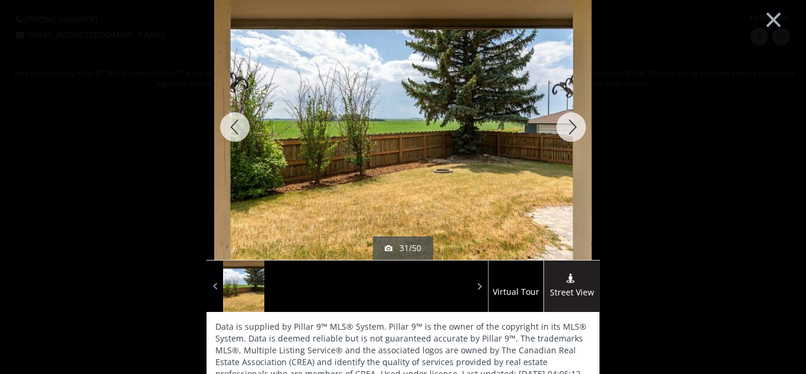
click at [575, 128] on div at bounding box center [571, 127] width 57 height 266
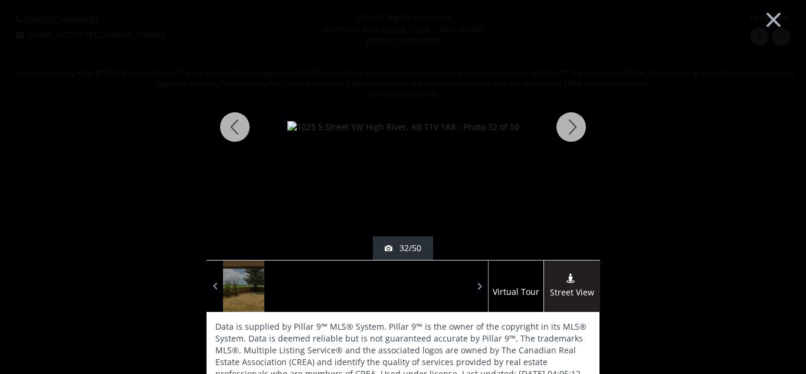
click at [575, 127] on div at bounding box center [571, 127] width 57 height 266
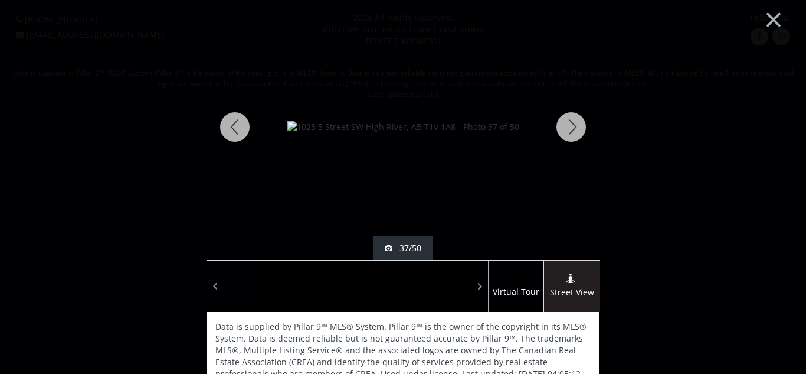
click at [575, 127] on div at bounding box center [571, 127] width 57 height 266
click at [569, 125] on div at bounding box center [571, 127] width 57 height 266
click at [564, 131] on div at bounding box center [571, 127] width 57 height 266
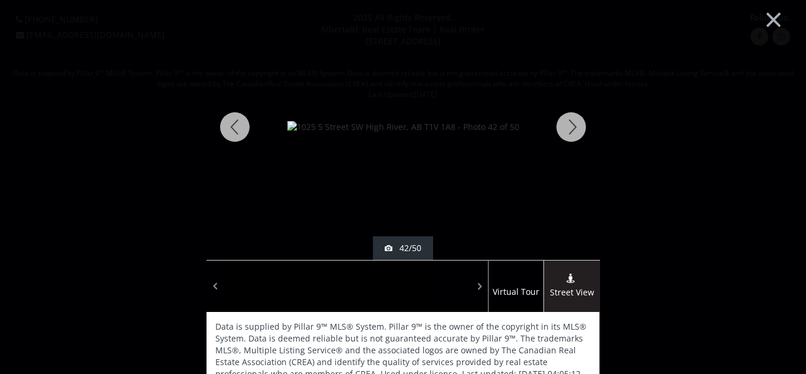
click at [564, 131] on div at bounding box center [571, 127] width 57 height 266
click at [573, 132] on div at bounding box center [571, 127] width 57 height 266
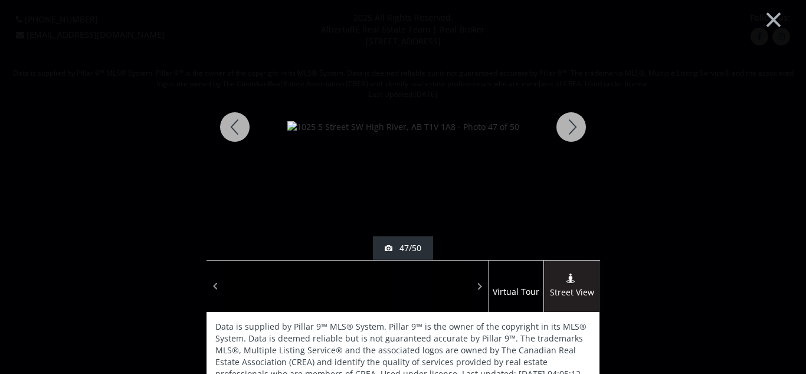
click at [573, 132] on div at bounding box center [571, 127] width 57 height 266
click at [777, 22] on button "×" at bounding box center [773, 18] width 65 height 48
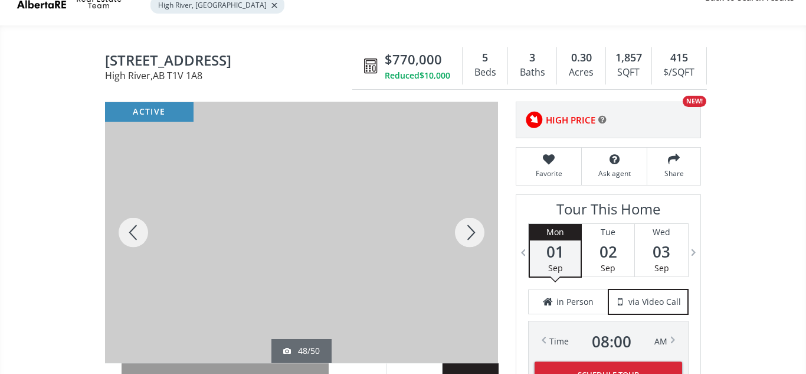
scroll to position [74, 0]
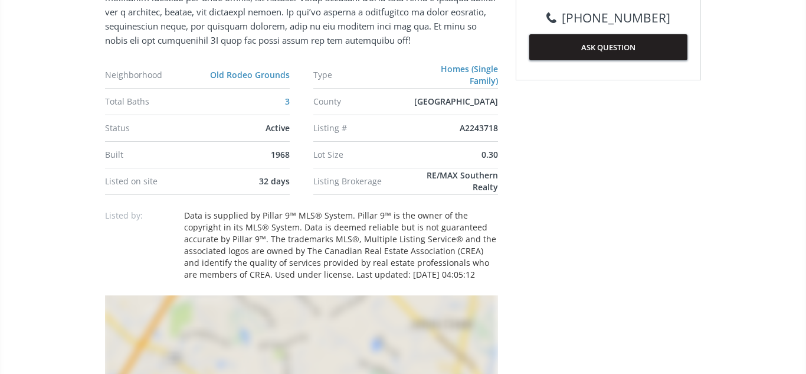
scroll to position [698, 0]
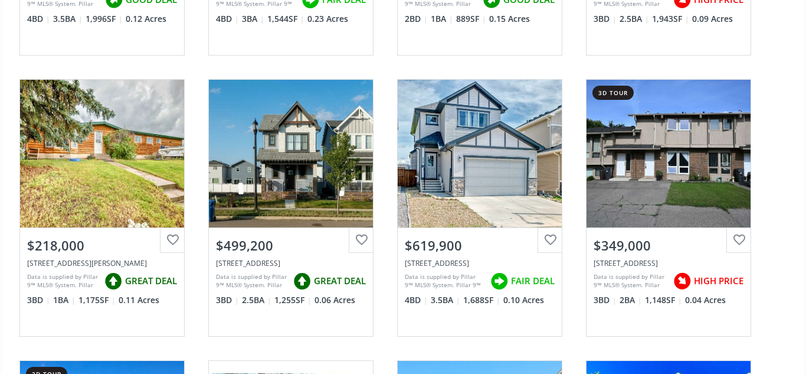
scroll to position [2890, 0]
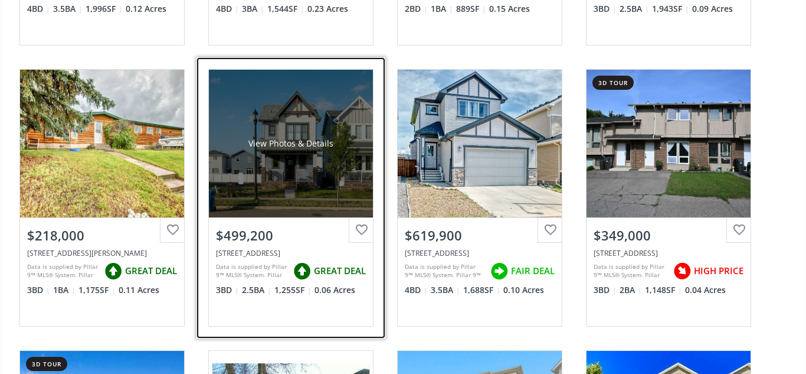
click at [270, 161] on div "View Photos & Details" at bounding box center [291, 144] width 164 height 148
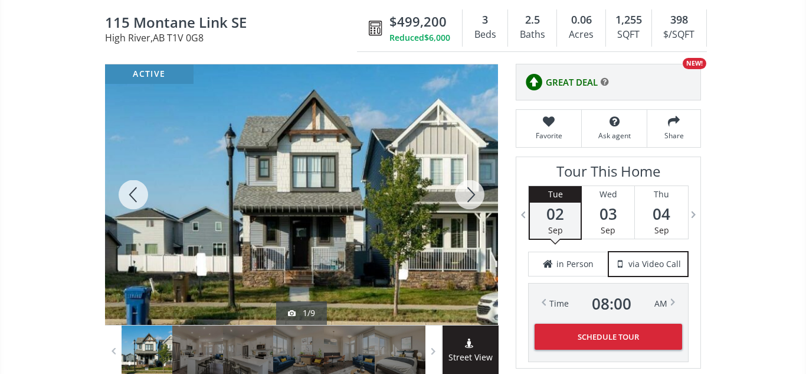
scroll to position [116, 0]
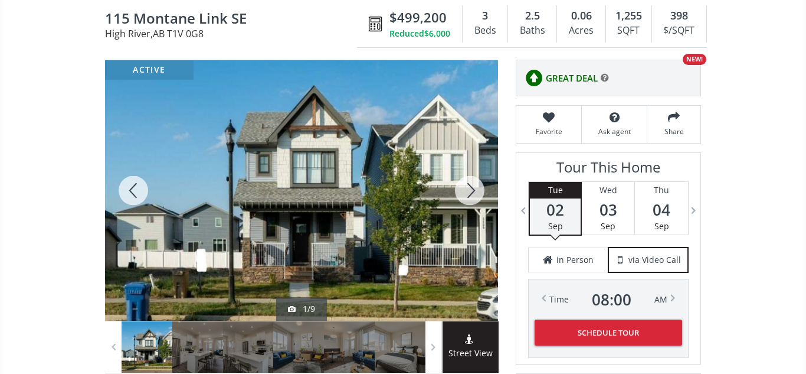
click at [468, 190] on div at bounding box center [470, 190] width 57 height 260
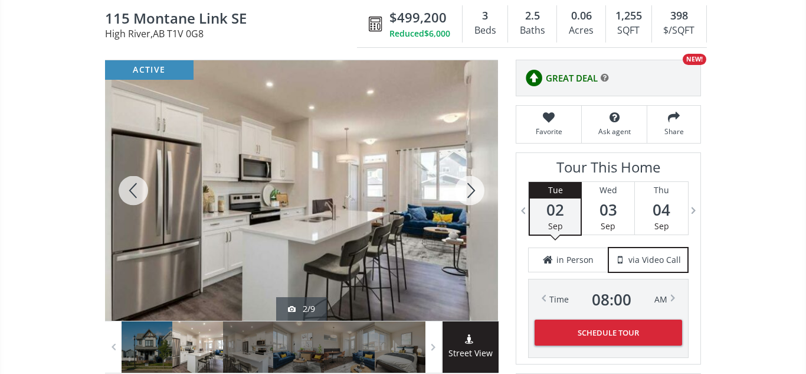
click at [468, 190] on div at bounding box center [470, 190] width 57 height 260
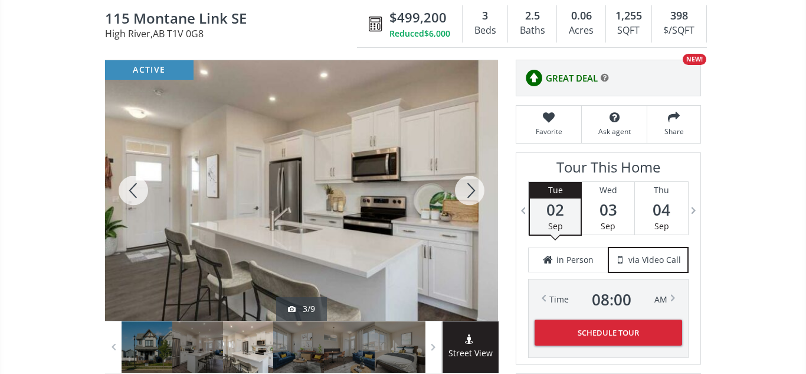
click at [468, 190] on div at bounding box center [470, 190] width 57 height 260
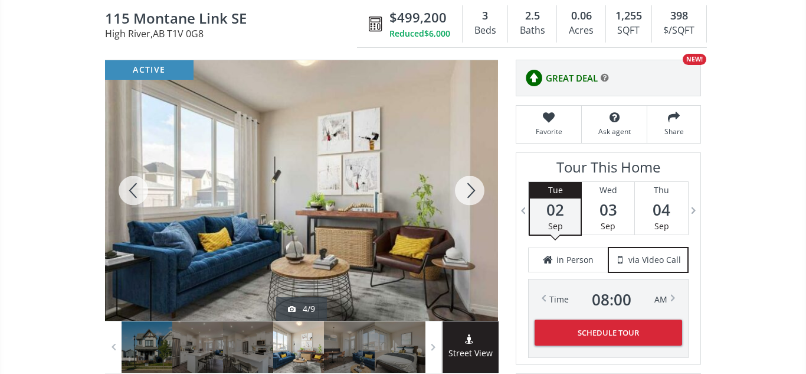
click at [134, 189] on div at bounding box center [133, 190] width 57 height 260
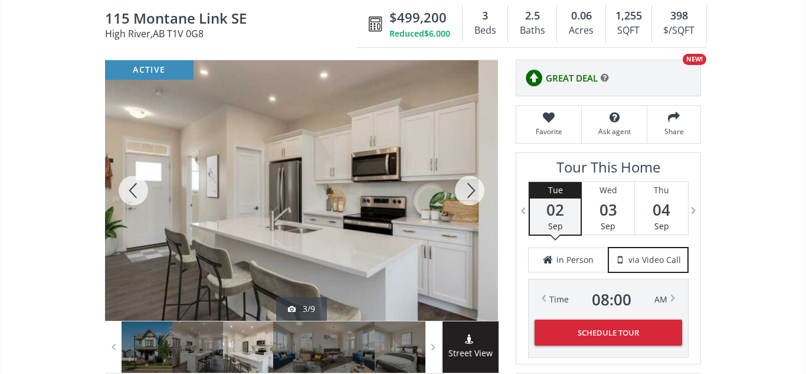
click at [472, 194] on div at bounding box center [470, 190] width 57 height 260
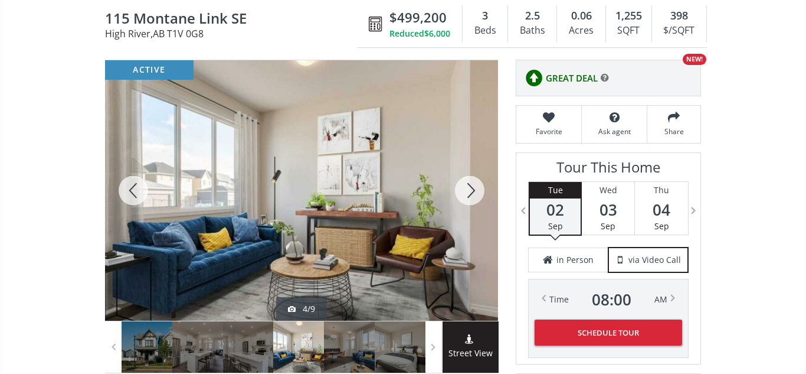
click at [472, 194] on div at bounding box center [470, 190] width 57 height 260
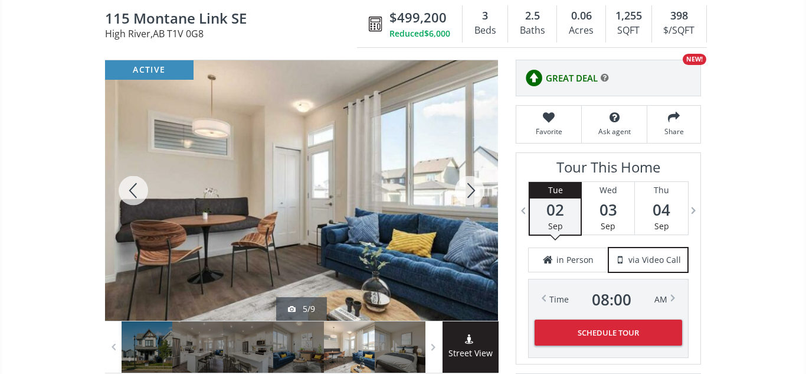
click at [472, 194] on div at bounding box center [470, 190] width 57 height 260
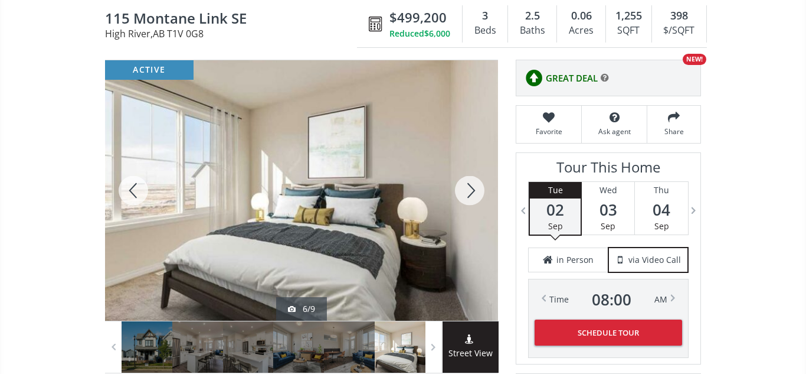
click at [472, 194] on div at bounding box center [470, 190] width 57 height 260
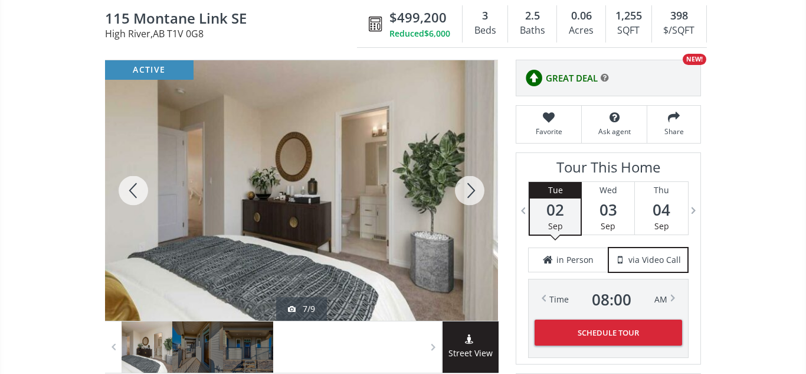
click at [472, 194] on div at bounding box center [470, 190] width 57 height 260
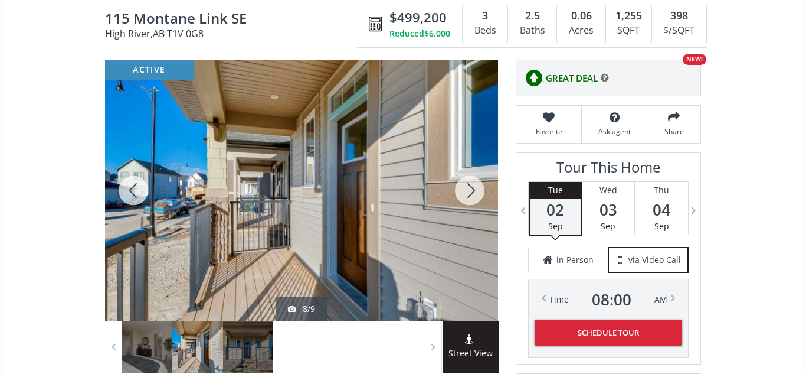
click at [472, 194] on div at bounding box center [470, 190] width 57 height 260
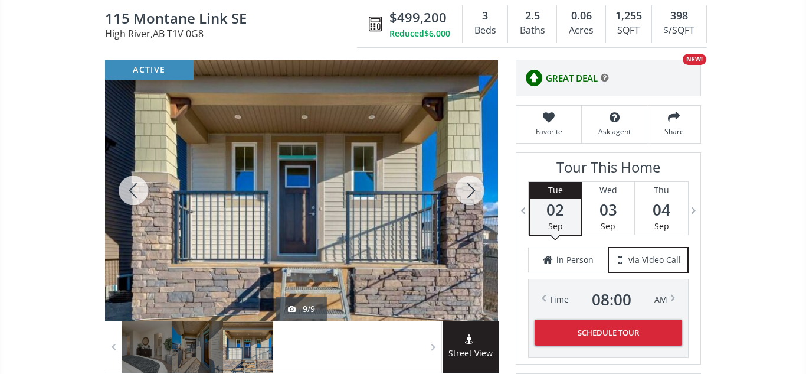
click at [472, 194] on div at bounding box center [470, 190] width 57 height 260
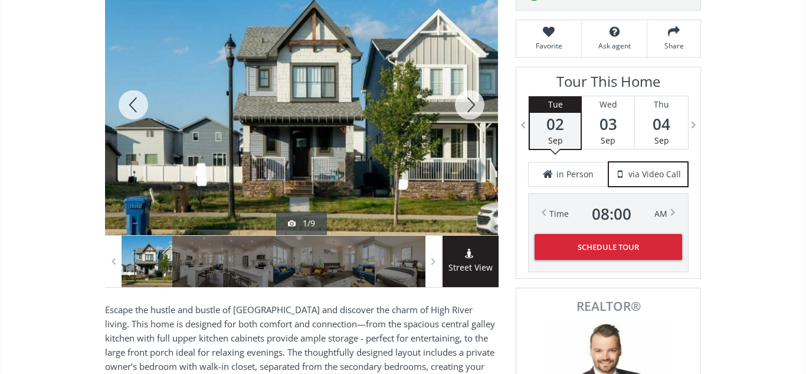
scroll to position [207, 0]
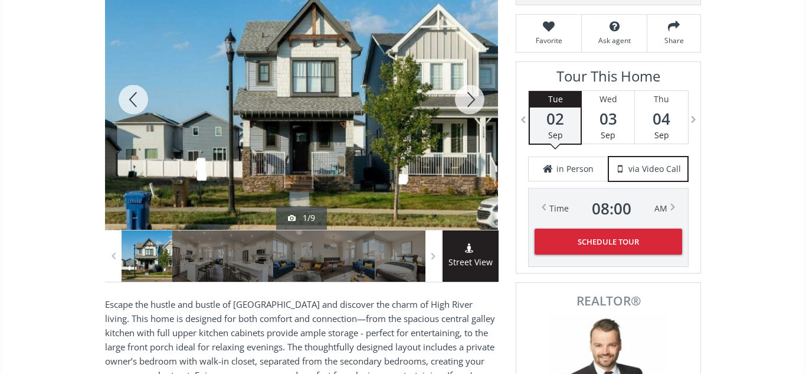
click at [342, 123] on div at bounding box center [301, 99] width 393 height 260
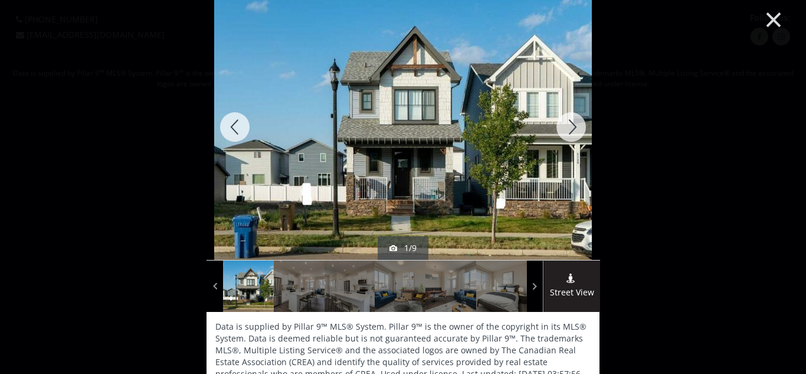
click at [778, 24] on button "×" at bounding box center [773, 18] width 65 height 48
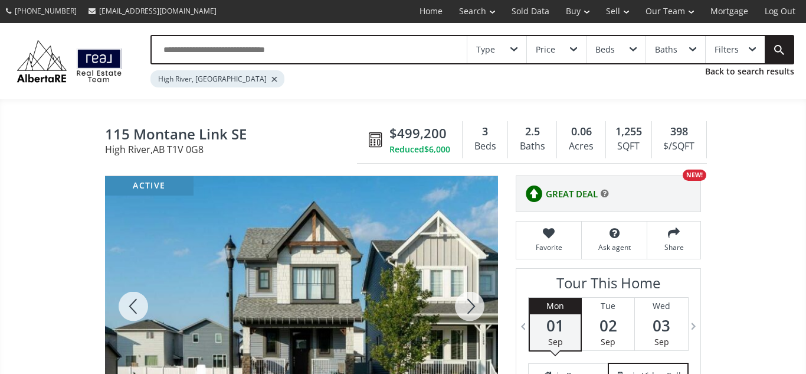
click at [374, 292] on div at bounding box center [301, 306] width 393 height 260
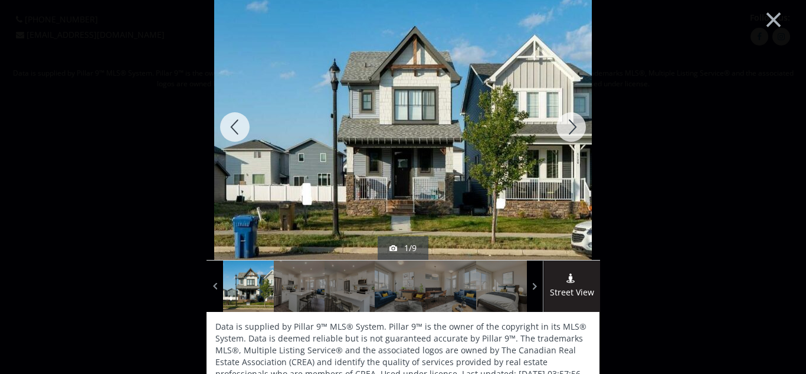
click at [574, 128] on div at bounding box center [571, 127] width 57 height 266
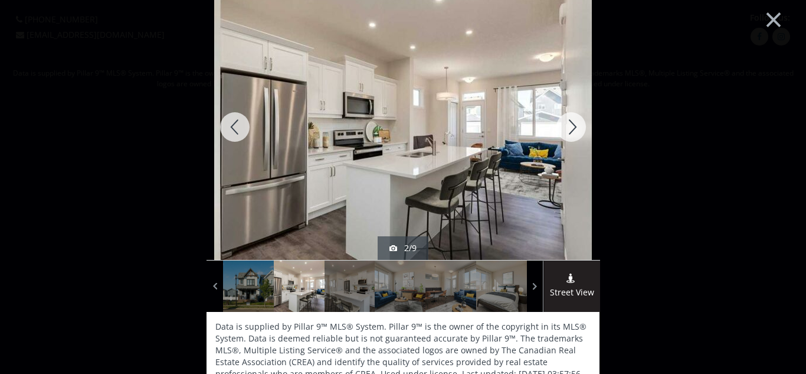
click at [573, 130] on div at bounding box center [571, 127] width 57 height 266
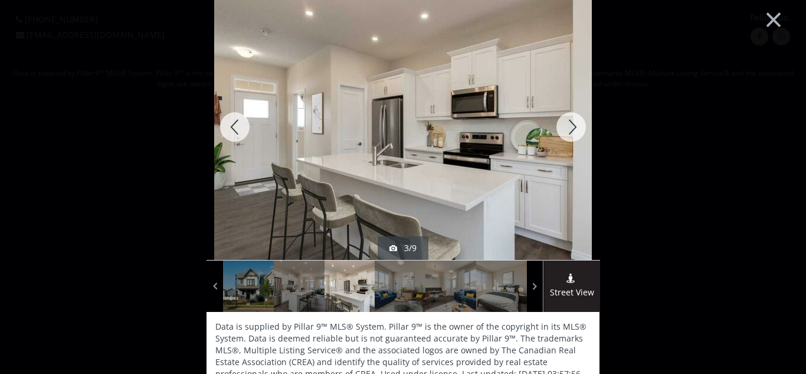
click at [573, 130] on div at bounding box center [571, 127] width 57 height 266
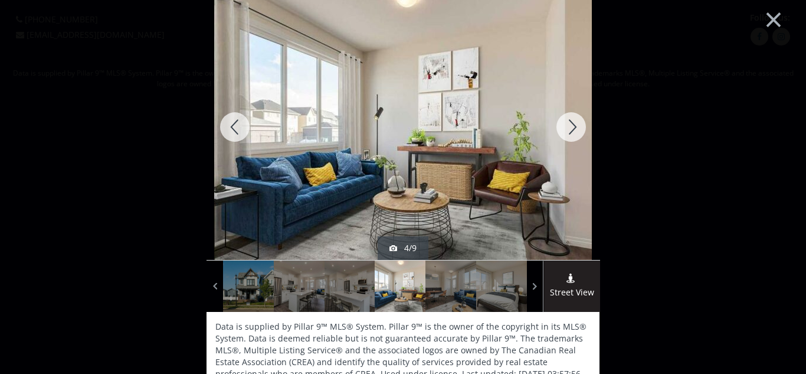
click at [573, 130] on div at bounding box center [571, 127] width 57 height 266
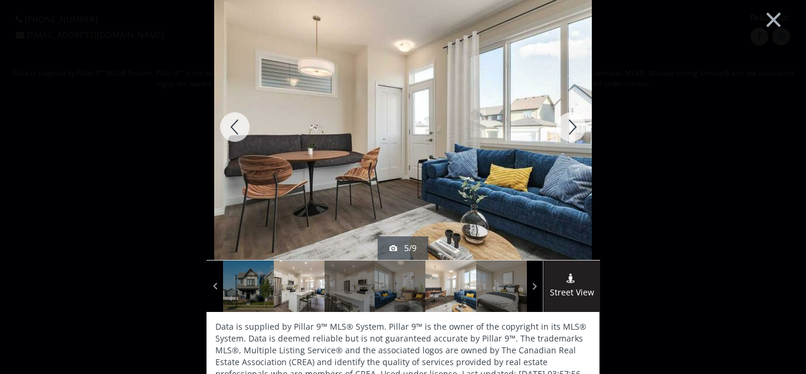
click at [308, 300] on div at bounding box center [299, 285] width 51 height 51
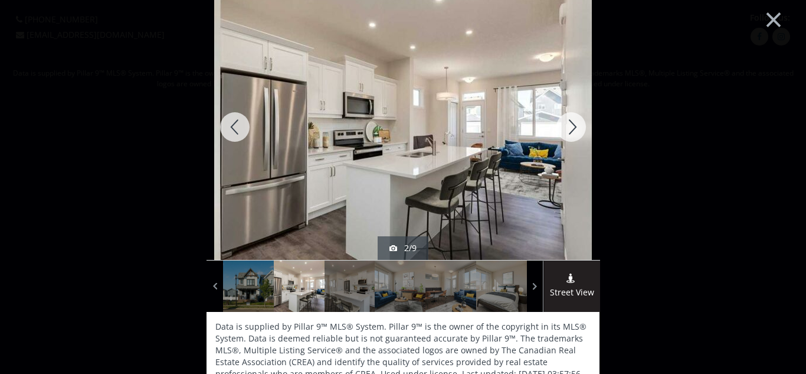
click at [576, 125] on div at bounding box center [571, 127] width 57 height 266
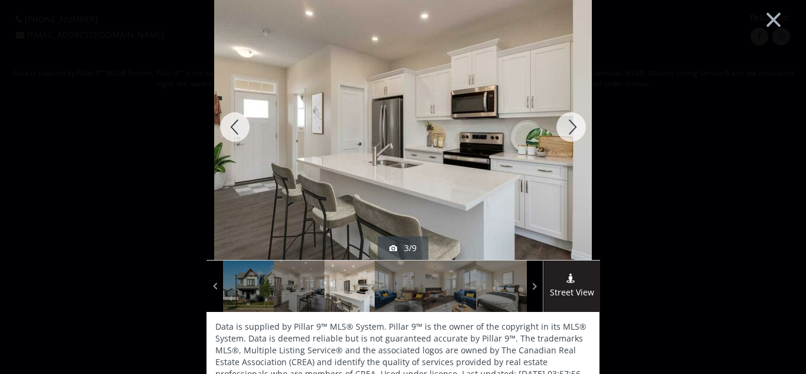
click at [576, 125] on div at bounding box center [571, 127] width 57 height 266
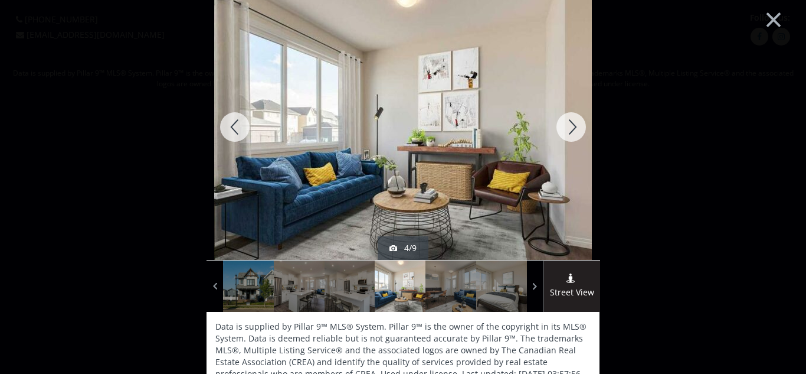
click at [576, 125] on div at bounding box center [571, 127] width 57 height 266
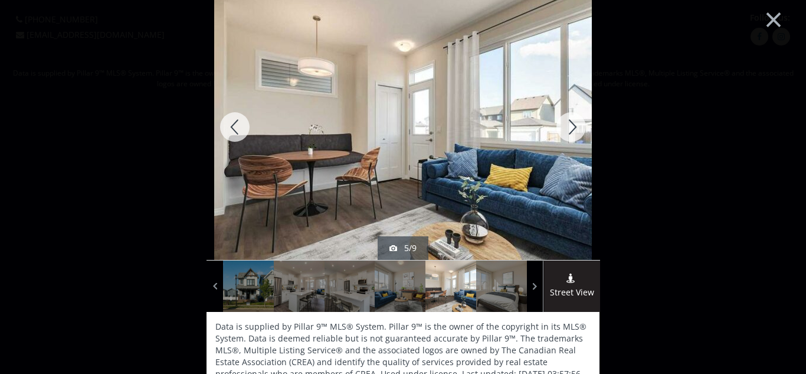
click at [576, 125] on div at bounding box center [571, 127] width 57 height 266
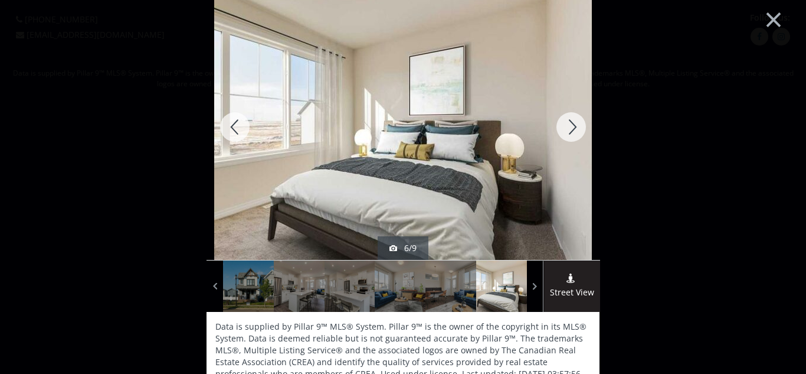
click at [574, 130] on div at bounding box center [571, 127] width 57 height 266
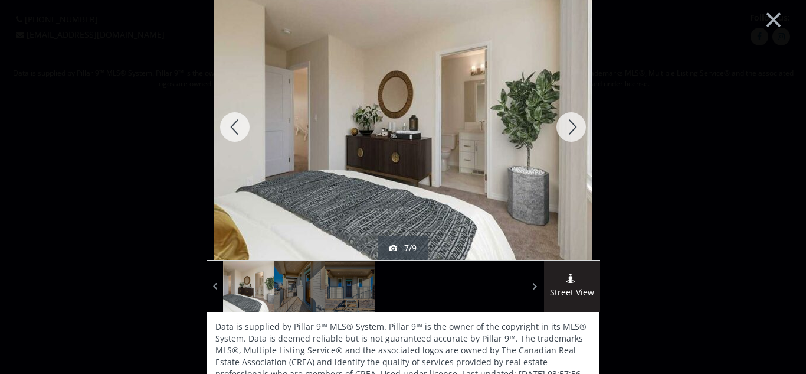
click at [574, 129] on div at bounding box center [571, 127] width 57 height 266
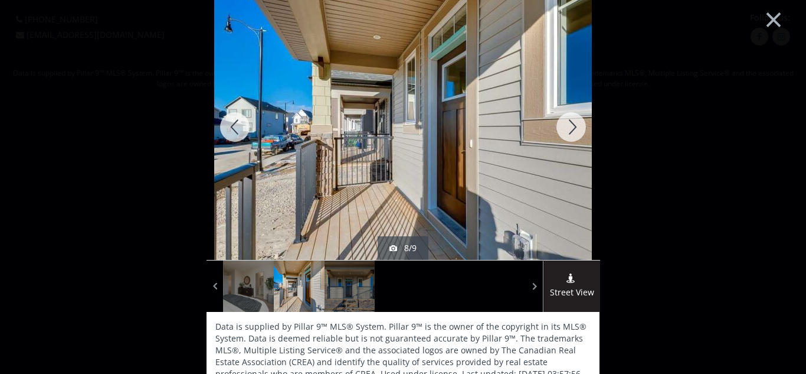
click at [574, 129] on div at bounding box center [571, 127] width 57 height 266
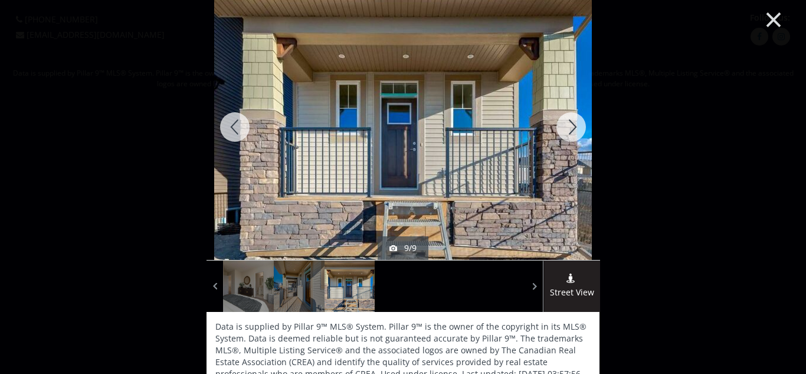
click at [772, 18] on button "×" at bounding box center [773, 18] width 65 height 48
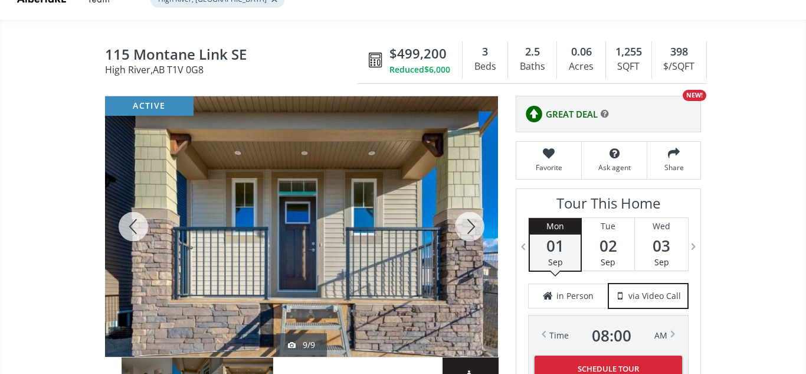
scroll to position [88, 0]
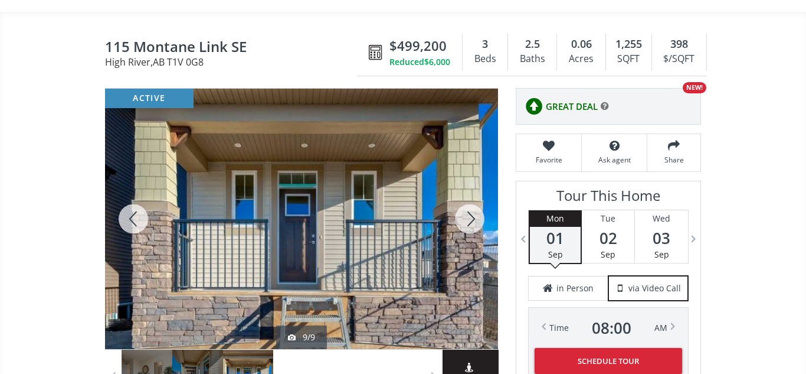
click at [463, 216] on div at bounding box center [470, 219] width 57 height 260
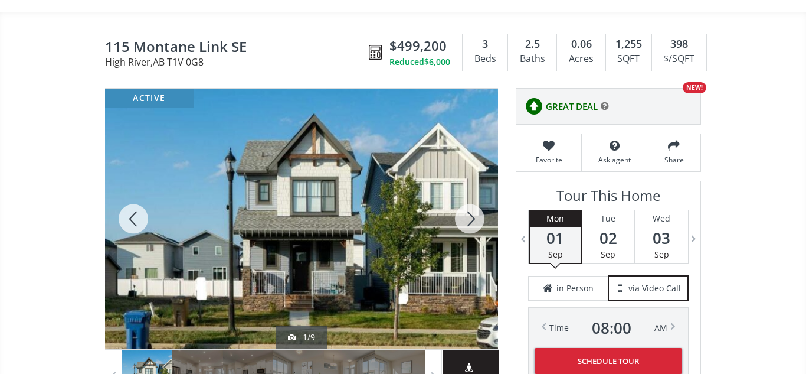
click at [133, 218] on div at bounding box center [133, 219] width 57 height 260
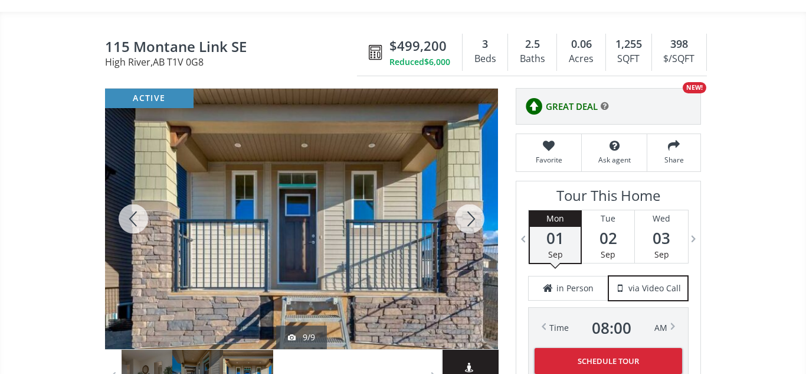
click at [133, 218] on div at bounding box center [133, 219] width 57 height 260
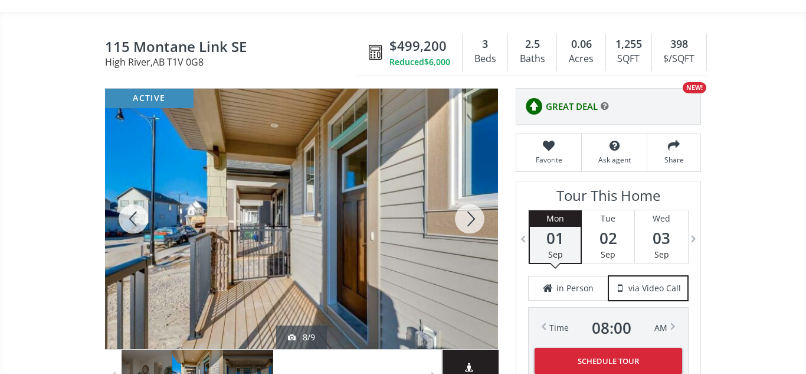
click at [133, 218] on div at bounding box center [133, 219] width 57 height 260
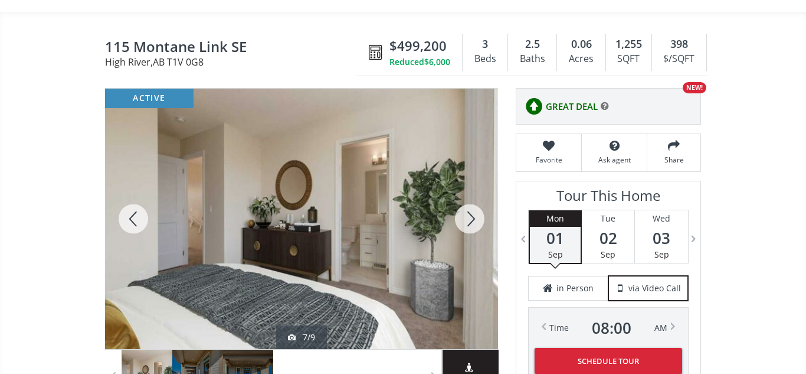
click at [133, 218] on div at bounding box center [133, 219] width 57 height 260
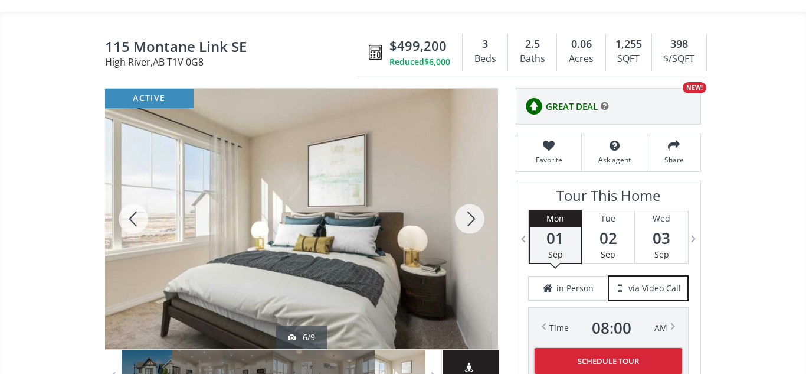
click at [132, 213] on div at bounding box center [133, 219] width 57 height 260
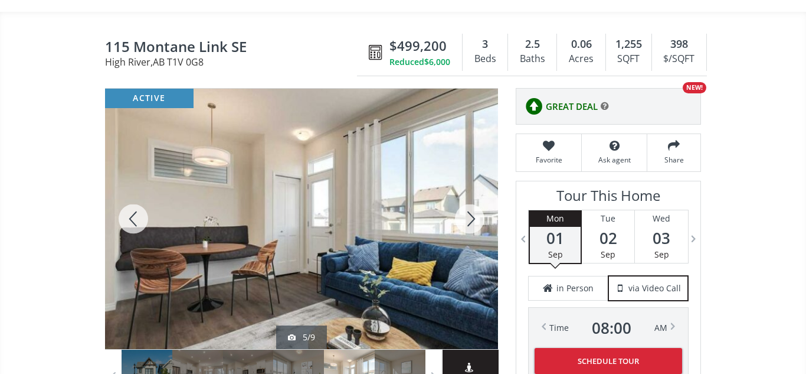
click at [469, 218] on div at bounding box center [470, 219] width 57 height 260
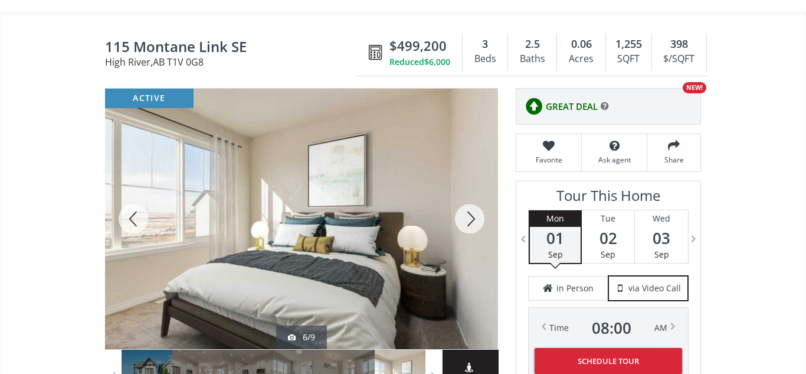
click at [469, 218] on div at bounding box center [470, 219] width 57 height 260
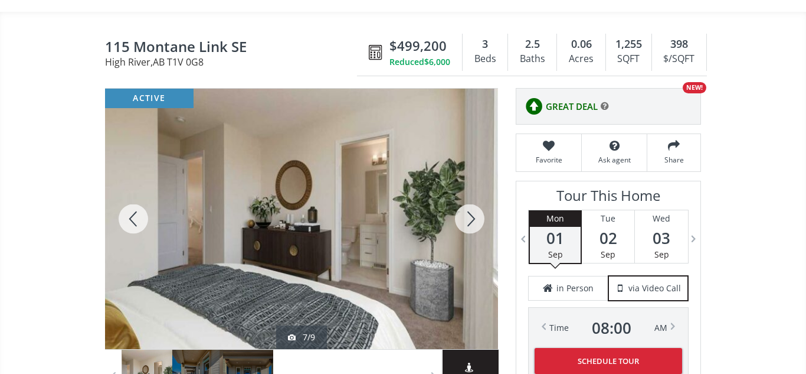
click at [469, 218] on div at bounding box center [470, 219] width 57 height 260
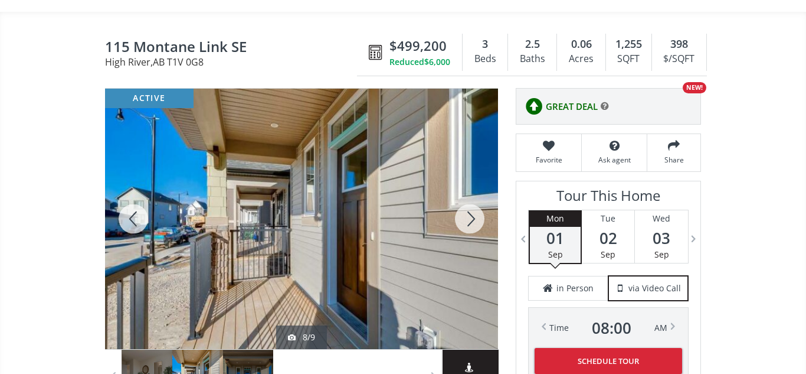
click at [469, 218] on div at bounding box center [470, 219] width 57 height 260
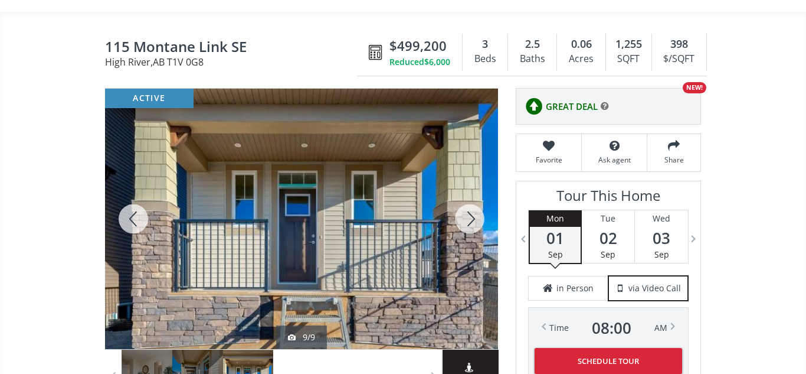
click at [469, 218] on div at bounding box center [470, 219] width 57 height 260
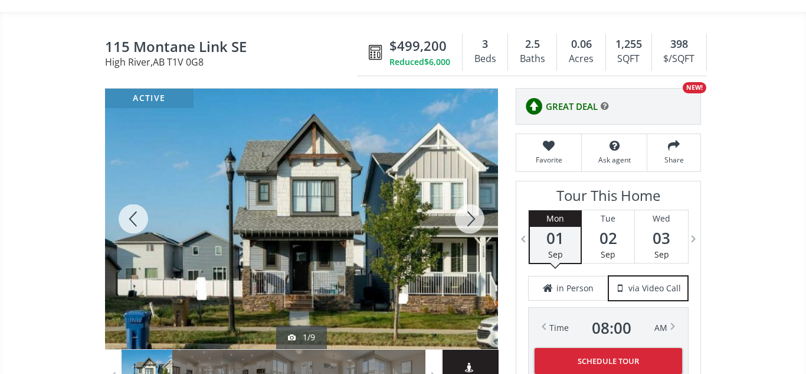
scroll to position [0, 0]
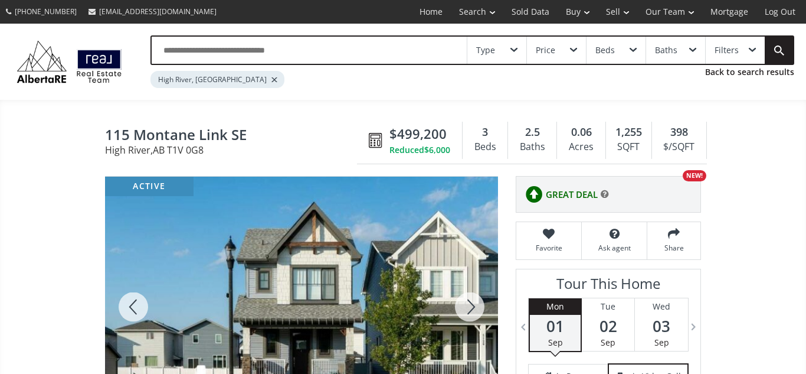
click at [213, 49] on input "text" at bounding box center [309, 50] width 315 height 27
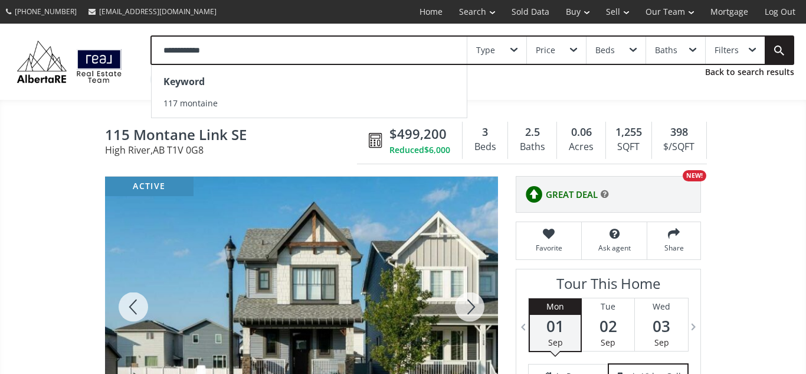
click at [177, 51] on input "**********" at bounding box center [309, 50] width 315 height 27
type input "**********"
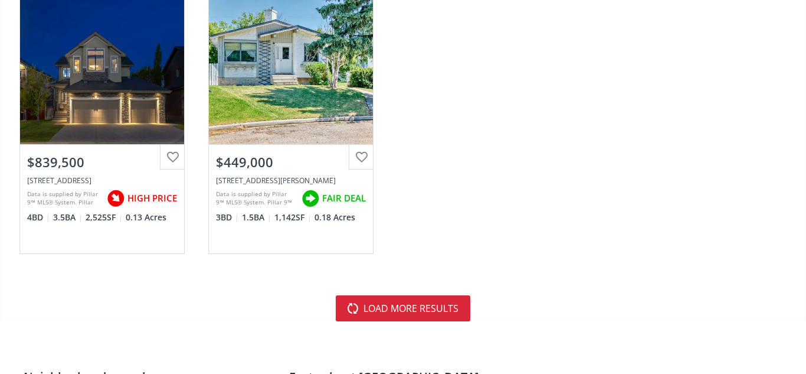
scroll to position [3530, 0]
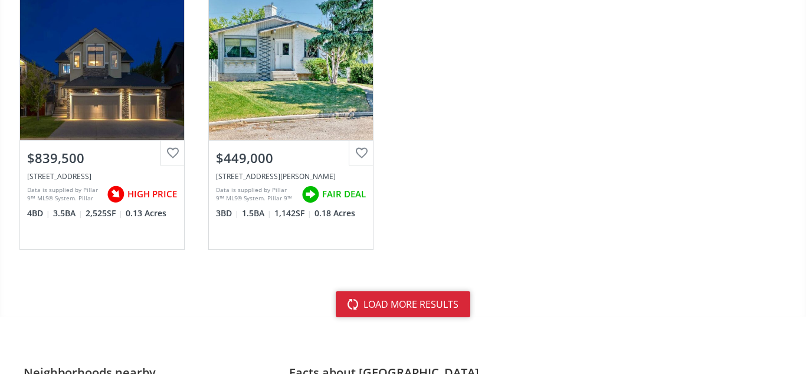
click at [440, 303] on button "load more results" at bounding box center [403, 304] width 135 height 26
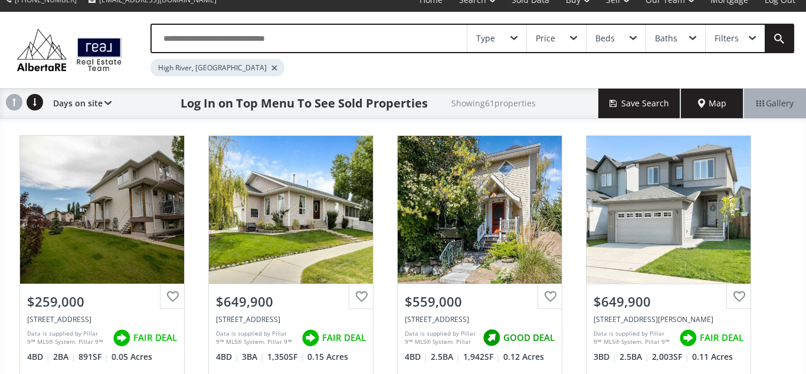
scroll to position [0, 0]
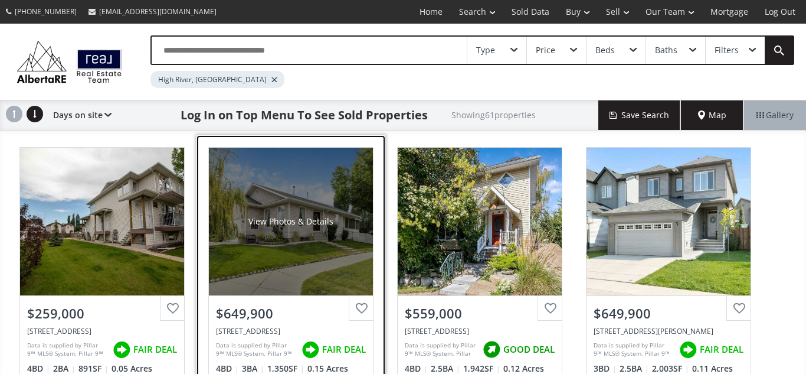
click at [257, 332] on div "[STREET_ADDRESS]" at bounding box center [291, 331] width 150 height 10
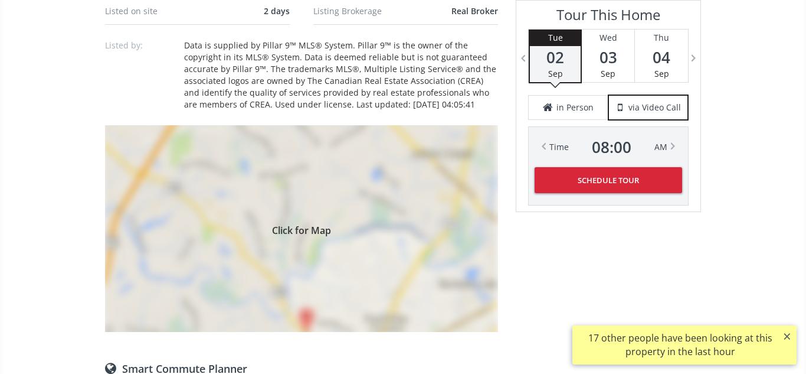
scroll to position [878, 0]
click at [306, 277] on div "Click for Map" at bounding box center [301, 229] width 393 height 207
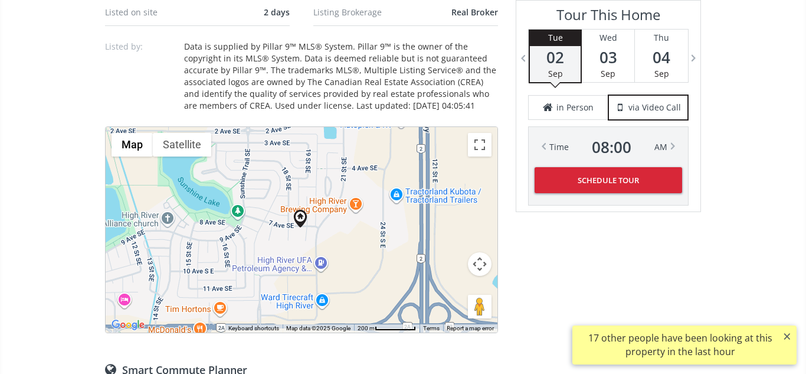
click at [482, 269] on button "Map camera controls" at bounding box center [480, 264] width 24 height 24
click at [448, 233] on button "Zoom in" at bounding box center [451, 235] width 24 height 24
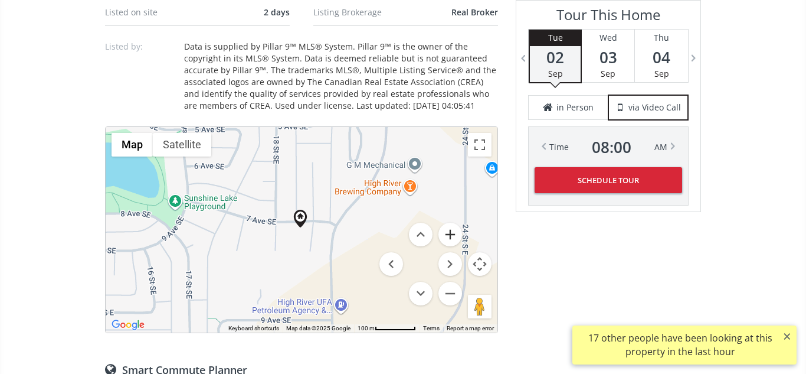
click at [448, 233] on button "Zoom in" at bounding box center [451, 235] width 24 height 24
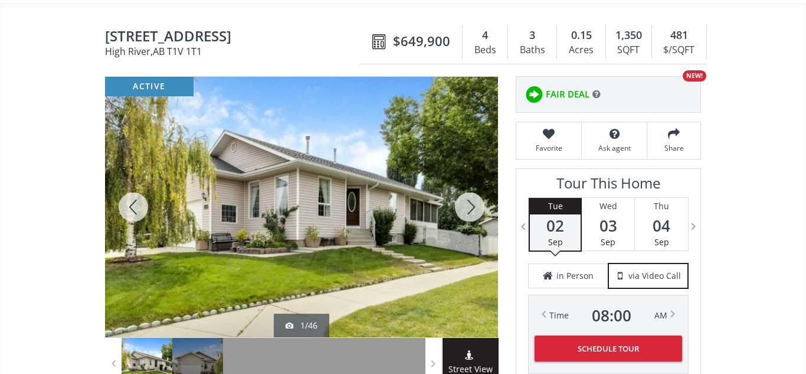
scroll to position [101, 0]
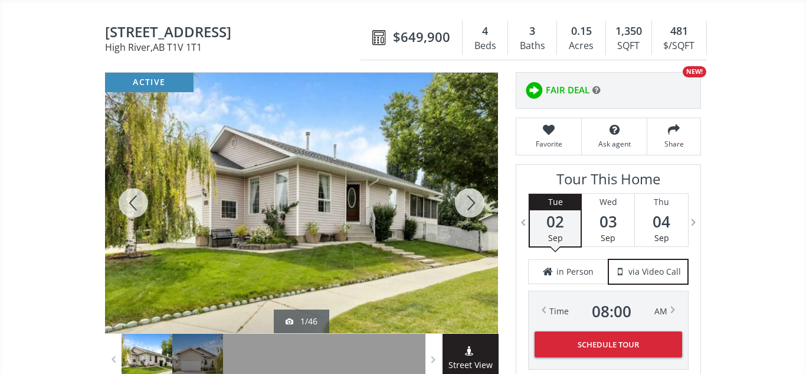
click at [468, 206] on div at bounding box center [470, 203] width 57 height 260
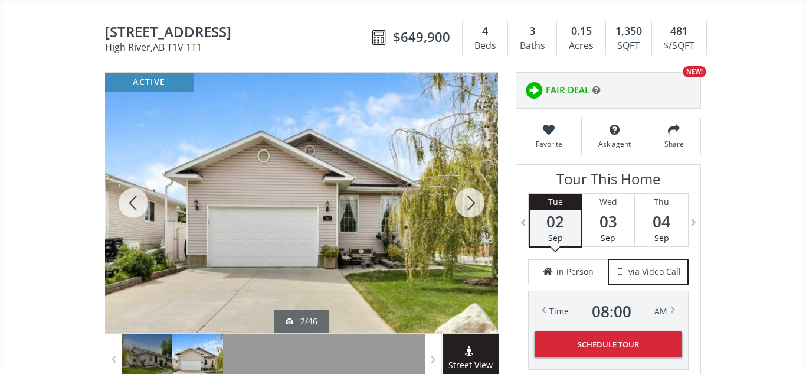
click at [468, 206] on div at bounding box center [470, 203] width 57 height 260
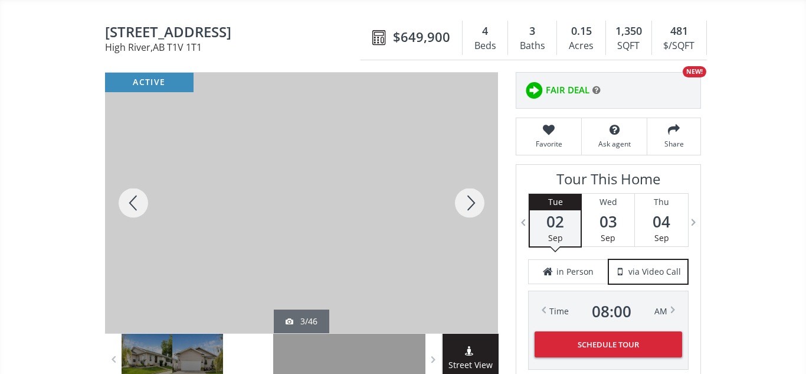
click at [468, 206] on div at bounding box center [470, 203] width 57 height 260
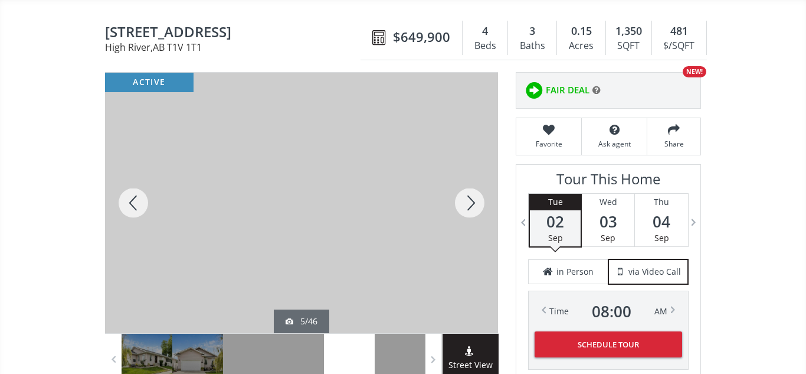
click at [468, 206] on div at bounding box center [470, 203] width 57 height 260
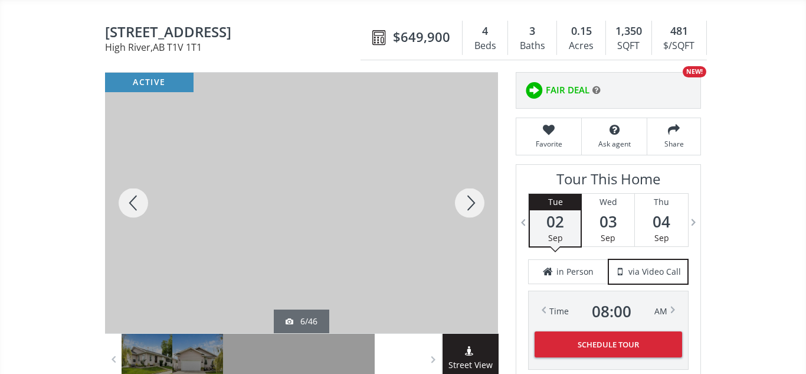
click at [468, 206] on div at bounding box center [470, 203] width 57 height 260
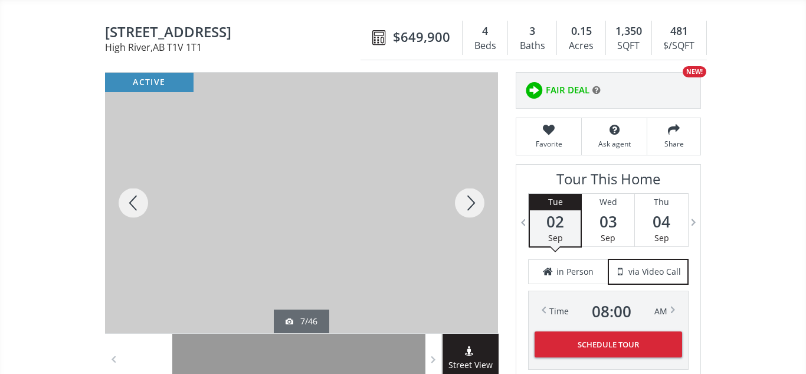
click at [468, 206] on div at bounding box center [470, 203] width 57 height 260
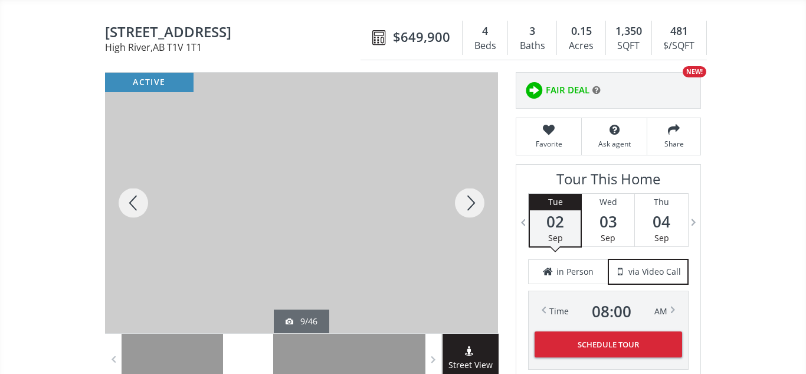
click at [468, 206] on div at bounding box center [470, 203] width 57 height 260
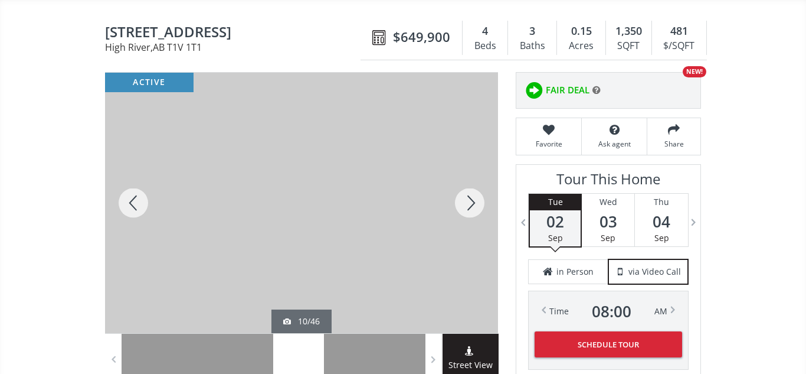
click at [468, 206] on div at bounding box center [470, 203] width 57 height 260
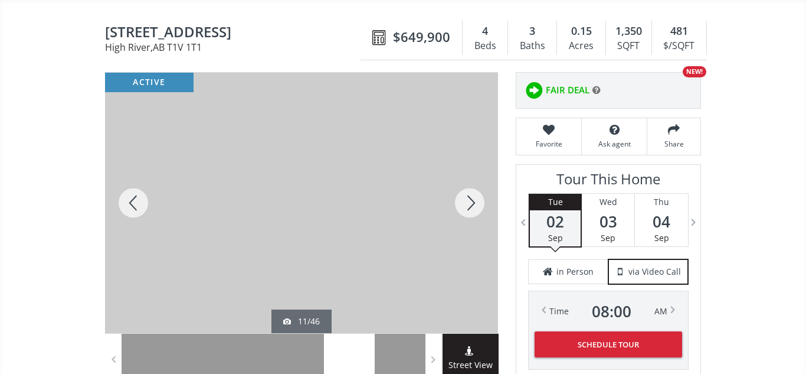
click at [468, 206] on div at bounding box center [470, 203] width 57 height 260
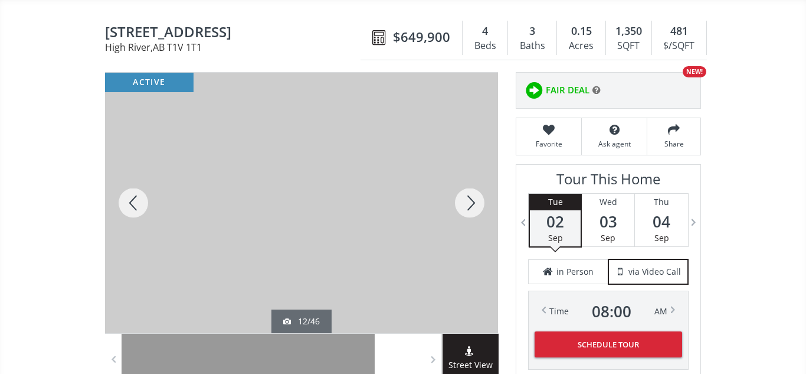
click at [468, 206] on div at bounding box center [470, 203] width 57 height 260
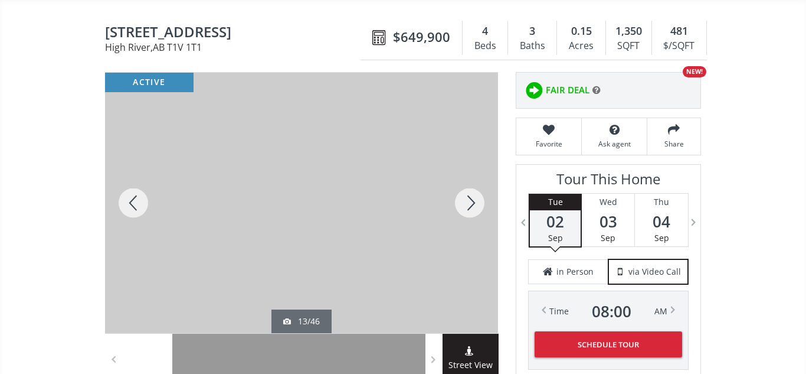
click at [468, 206] on div at bounding box center [470, 203] width 57 height 260
click at [469, 202] on div at bounding box center [470, 203] width 57 height 260
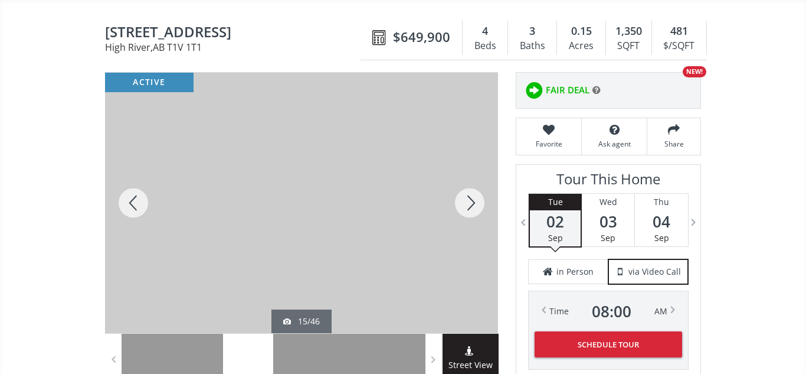
click at [469, 202] on div at bounding box center [470, 203] width 57 height 260
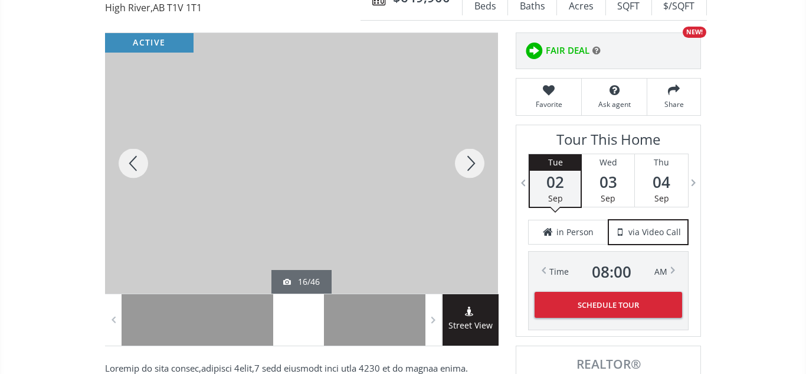
scroll to position [128, 0]
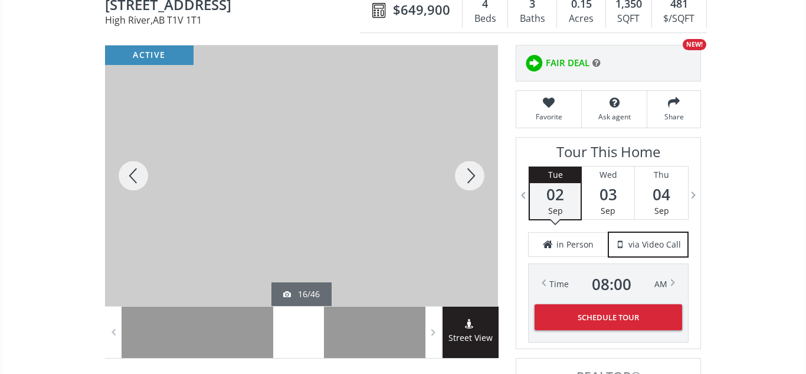
click at [473, 178] on div at bounding box center [470, 175] width 57 height 260
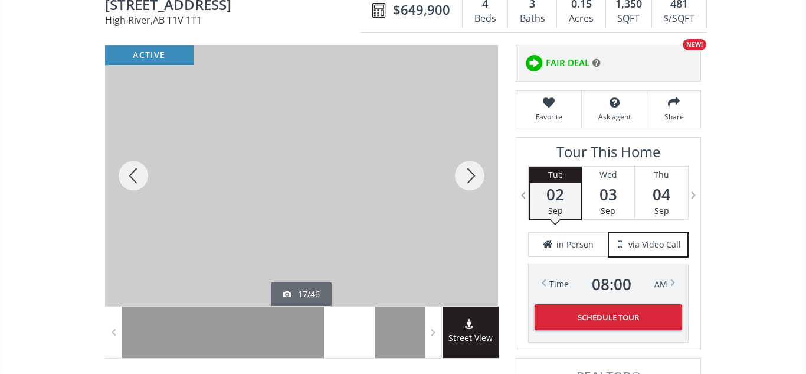
click at [468, 175] on div at bounding box center [470, 175] width 57 height 260
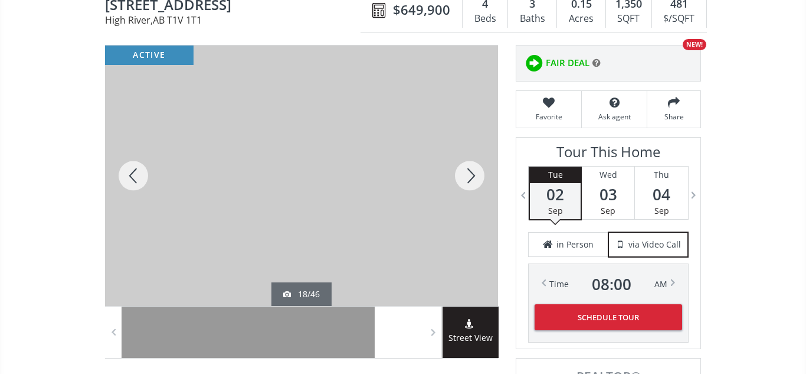
click at [468, 175] on div at bounding box center [470, 175] width 57 height 260
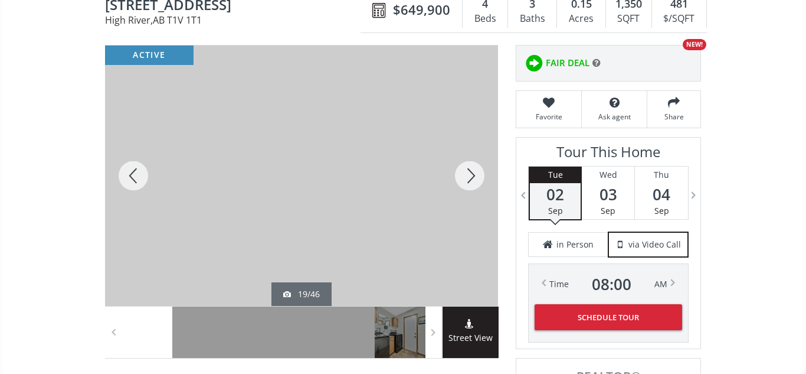
click at [468, 175] on div at bounding box center [470, 175] width 57 height 260
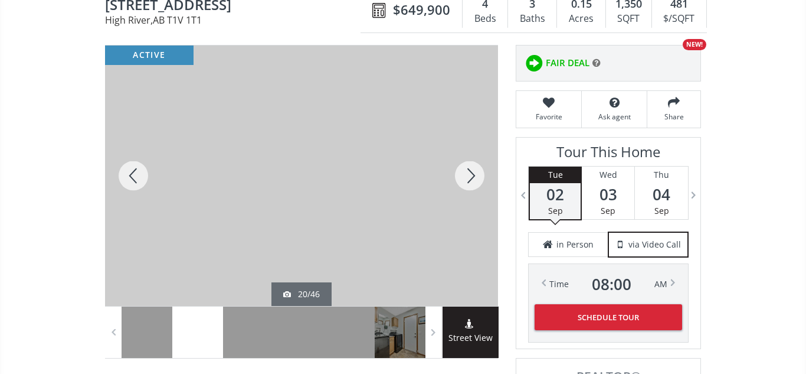
click at [468, 175] on div at bounding box center [470, 175] width 57 height 260
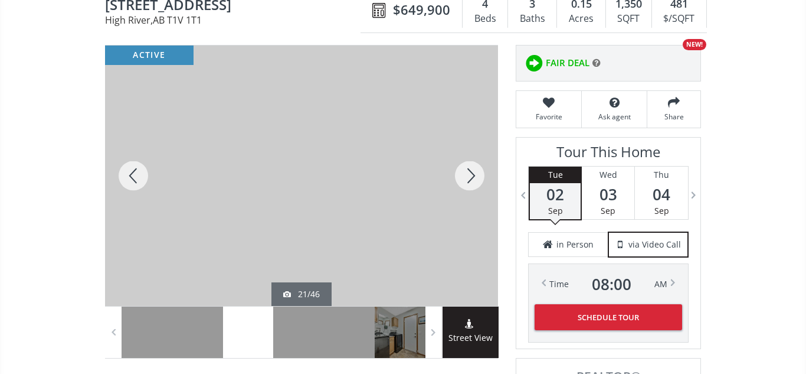
click at [466, 177] on div at bounding box center [470, 175] width 57 height 260
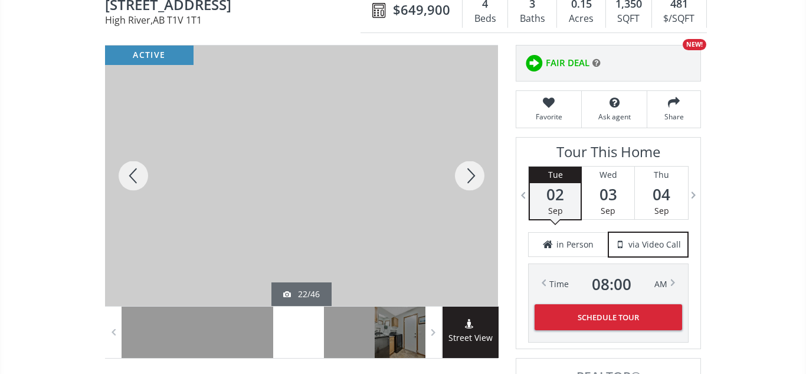
click at [466, 177] on div at bounding box center [470, 175] width 57 height 260
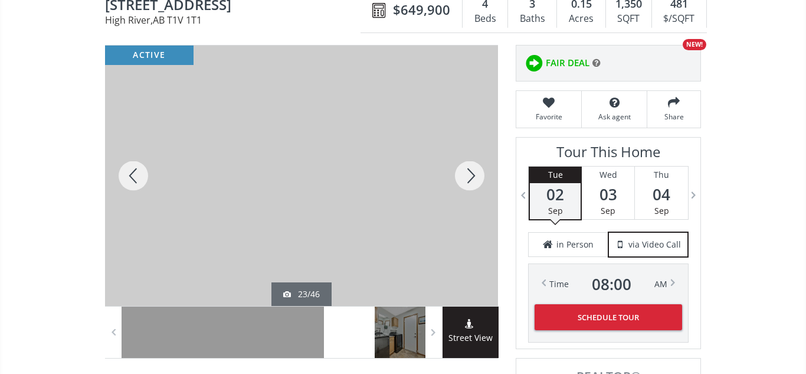
click at [466, 177] on div at bounding box center [470, 175] width 57 height 260
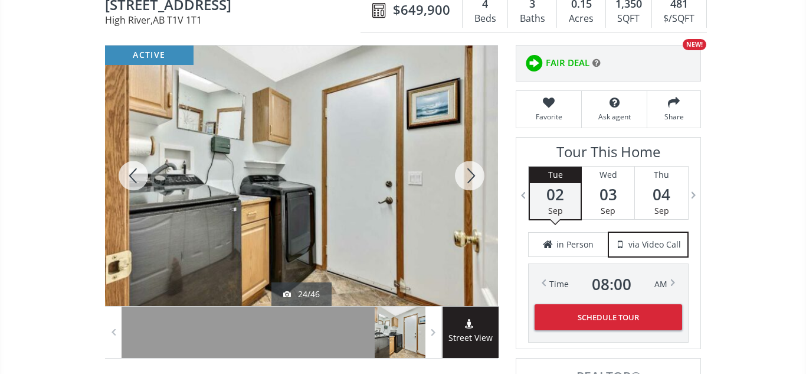
click at [466, 177] on div at bounding box center [470, 175] width 57 height 260
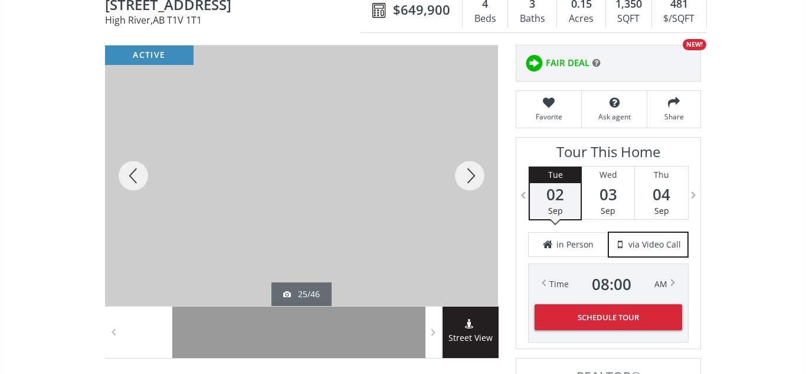
click at [466, 177] on div at bounding box center [470, 175] width 57 height 260
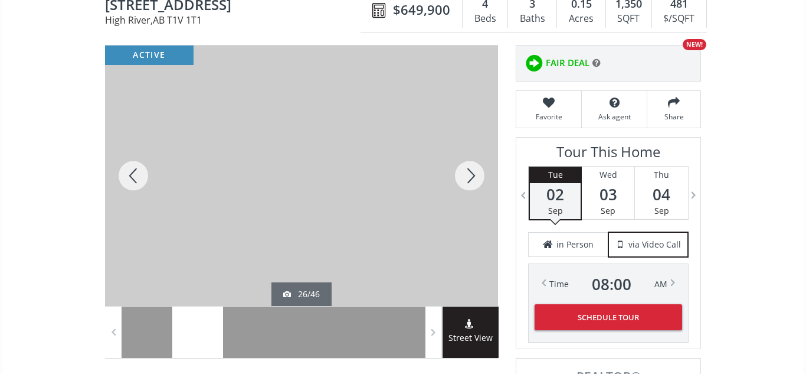
click at [466, 177] on div at bounding box center [470, 175] width 57 height 260
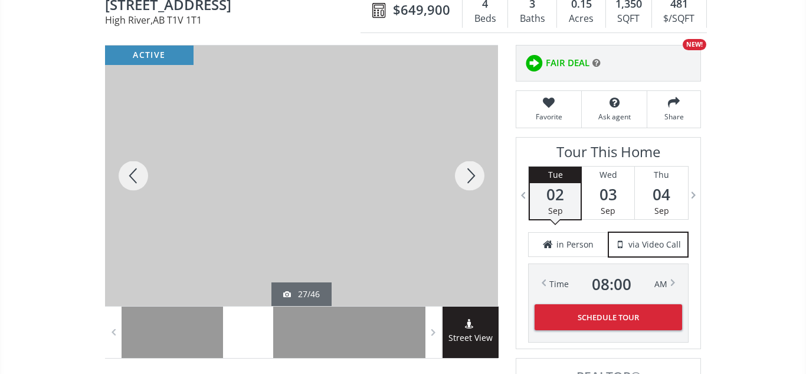
click at [466, 177] on div at bounding box center [470, 175] width 57 height 260
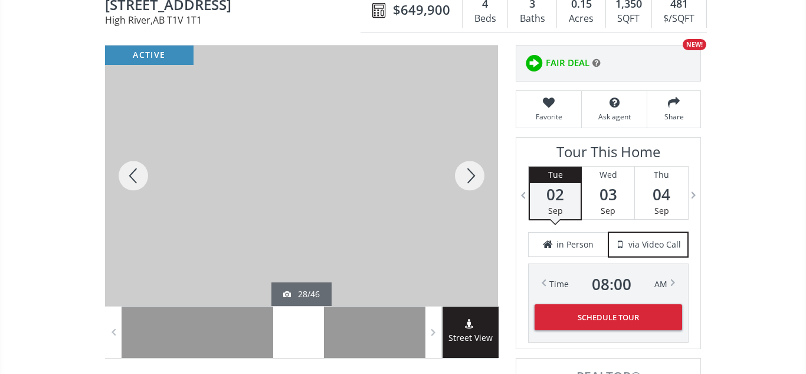
click at [466, 177] on div at bounding box center [470, 175] width 57 height 260
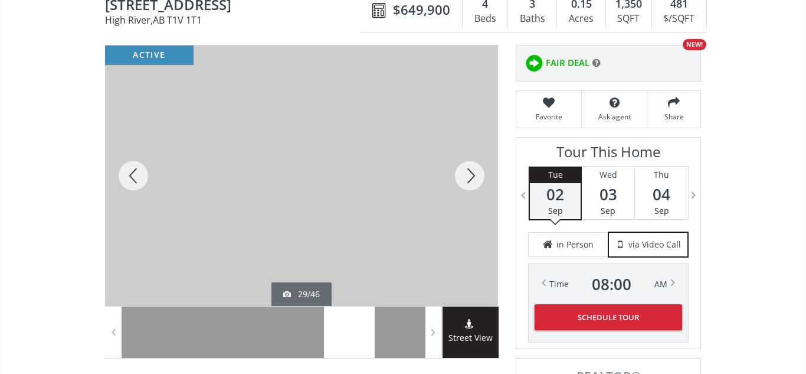
click at [466, 177] on div at bounding box center [470, 175] width 57 height 260
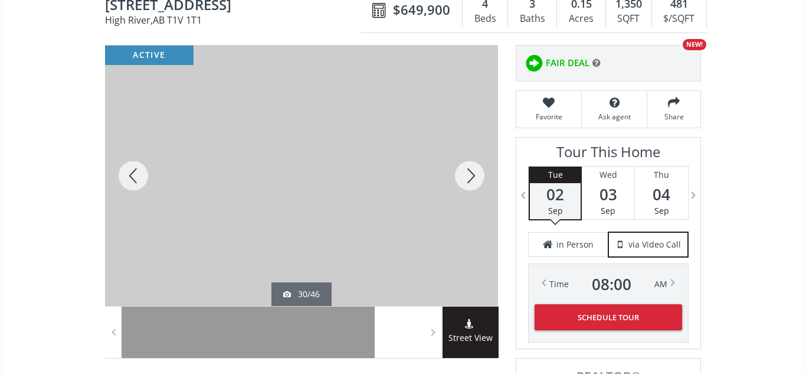
click at [466, 177] on div at bounding box center [470, 175] width 57 height 260
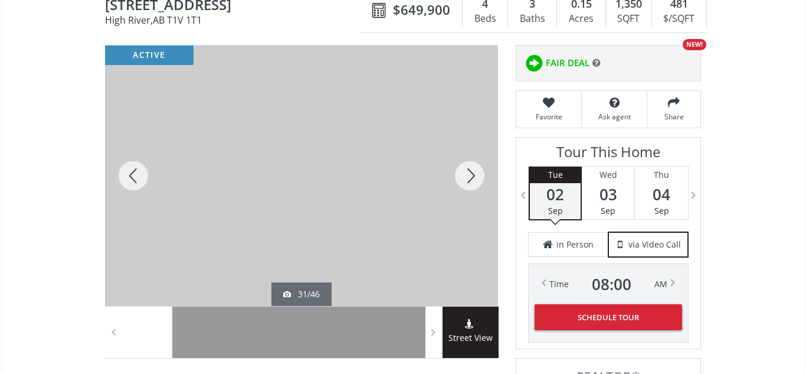
click at [466, 177] on div at bounding box center [470, 175] width 57 height 260
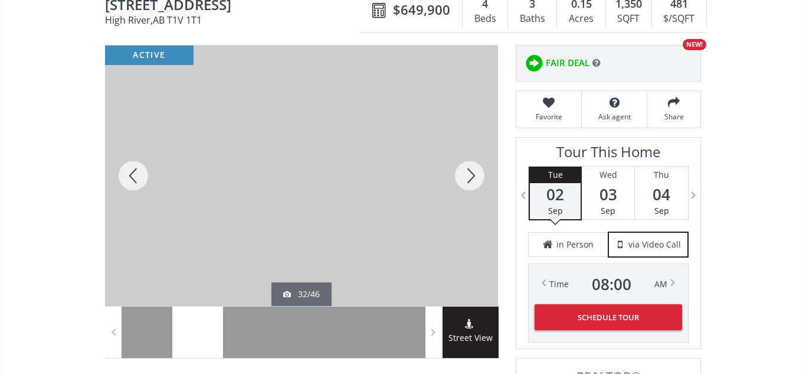
click at [466, 177] on div at bounding box center [470, 175] width 57 height 260
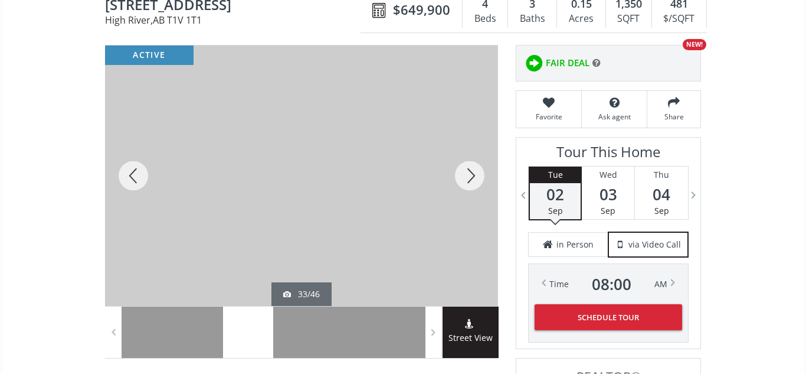
click at [466, 177] on div at bounding box center [470, 175] width 57 height 260
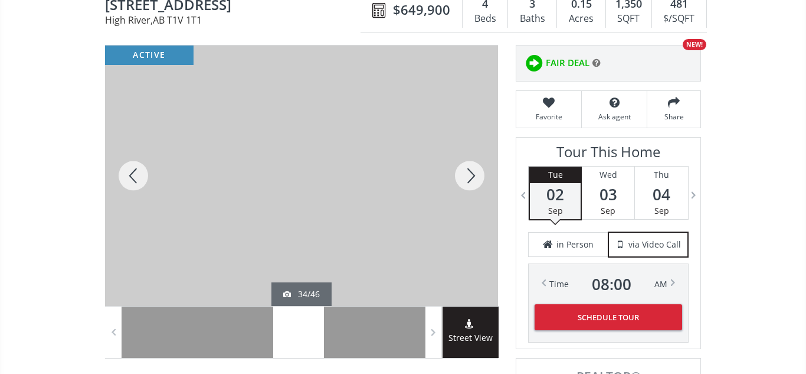
click at [466, 177] on div at bounding box center [470, 175] width 57 height 260
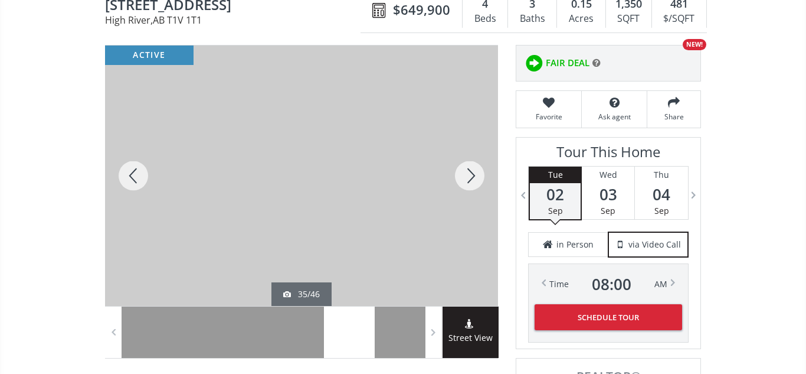
click at [466, 177] on div at bounding box center [470, 175] width 57 height 260
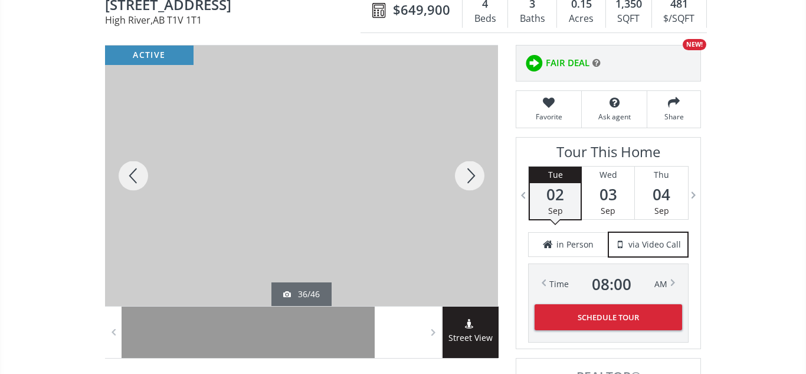
click at [466, 177] on div at bounding box center [470, 175] width 57 height 260
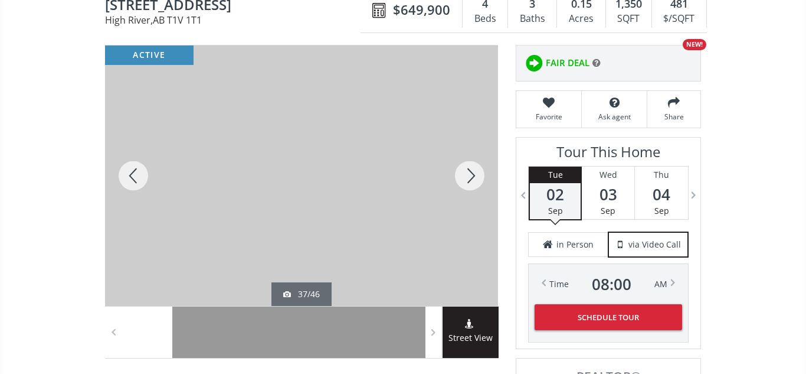
click at [466, 177] on div at bounding box center [470, 175] width 57 height 260
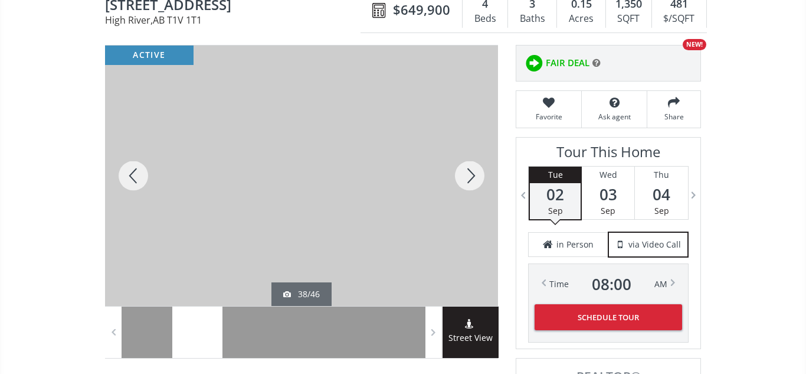
click at [466, 177] on div at bounding box center [470, 175] width 57 height 260
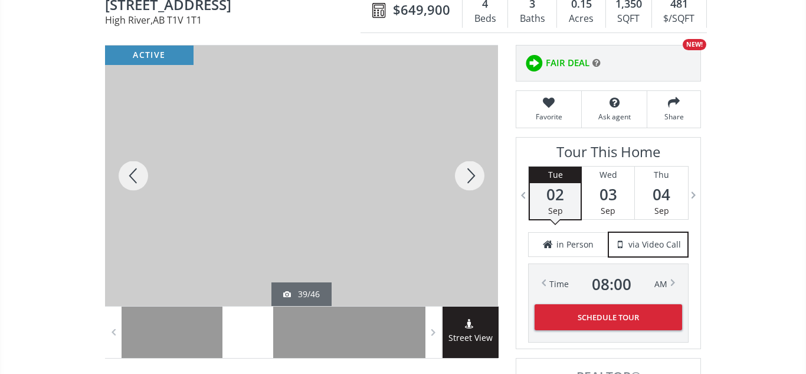
click at [466, 177] on div at bounding box center [470, 175] width 57 height 260
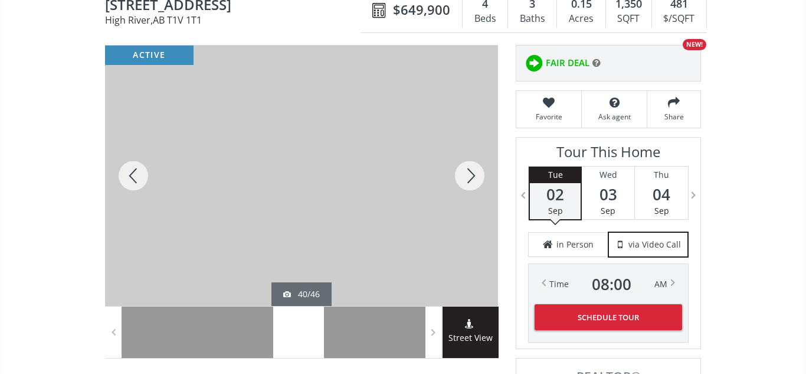
click at [466, 177] on div at bounding box center [470, 175] width 57 height 260
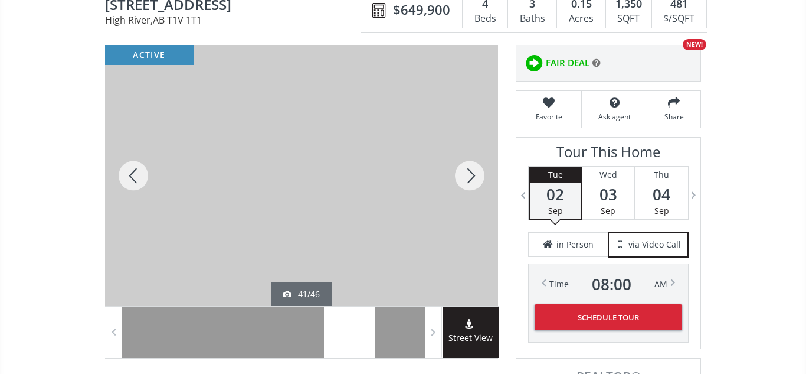
click at [466, 177] on div at bounding box center [470, 175] width 57 height 260
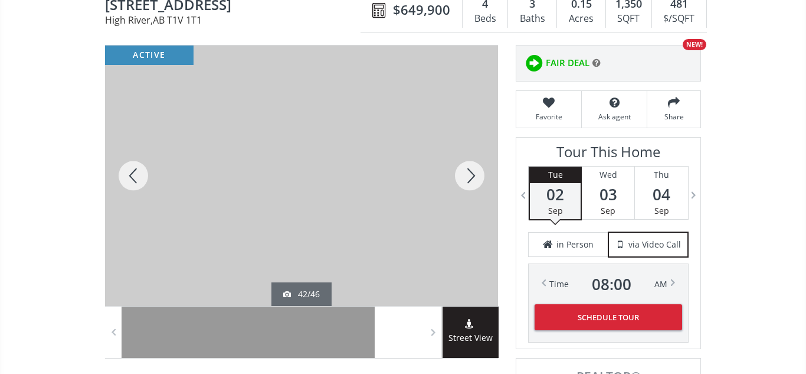
click at [466, 177] on div at bounding box center [470, 175] width 57 height 260
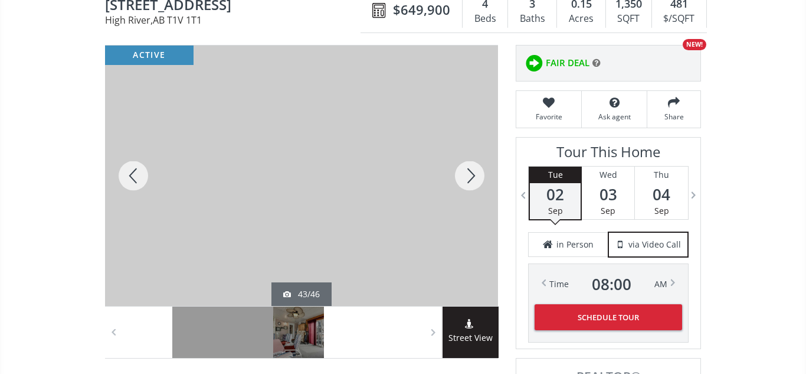
click at [466, 177] on div at bounding box center [470, 175] width 57 height 260
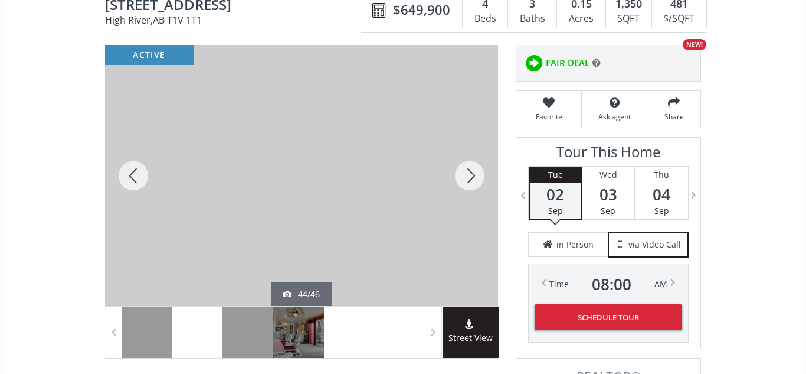
click at [466, 177] on div at bounding box center [470, 175] width 57 height 260
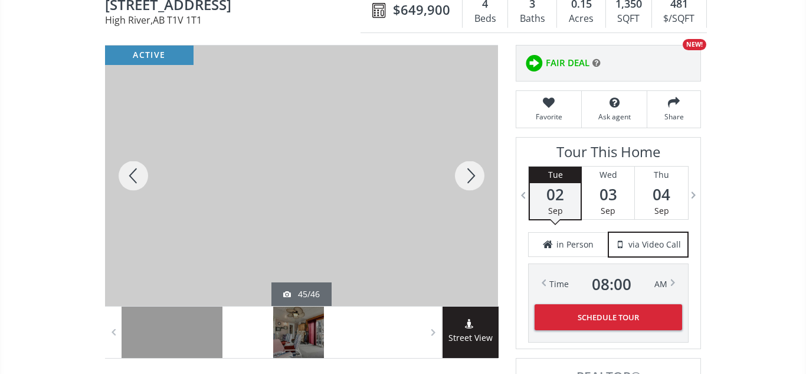
click at [466, 177] on div at bounding box center [470, 175] width 57 height 260
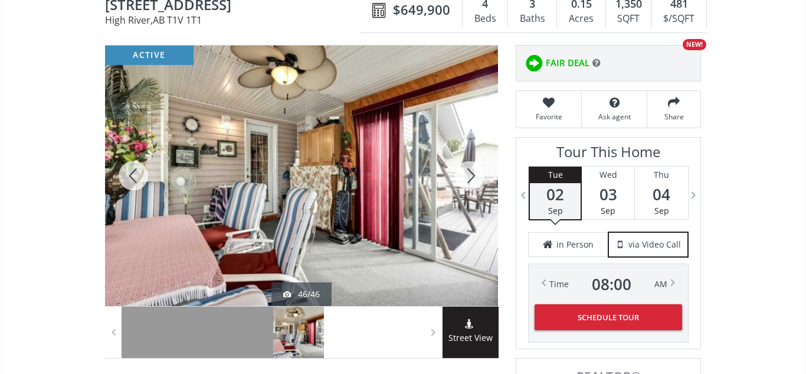
click at [466, 177] on div at bounding box center [470, 175] width 57 height 260
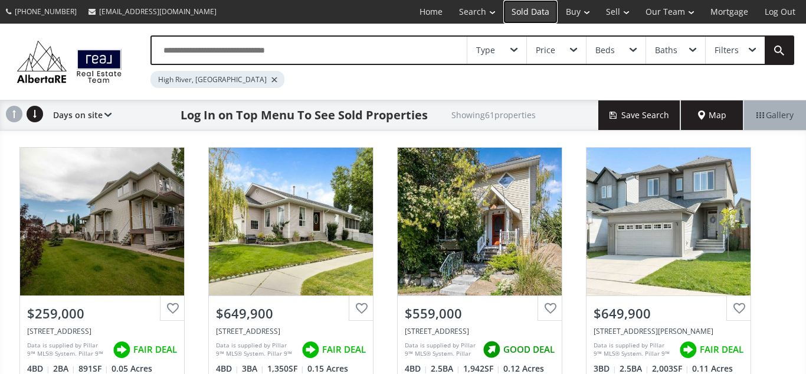
click at [532, 10] on link "Sold Data" at bounding box center [531, 12] width 54 height 24
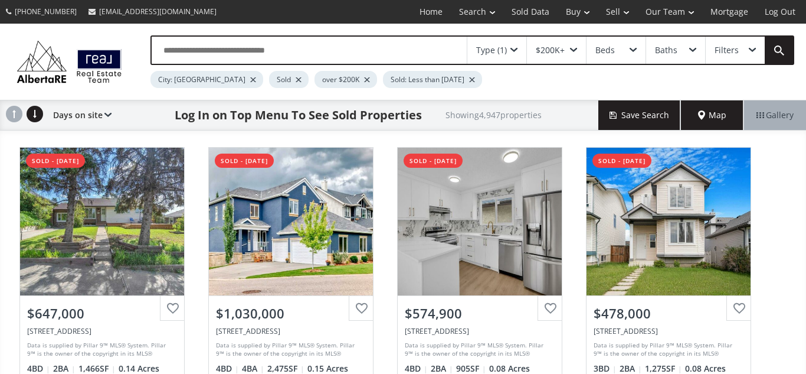
click at [347, 50] on input "text" at bounding box center [309, 50] width 315 height 27
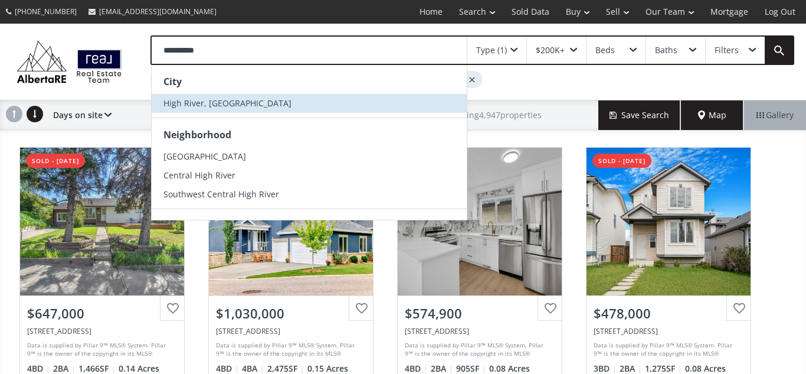
type input "**********"
click at [198, 104] on span "High River, [GEOGRAPHIC_DATA]" at bounding box center [228, 102] width 128 height 11
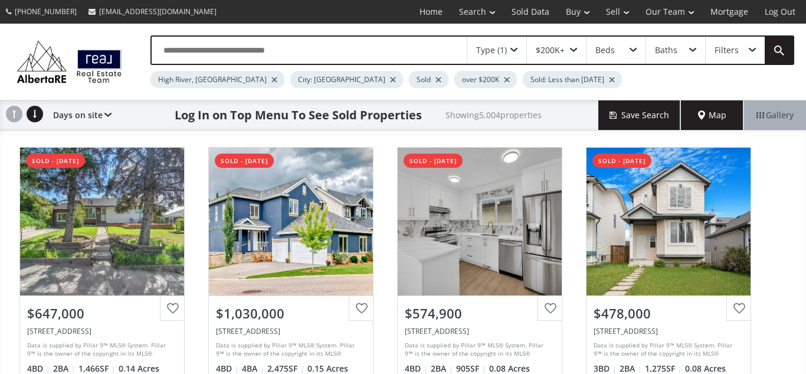
click at [390, 80] on div at bounding box center [393, 79] width 6 height 5
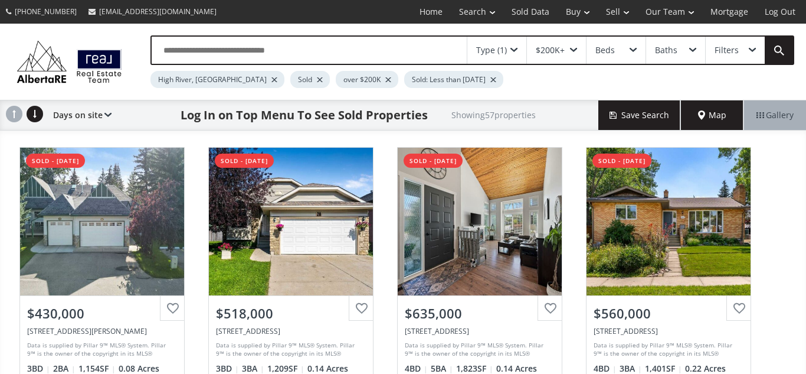
click at [491, 77] on div at bounding box center [494, 79] width 6 height 5
click at [512, 50] on span at bounding box center [514, 50] width 7 height 5
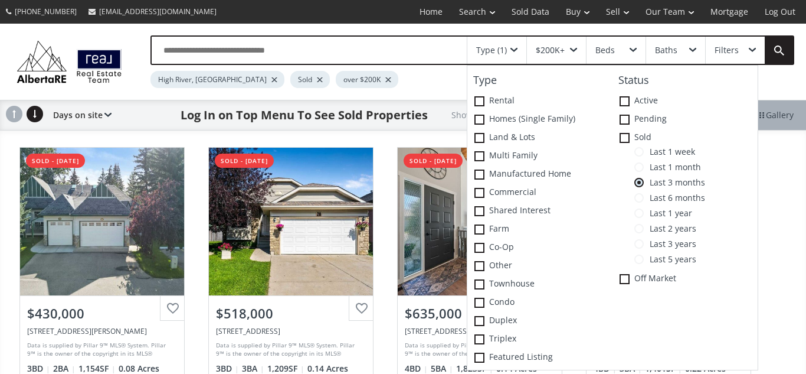
click at [662, 243] on span "Last 3 years" at bounding box center [670, 243] width 53 height 9
click at [377, 46] on input "text" at bounding box center [309, 50] width 315 height 27
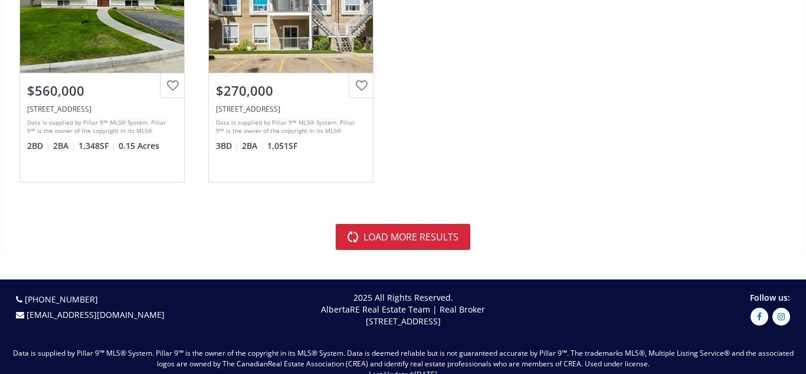
scroll to position [3611, 0]
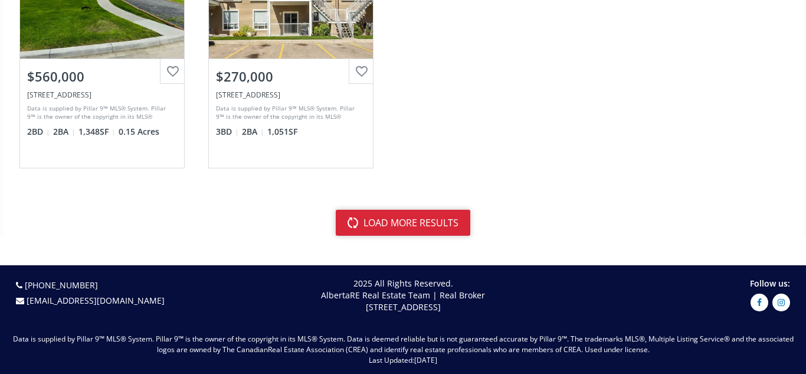
click at [431, 219] on button "load more results" at bounding box center [403, 223] width 135 height 26
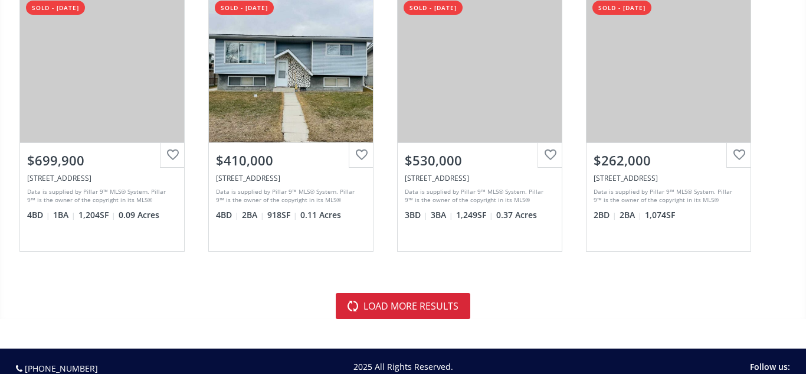
scroll to position [6904, 0]
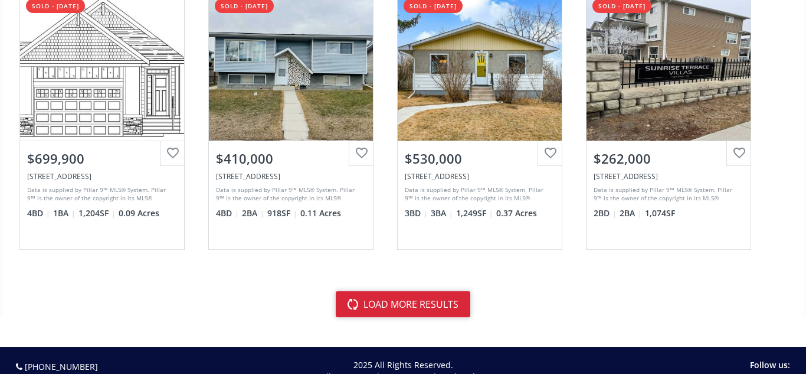
click at [426, 303] on button "load more results" at bounding box center [403, 304] width 135 height 26
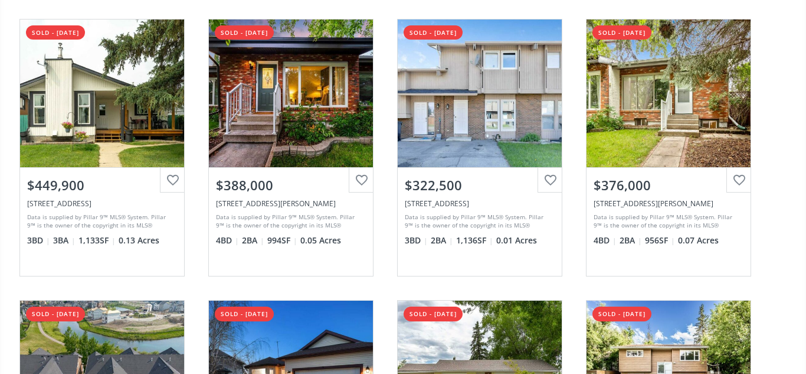
scroll to position [0, 0]
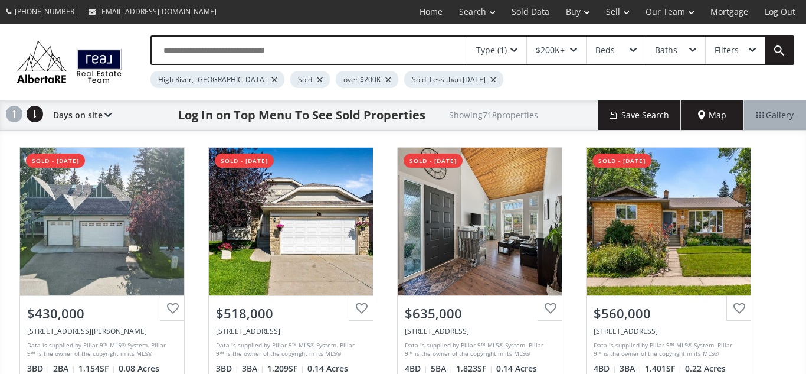
click at [195, 51] on input "text" at bounding box center [309, 50] width 315 height 27
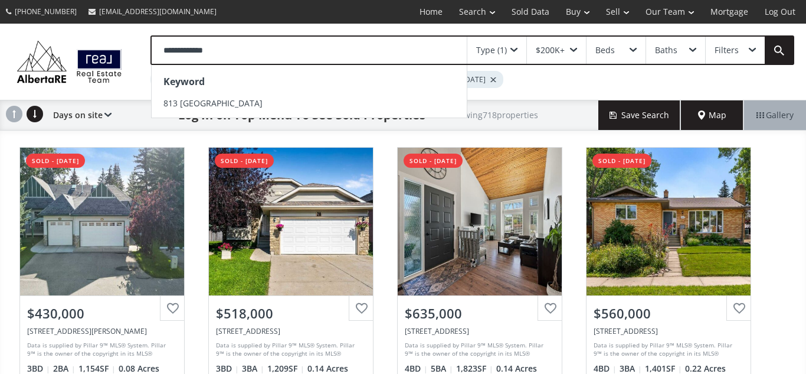
click at [178, 48] on input "**********" at bounding box center [309, 50] width 315 height 27
click at [223, 48] on input "**********" at bounding box center [309, 50] width 315 height 27
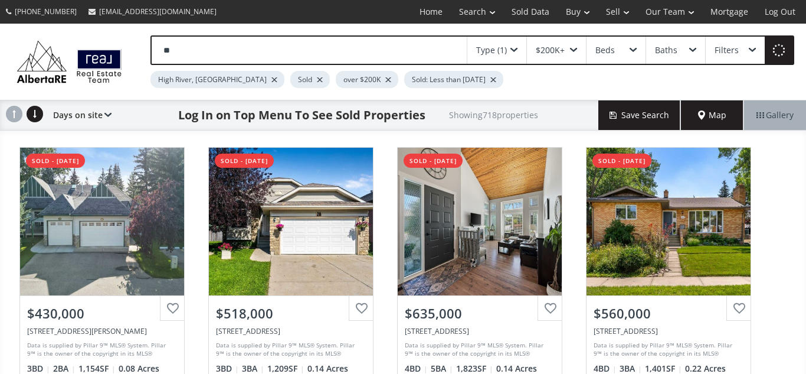
type input "*"
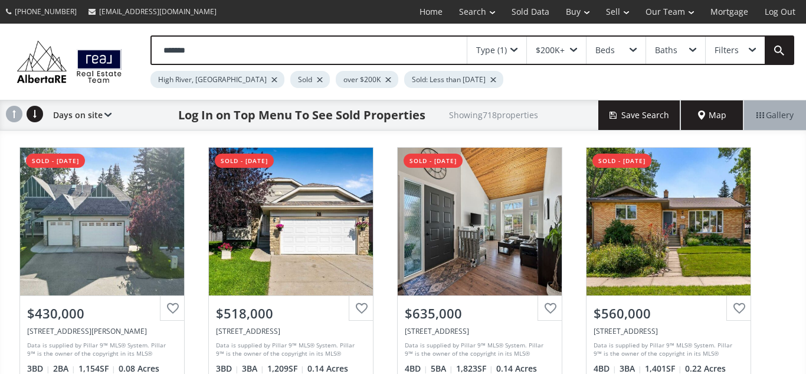
click at [210, 53] on input "*******" at bounding box center [309, 50] width 315 height 27
type input "*"
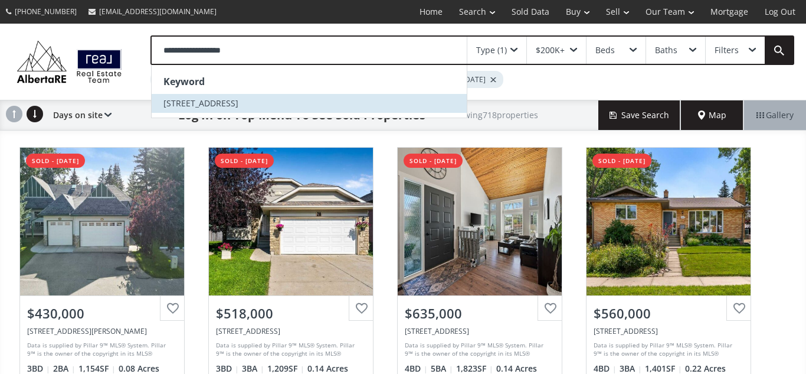
type input "**********"
click at [177, 104] on span "905 riverside drive" at bounding box center [201, 102] width 75 height 11
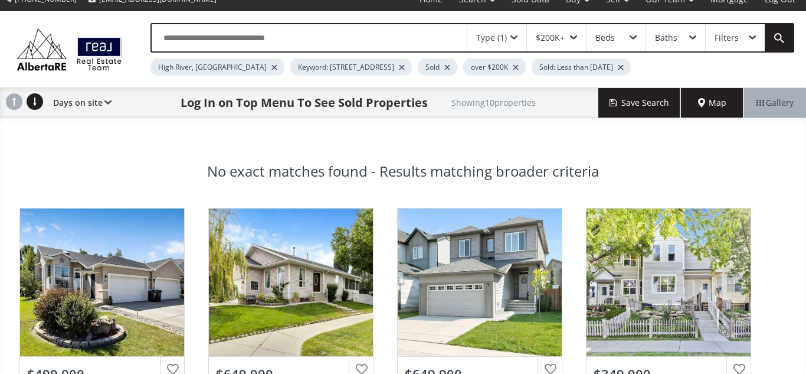
scroll to position [6, 0]
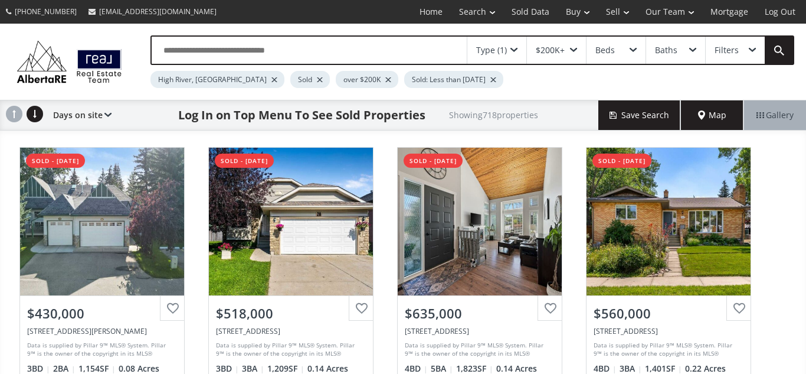
click at [491, 77] on div at bounding box center [494, 79] width 6 height 5
click at [385, 77] on div at bounding box center [388, 79] width 6 height 5
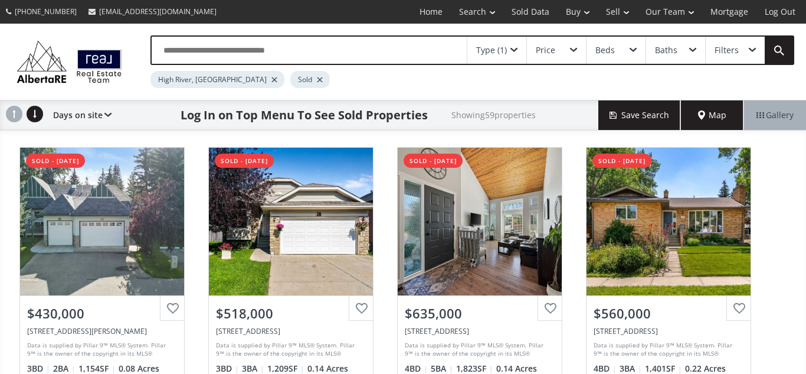
click at [317, 79] on div at bounding box center [320, 79] width 6 height 5
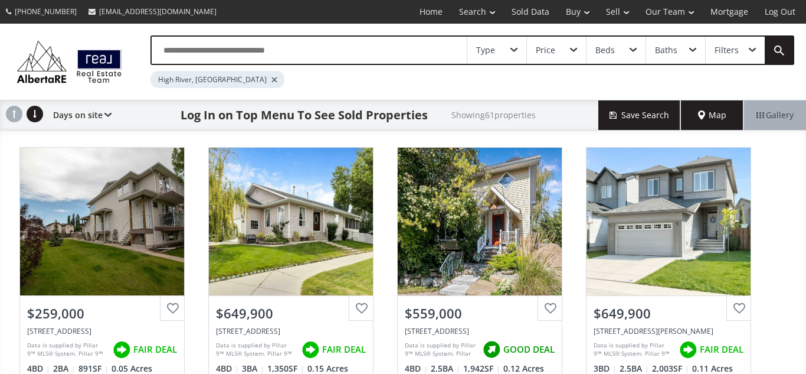
click at [218, 50] on input "text" at bounding box center [309, 50] width 315 height 27
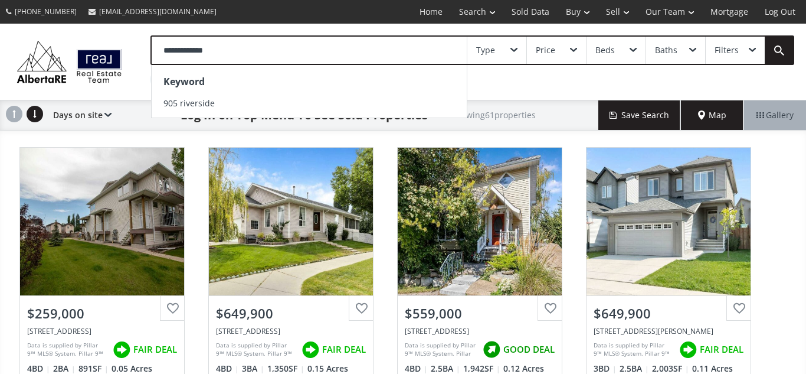
click at [177, 51] on input "**********" at bounding box center [309, 50] width 315 height 27
type input "**********"
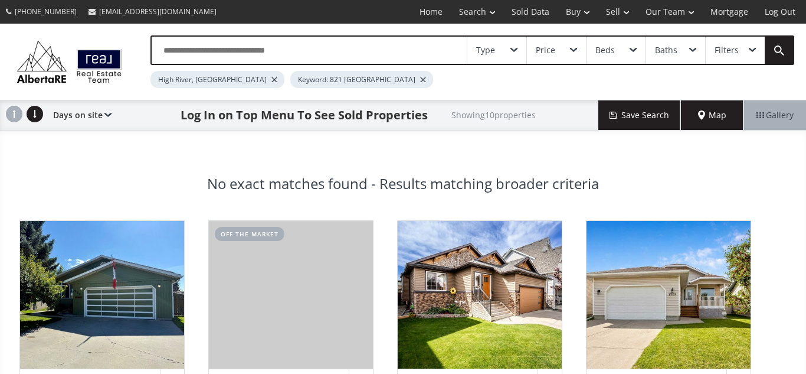
click at [420, 78] on div at bounding box center [423, 79] width 6 height 5
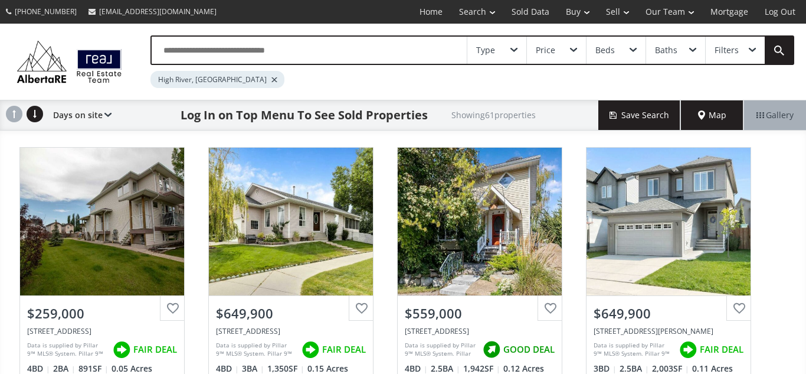
click at [244, 47] on input "text" at bounding box center [309, 50] width 315 height 27
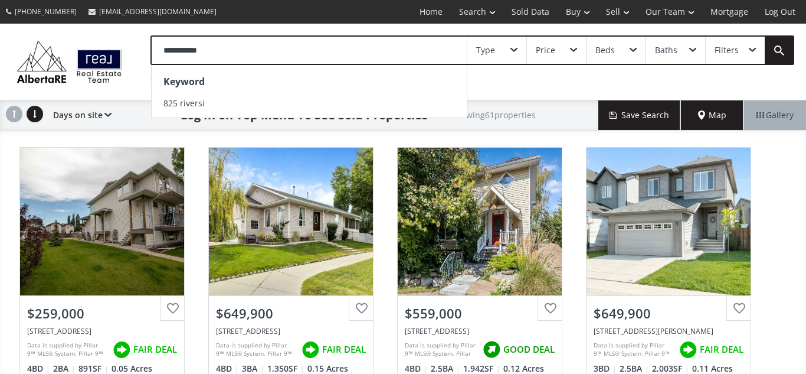
type input "**********"
